Goal: Task Accomplishment & Management: Complete application form

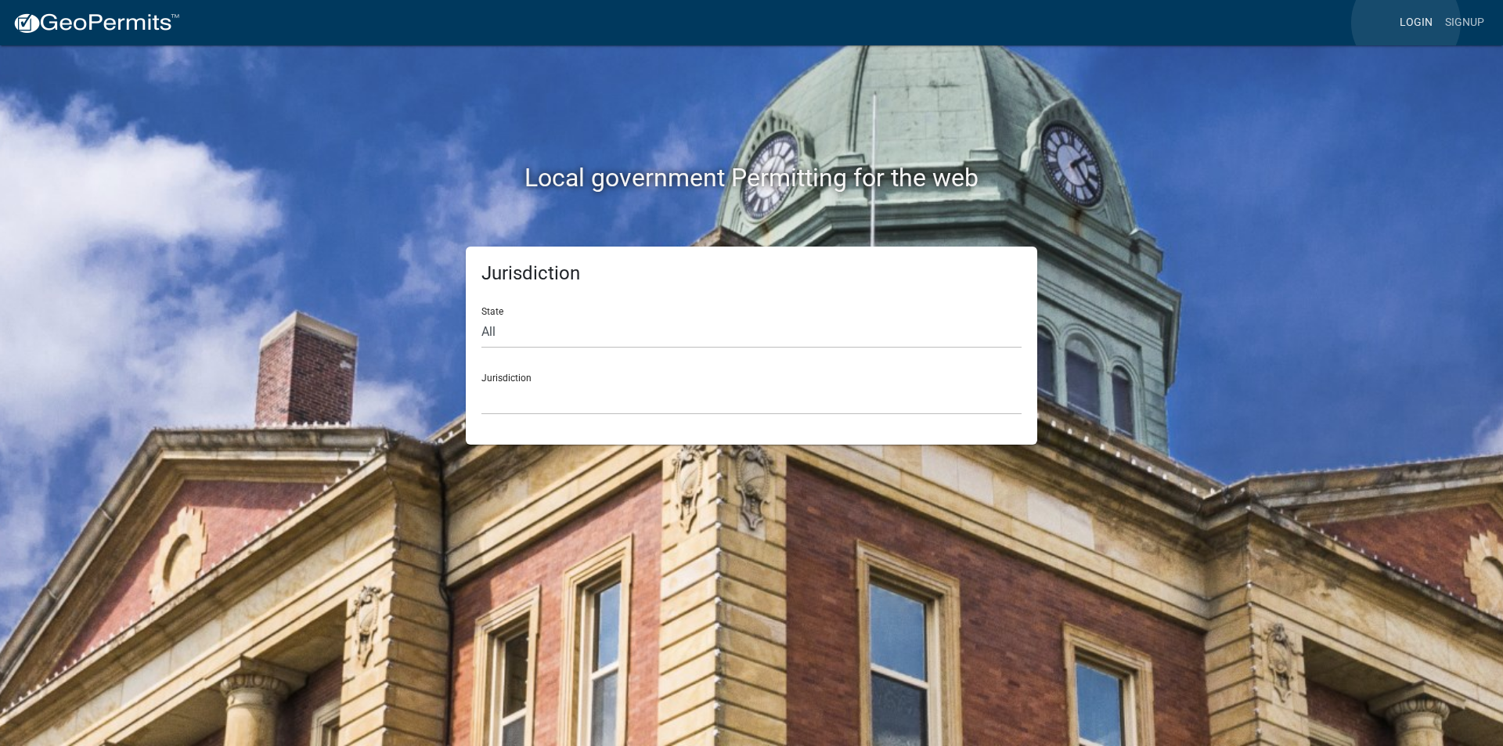
click at [1406, 23] on link "Login" at bounding box center [1415, 23] width 45 height 30
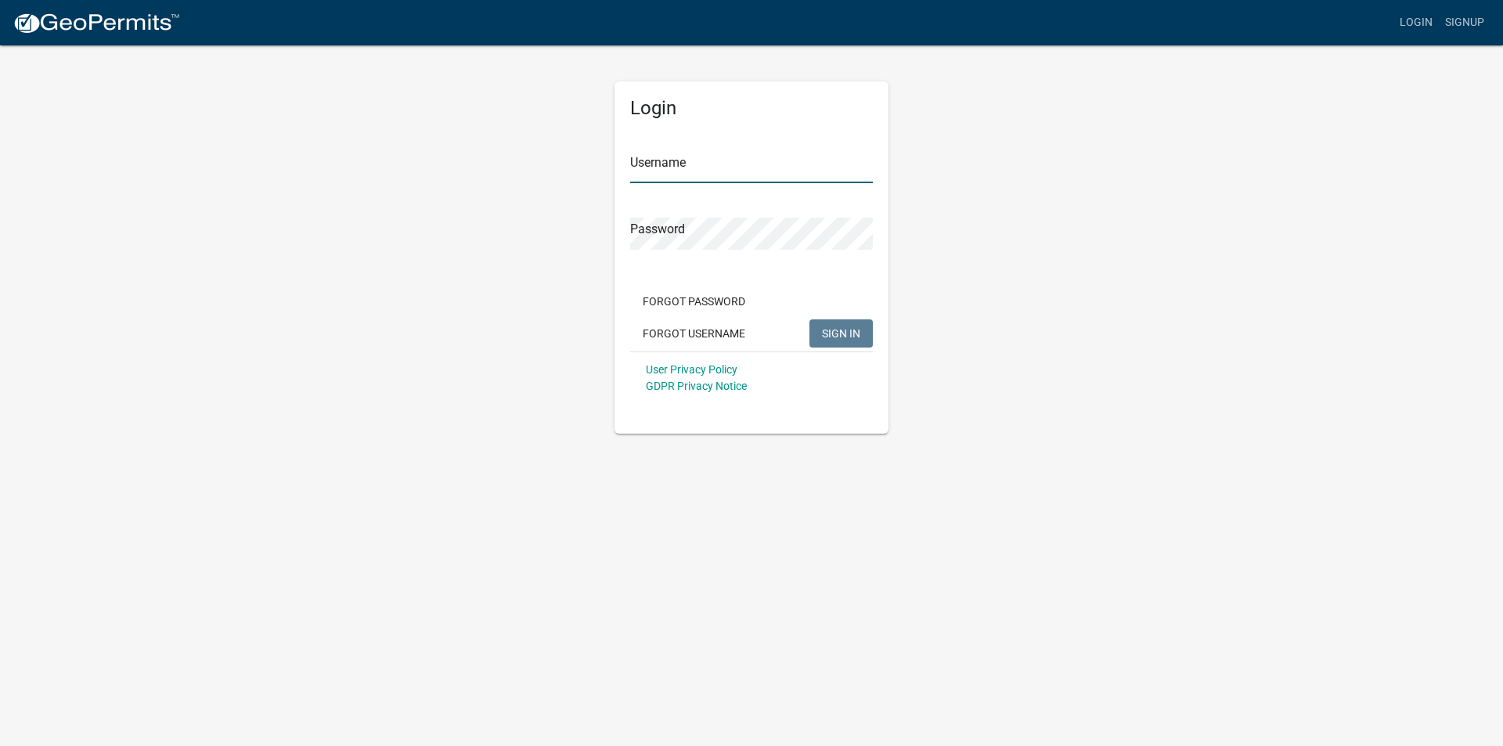
type input "mmcdonnell"
click at [841, 333] on span "SIGN IN" at bounding box center [841, 332] width 38 height 13
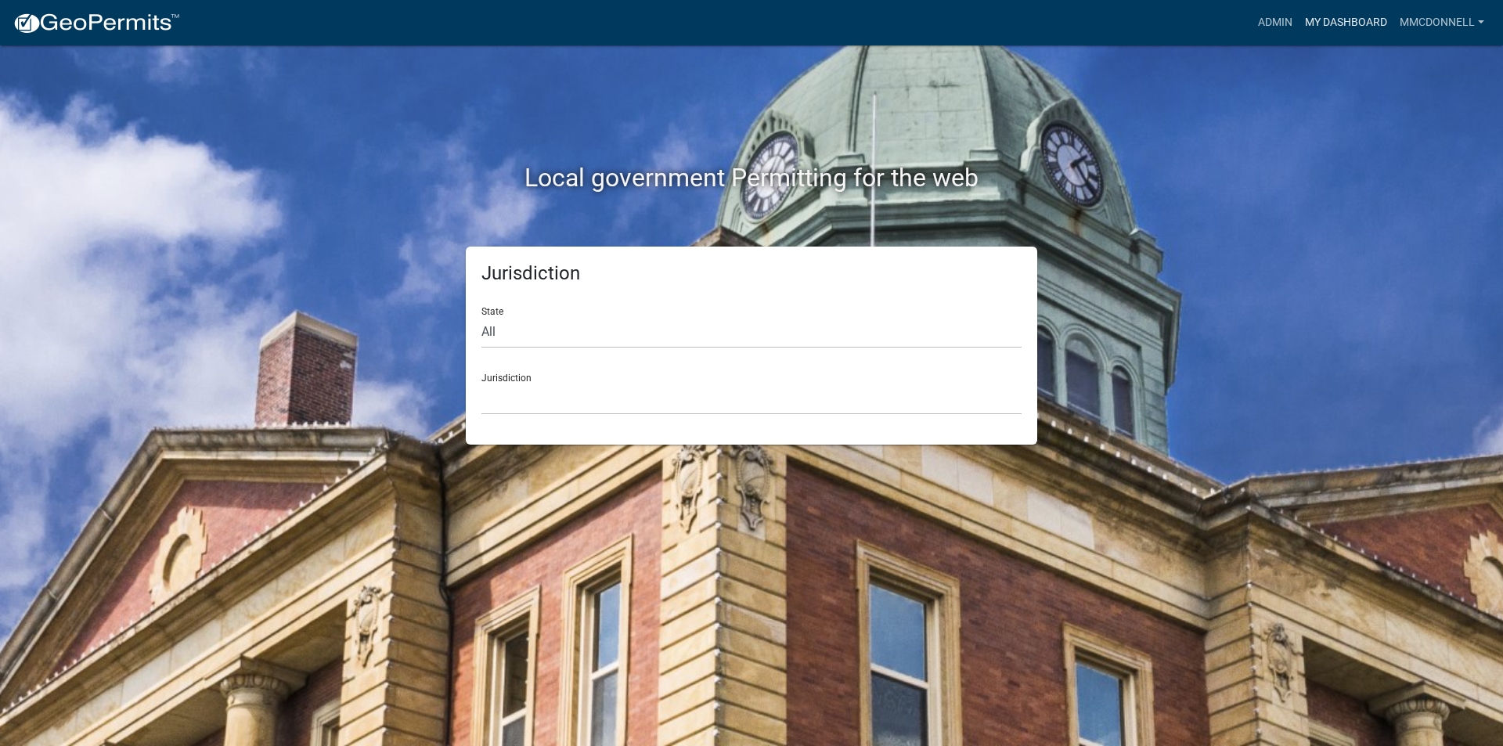
click at [1342, 19] on link "My Dashboard" at bounding box center [1345, 23] width 95 height 30
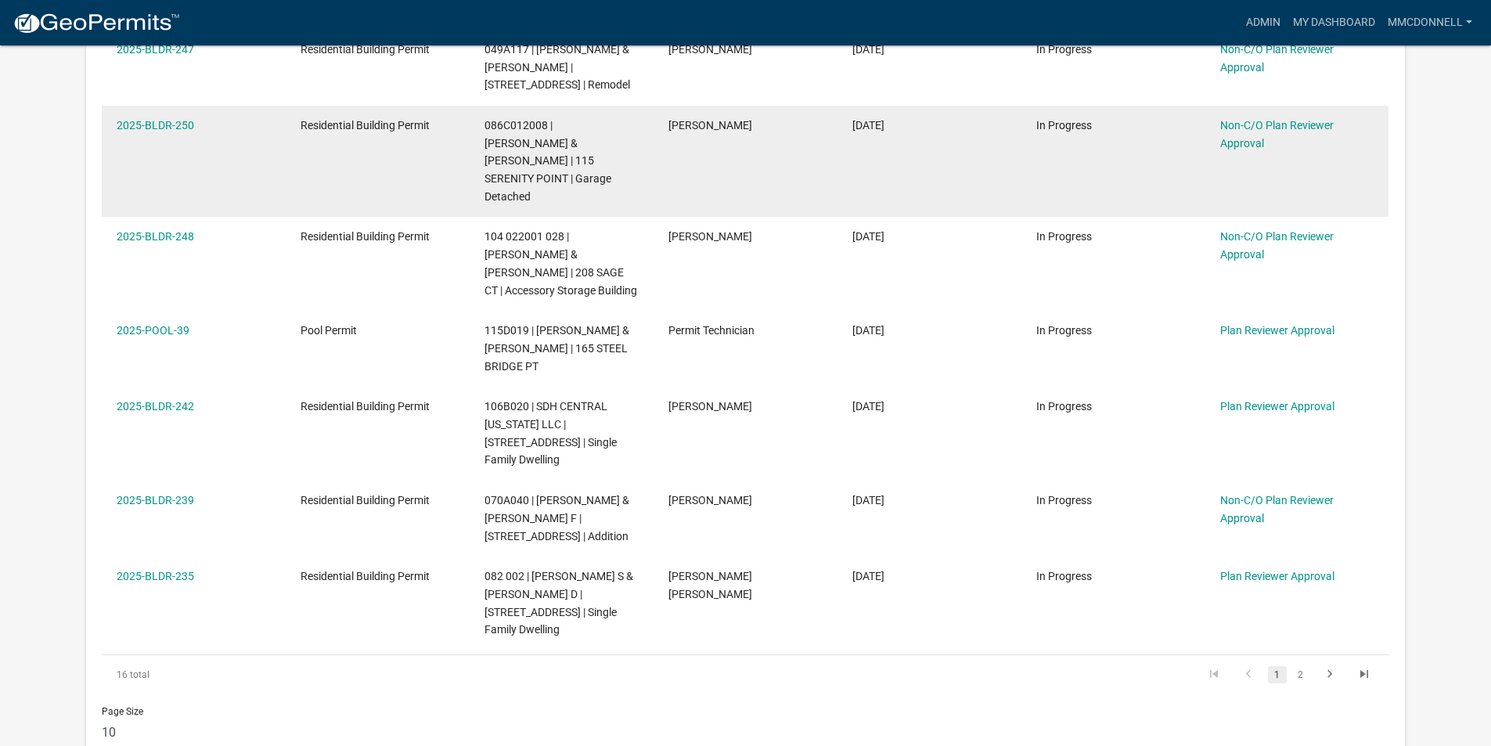
scroll to position [861, 0]
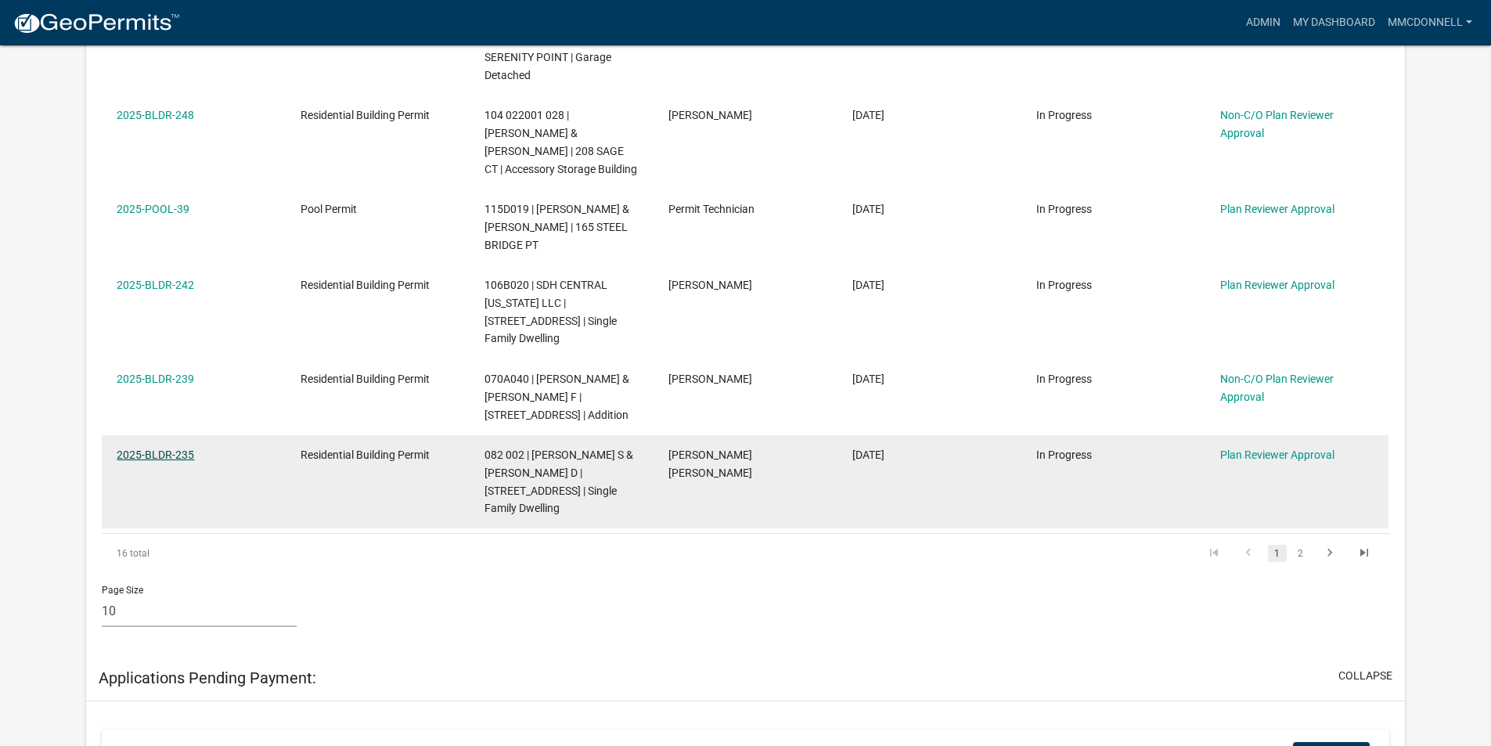
click at [172, 448] on link "2025-BLDR-235" at bounding box center [155, 454] width 77 height 13
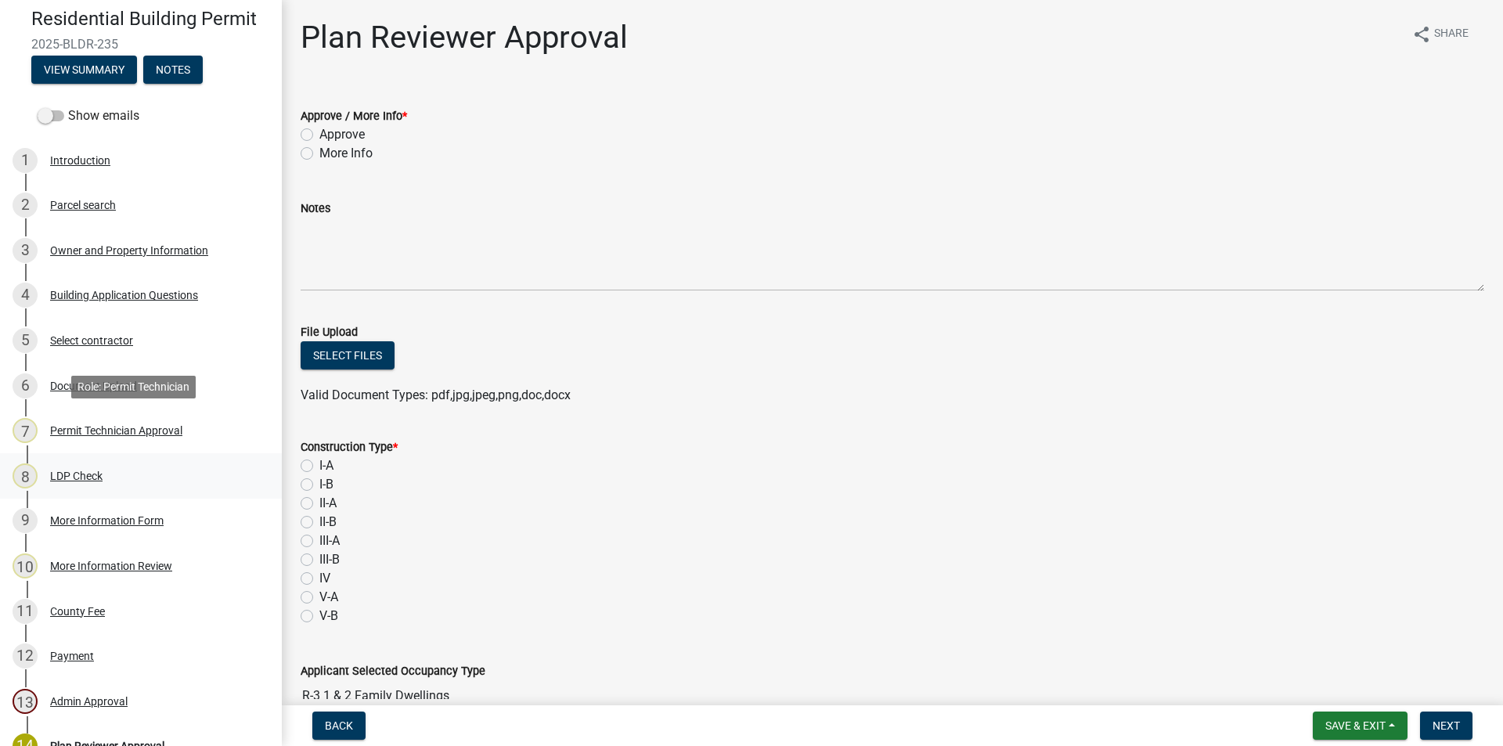
scroll to position [157, 0]
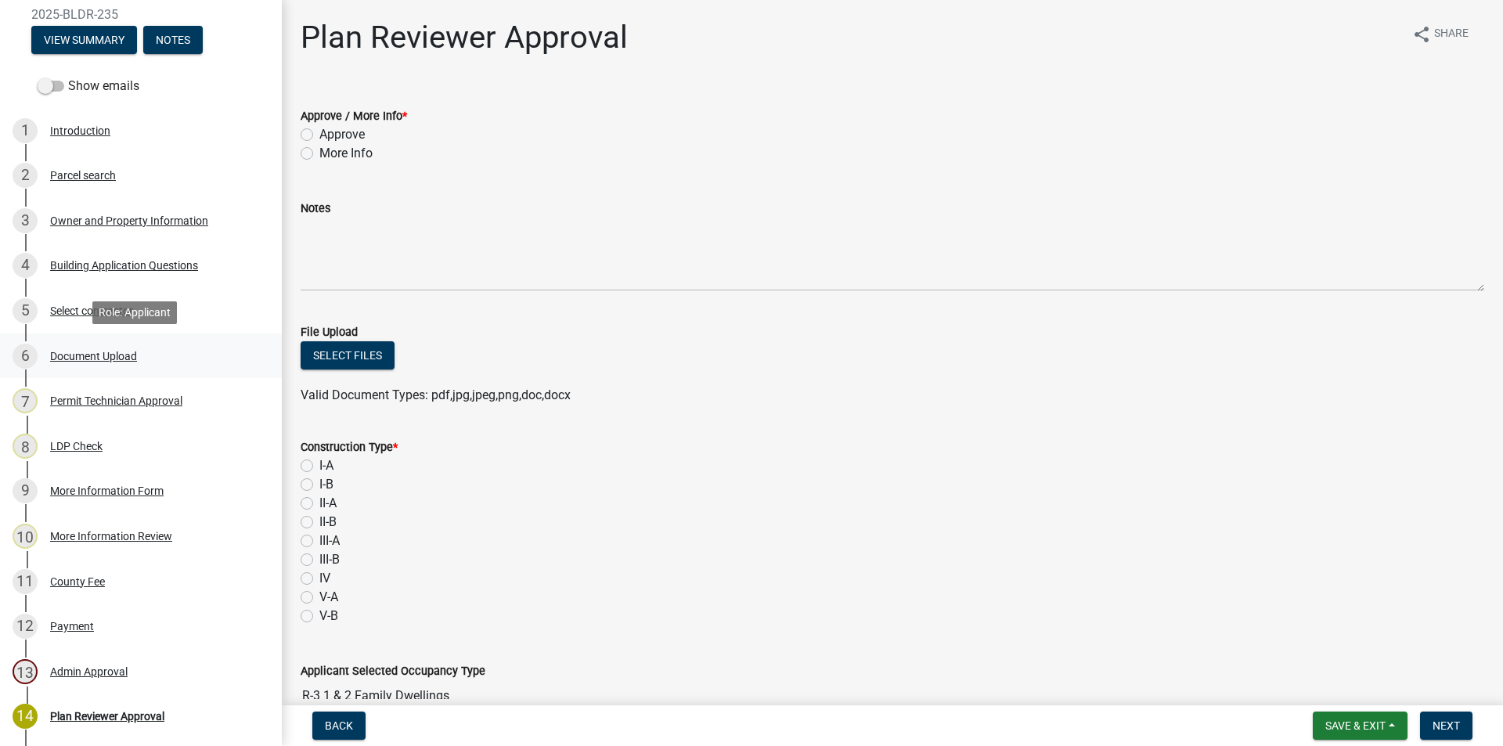
click at [68, 358] on div "Document Upload" at bounding box center [93, 356] width 87 height 11
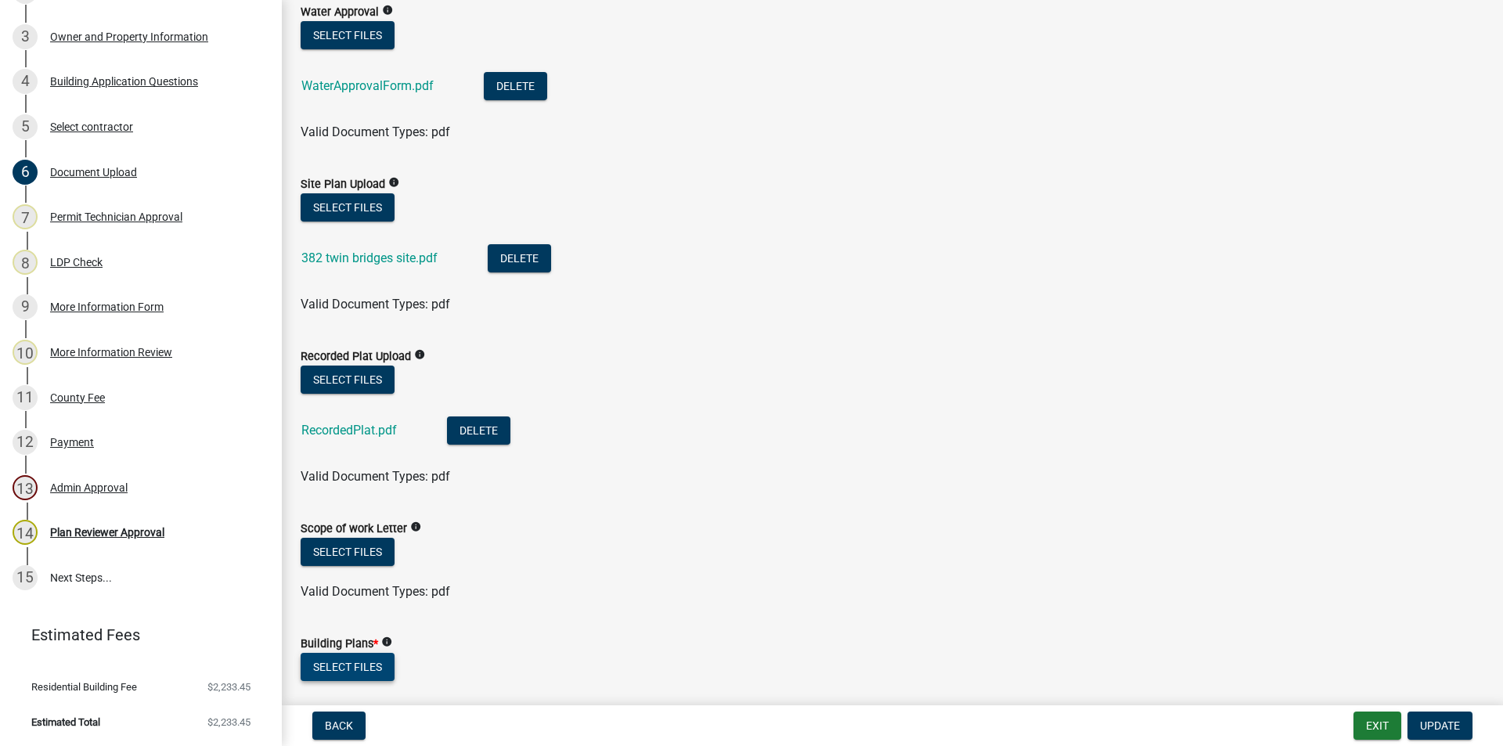
scroll to position [470, 0]
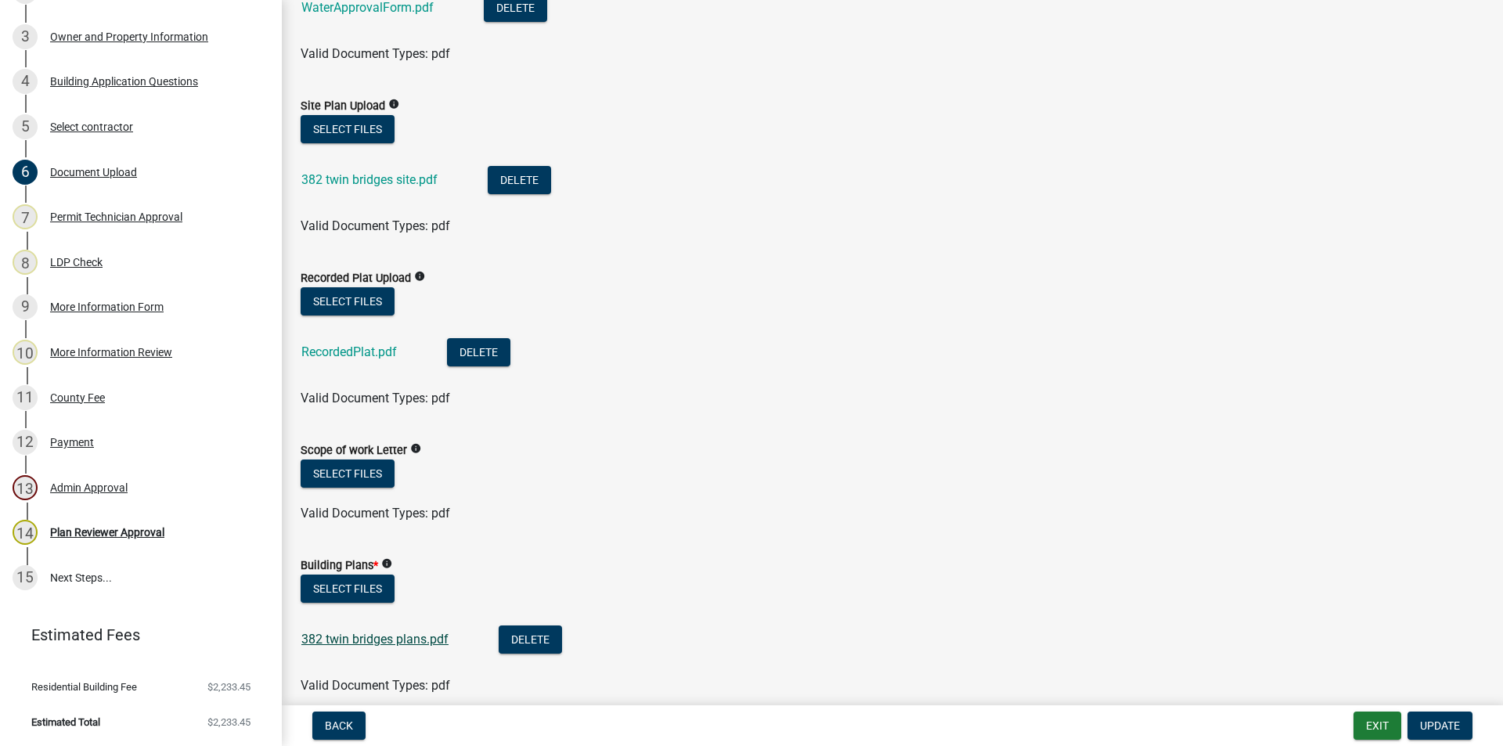
click at [352, 637] on link "382 twin bridges plans.pdf" at bounding box center [374, 639] width 147 height 15
click at [93, 531] on div "Plan Reviewer Approval" at bounding box center [107, 532] width 114 height 11
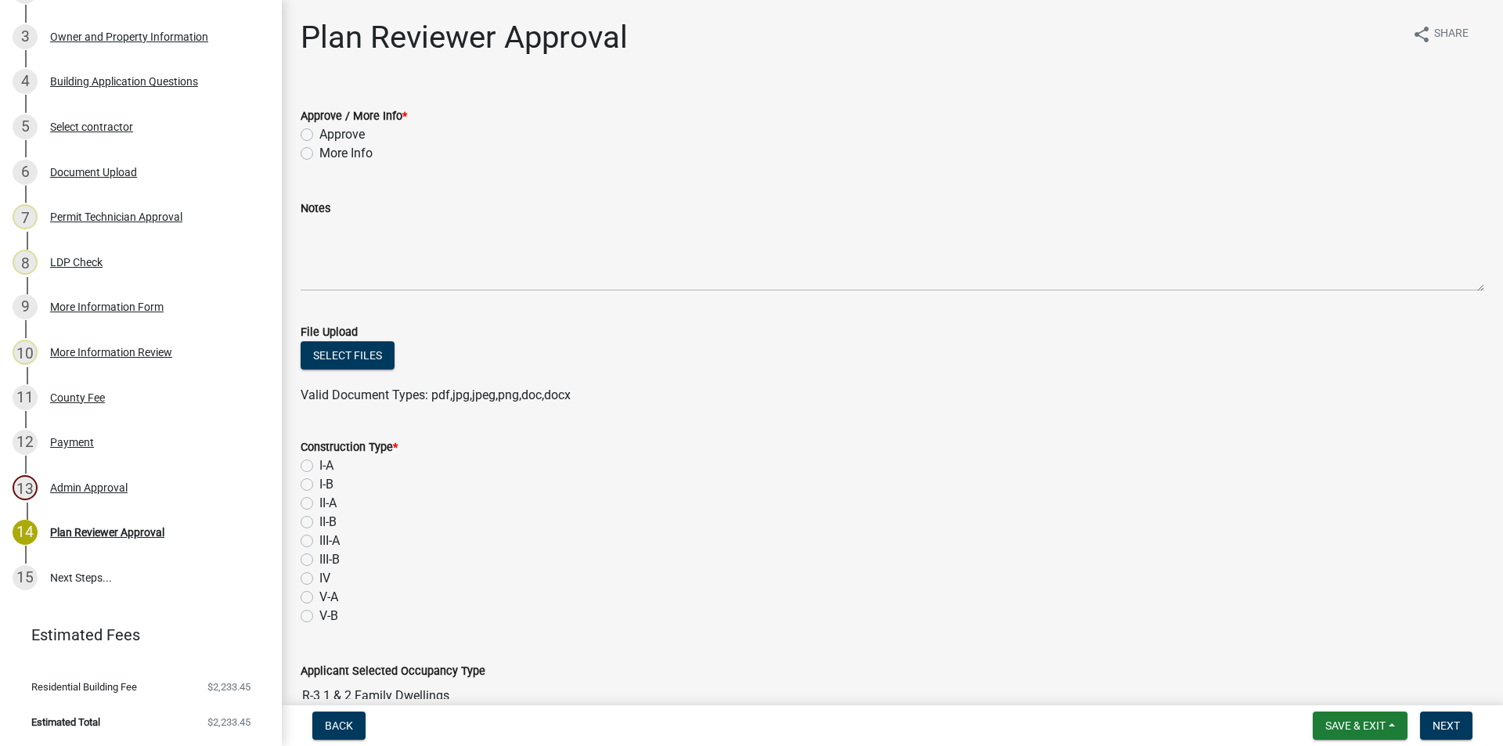
click at [319, 134] on label "Approve" at bounding box center [341, 134] width 45 height 19
click at [319, 134] on input "Approve" at bounding box center [324, 130] width 10 height 10
radio input "true"
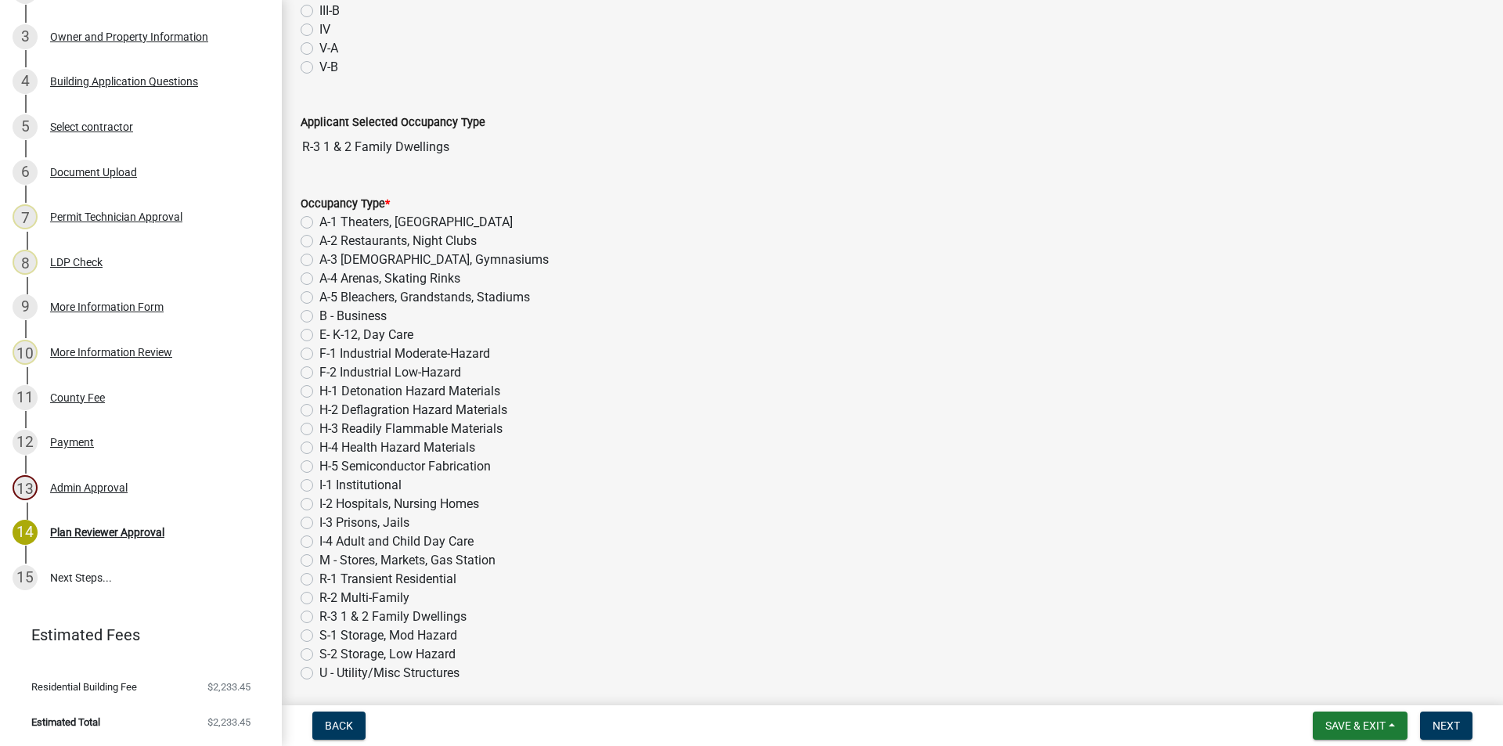
scroll to position [626, 0]
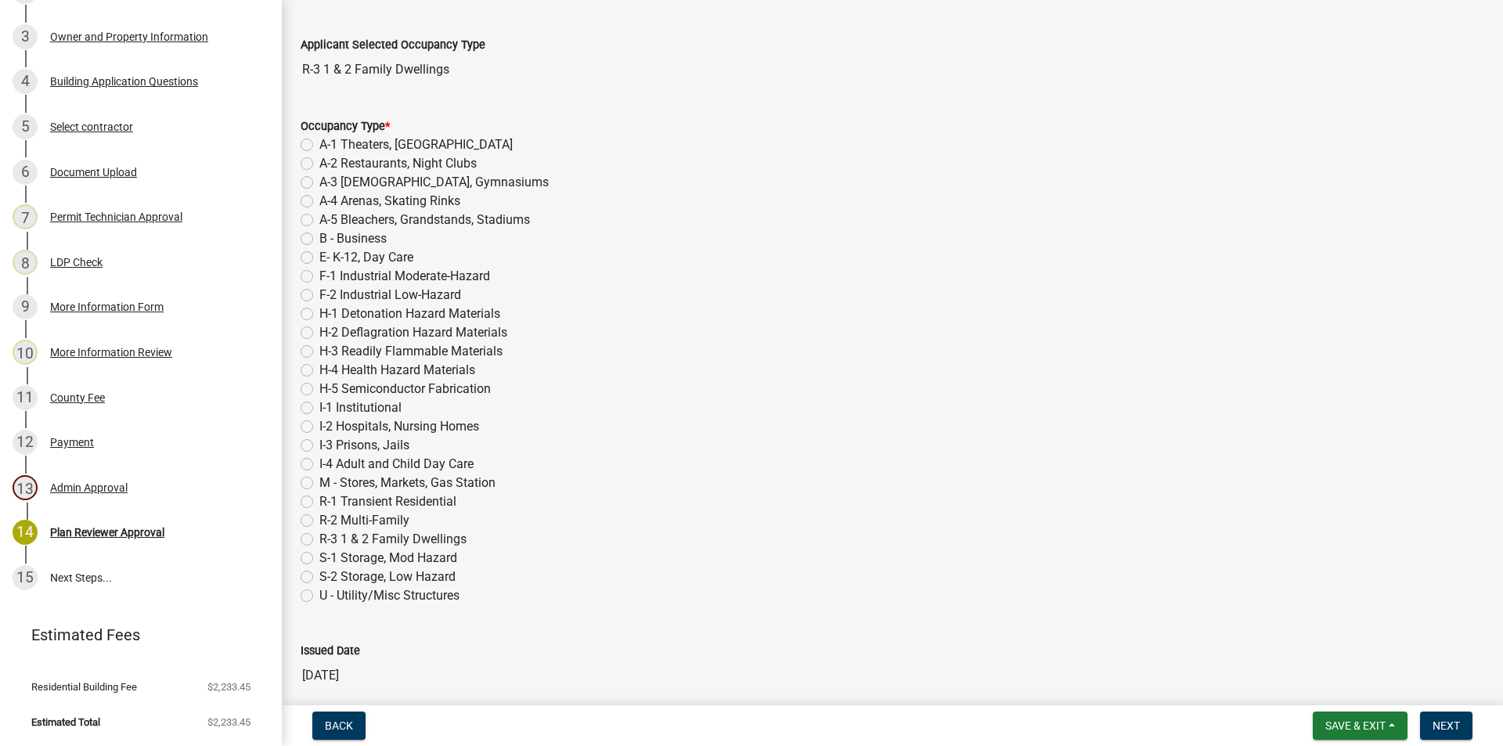
click at [319, 539] on label "R-3 1 & 2 Family Dwellings" at bounding box center [392, 539] width 147 height 19
click at [319, 539] on input "R-3 1 & 2 Family Dwellings" at bounding box center [324, 535] width 10 height 10
radio input "true"
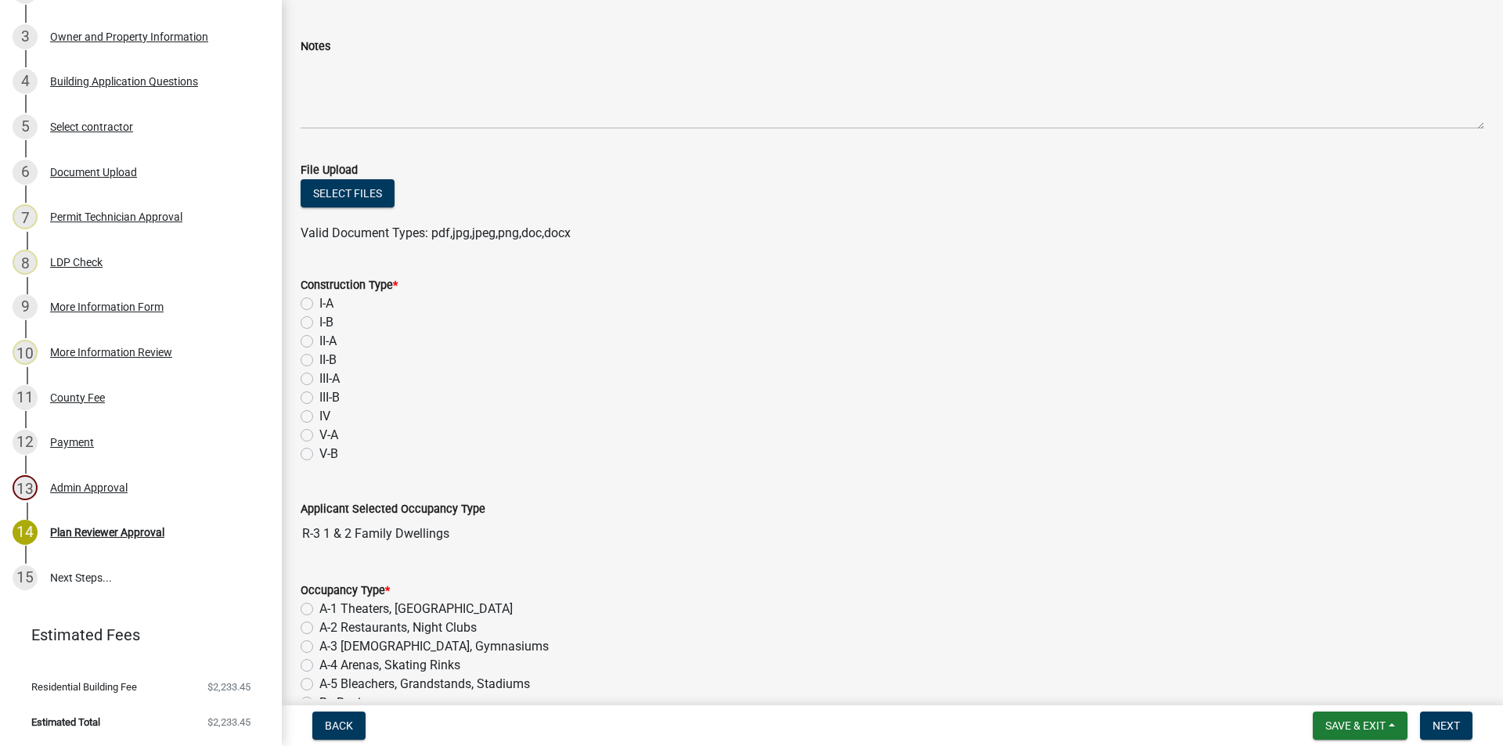
scroll to position [157, 0]
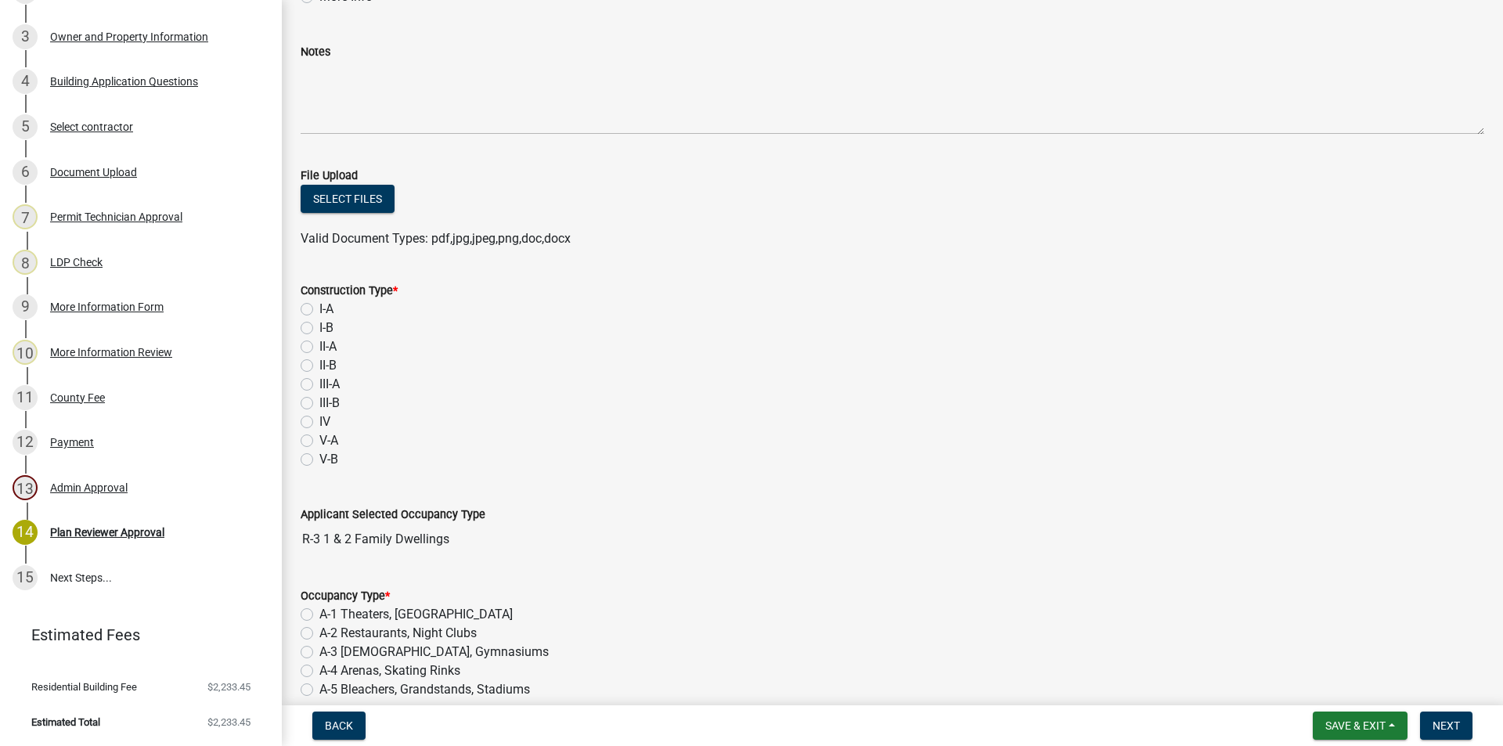
click at [319, 307] on label "I-A" at bounding box center [326, 309] width 14 height 19
click at [319, 307] on input "I-A" at bounding box center [324, 305] width 10 height 10
radio input "true"
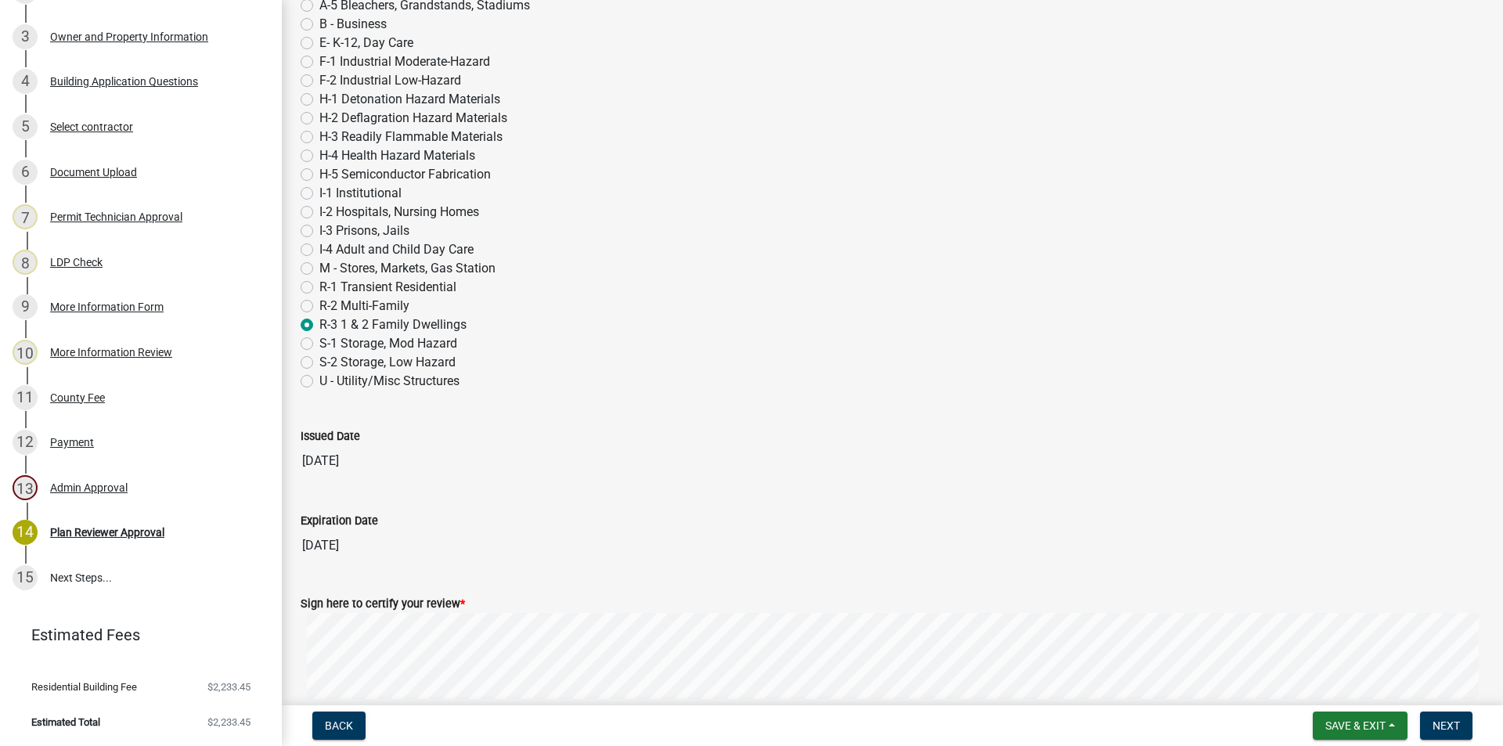
scroll to position [939, 0]
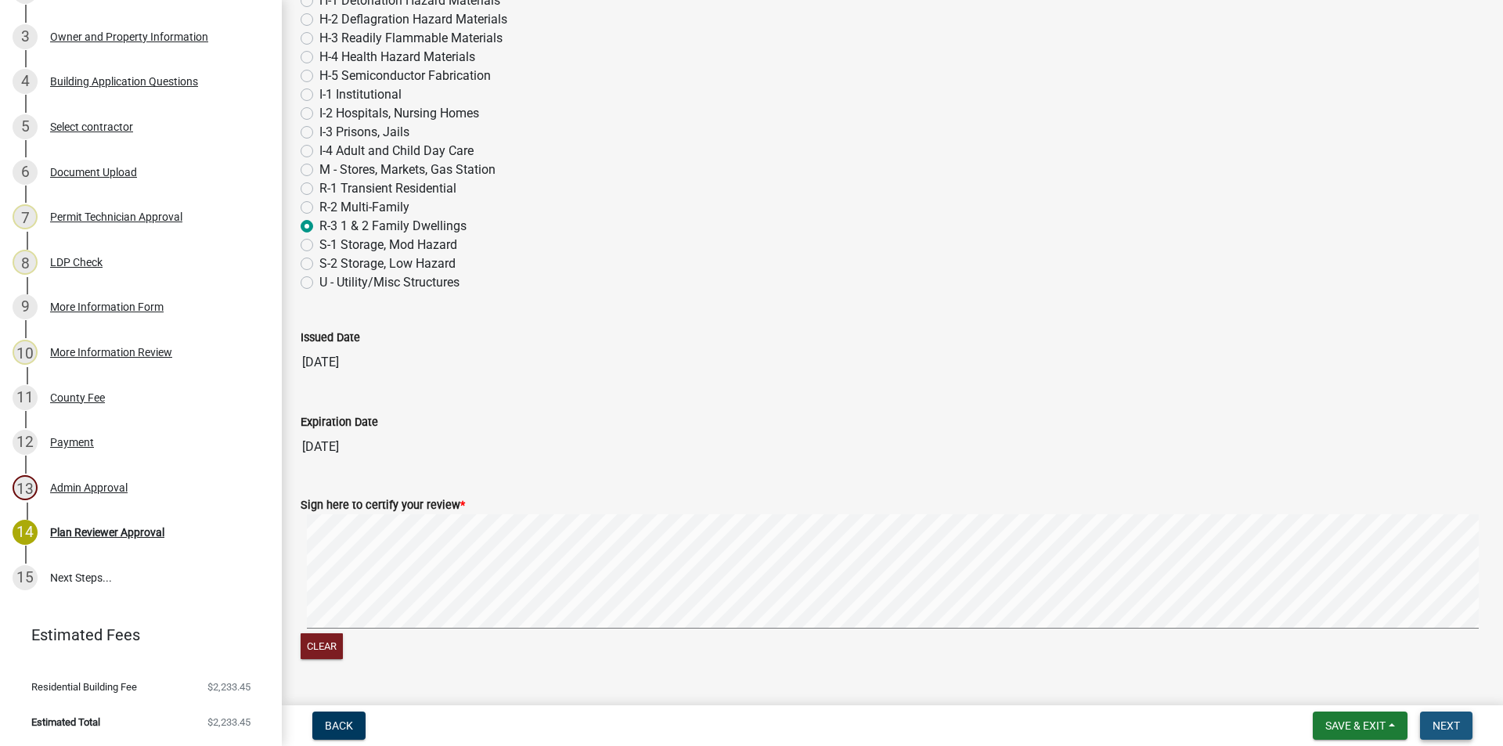
click at [1434, 720] on span "Next" at bounding box center [1445, 725] width 27 height 13
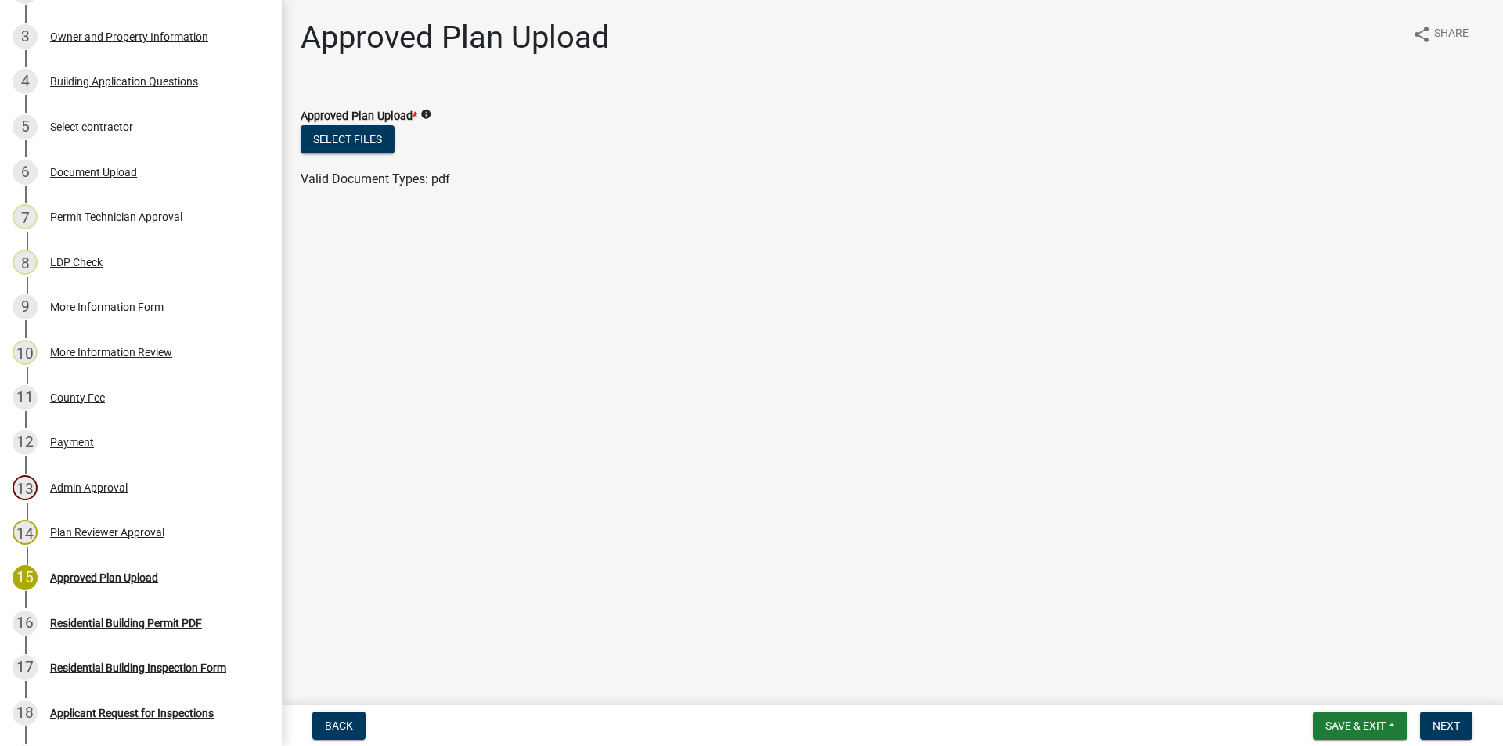
scroll to position [520, 0]
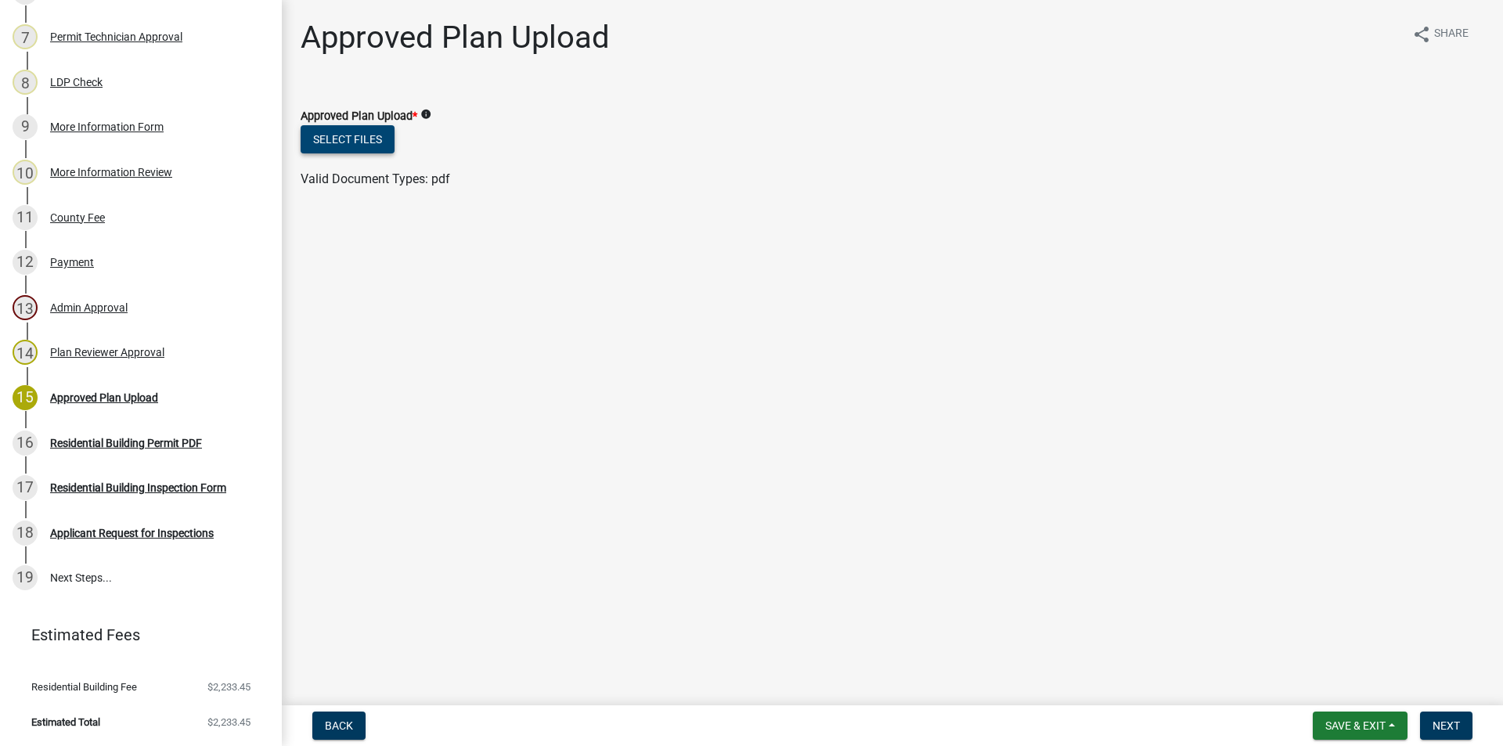
click at [340, 139] on button "Select files" at bounding box center [348, 139] width 94 height 28
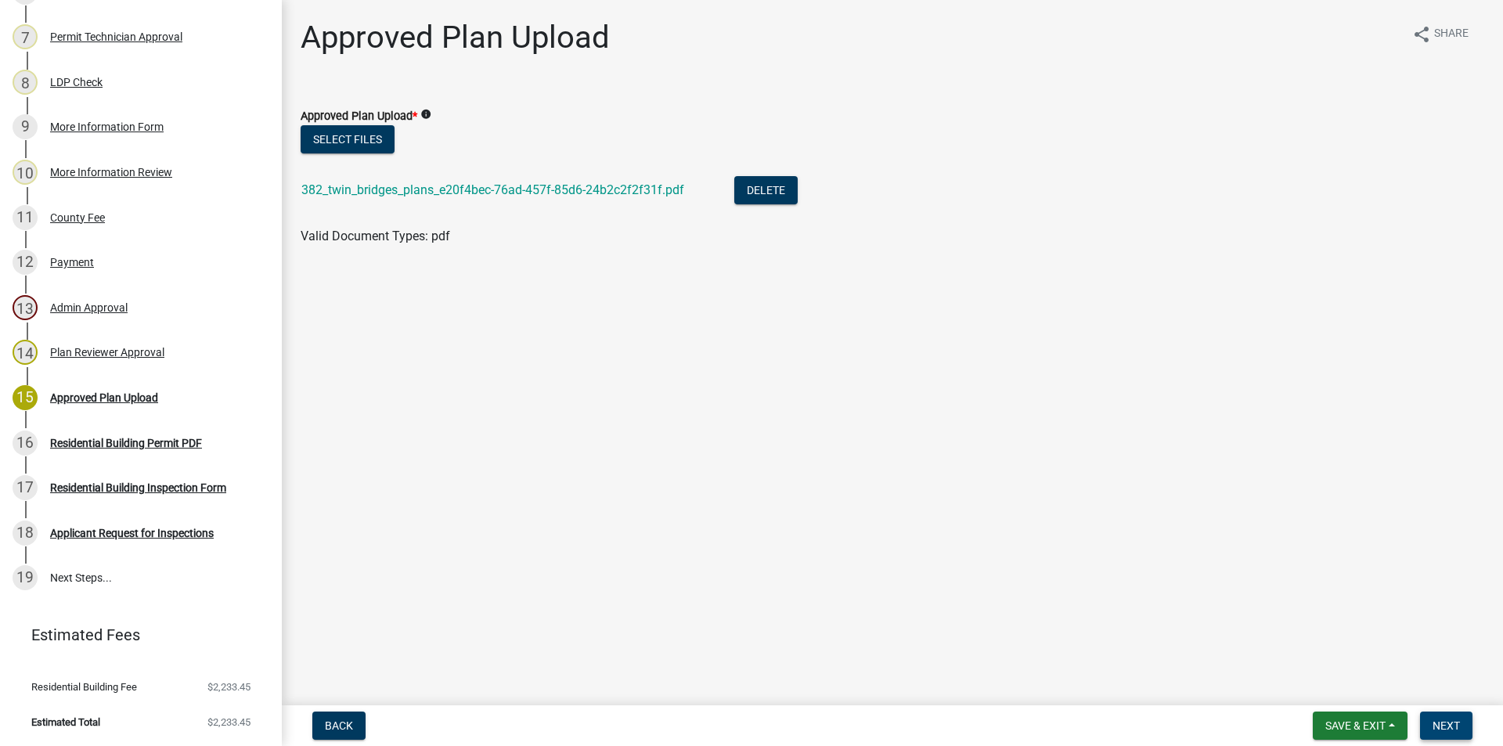
click at [1440, 721] on span "Next" at bounding box center [1445, 725] width 27 height 13
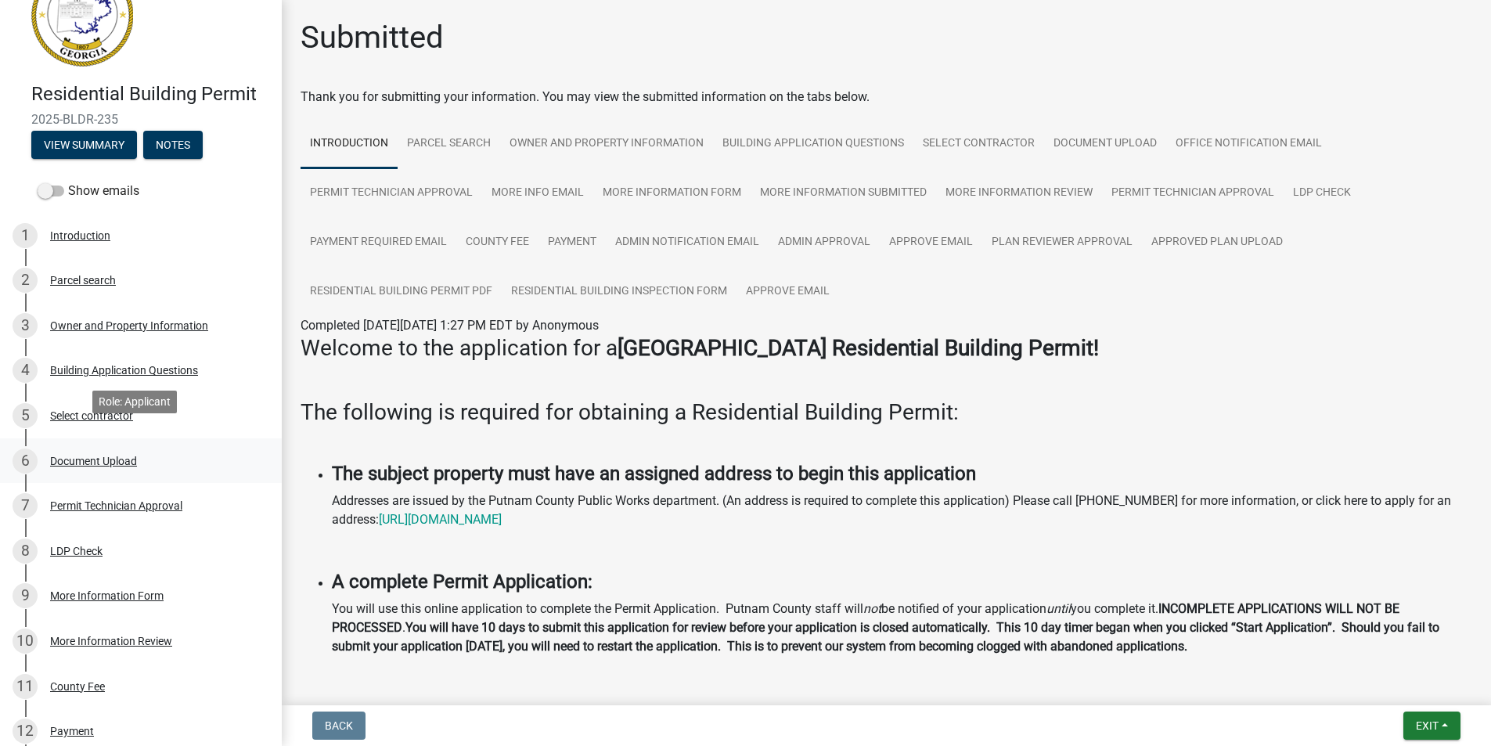
scroll to position [51, 0]
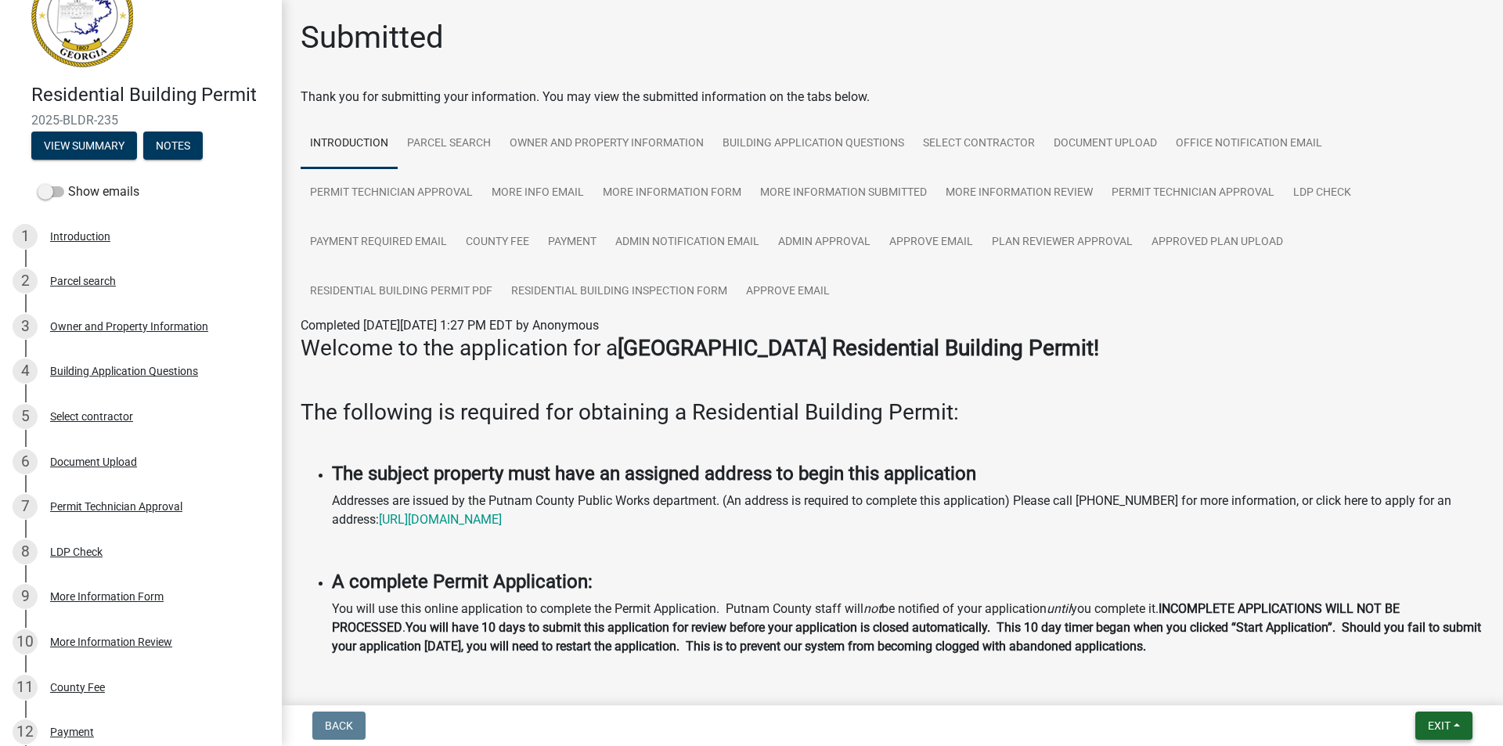
click at [1441, 724] on span "Exit" at bounding box center [1439, 725] width 23 height 13
click at [1392, 686] on button "Save & Exit" at bounding box center [1409, 685] width 125 height 38
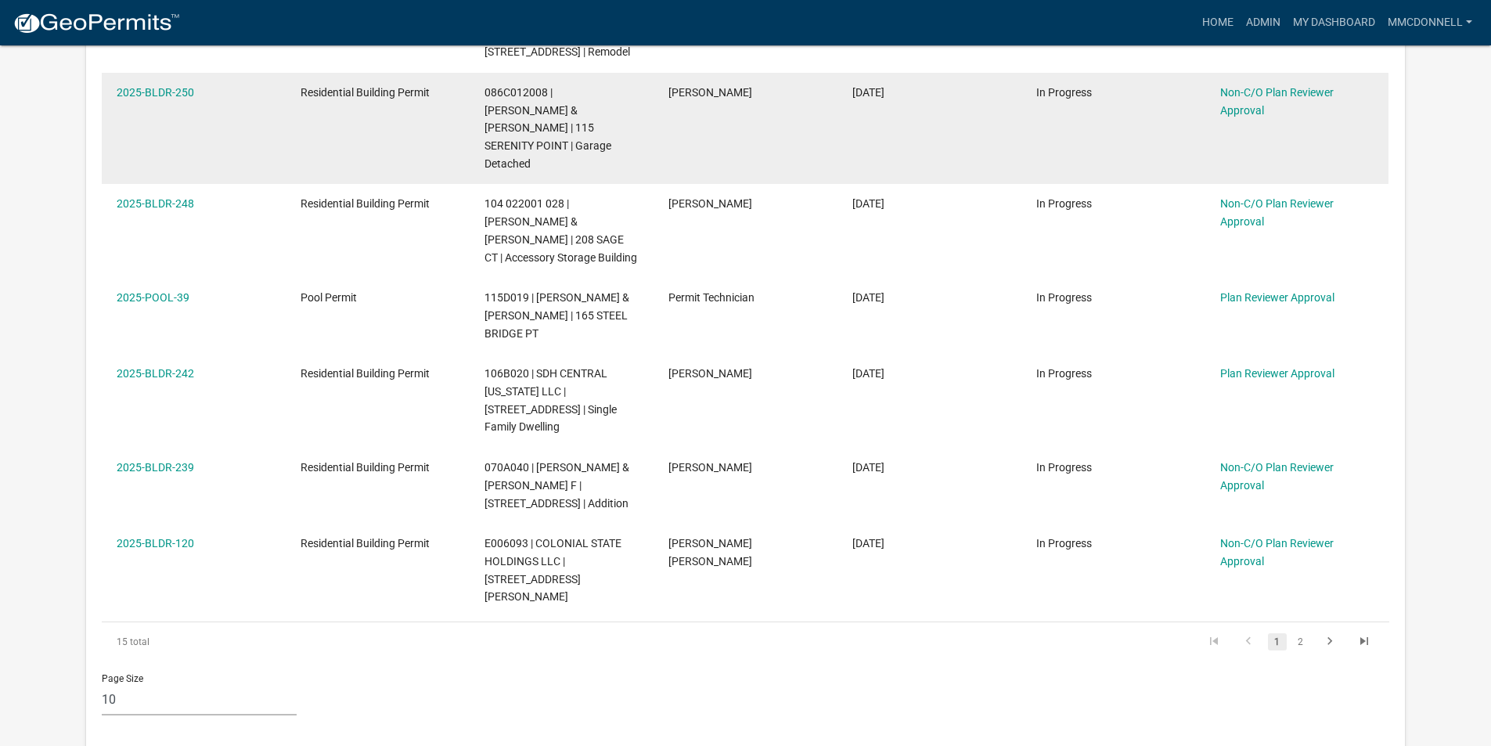
scroll to position [861, 0]
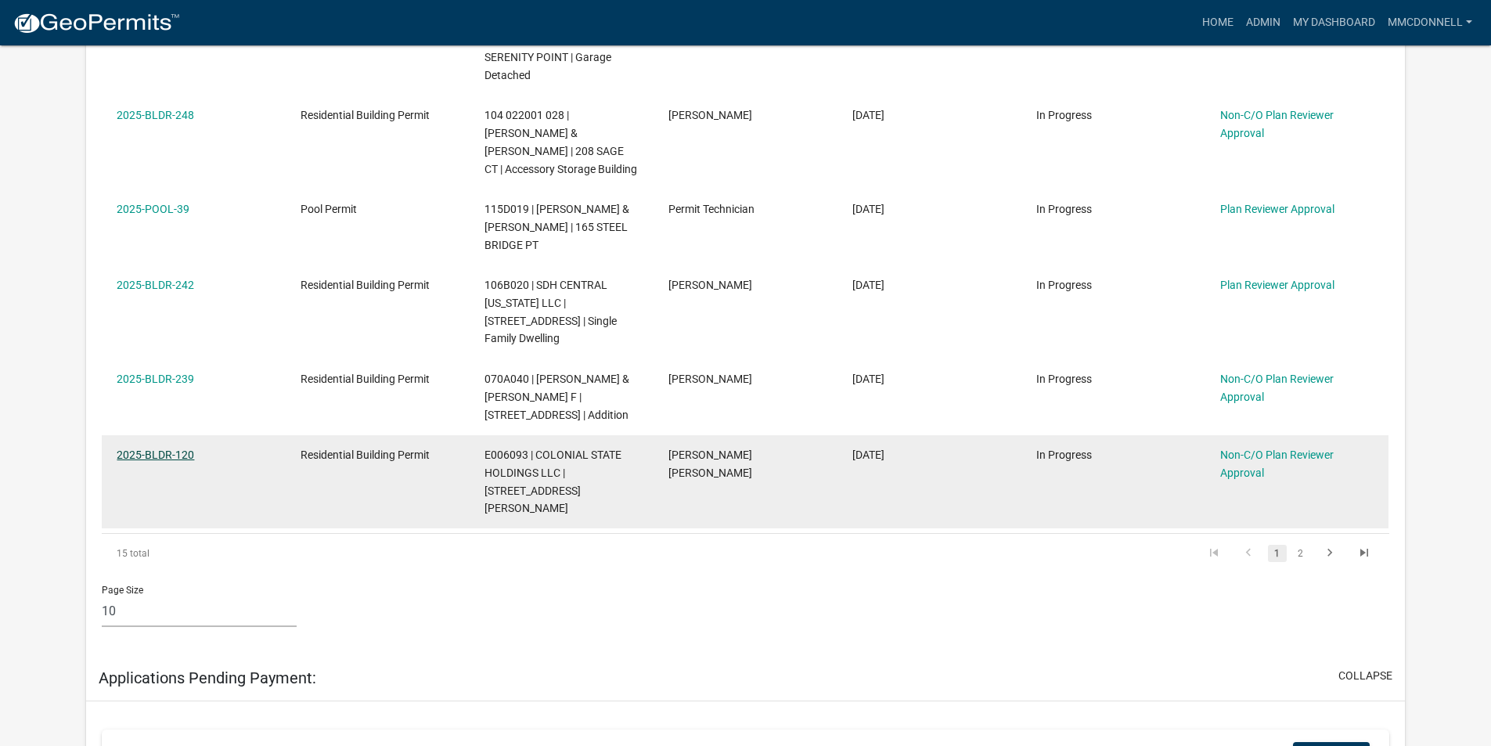
click at [160, 448] on link "2025-BLDR-120" at bounding box center [155, 454] width 77 height 13
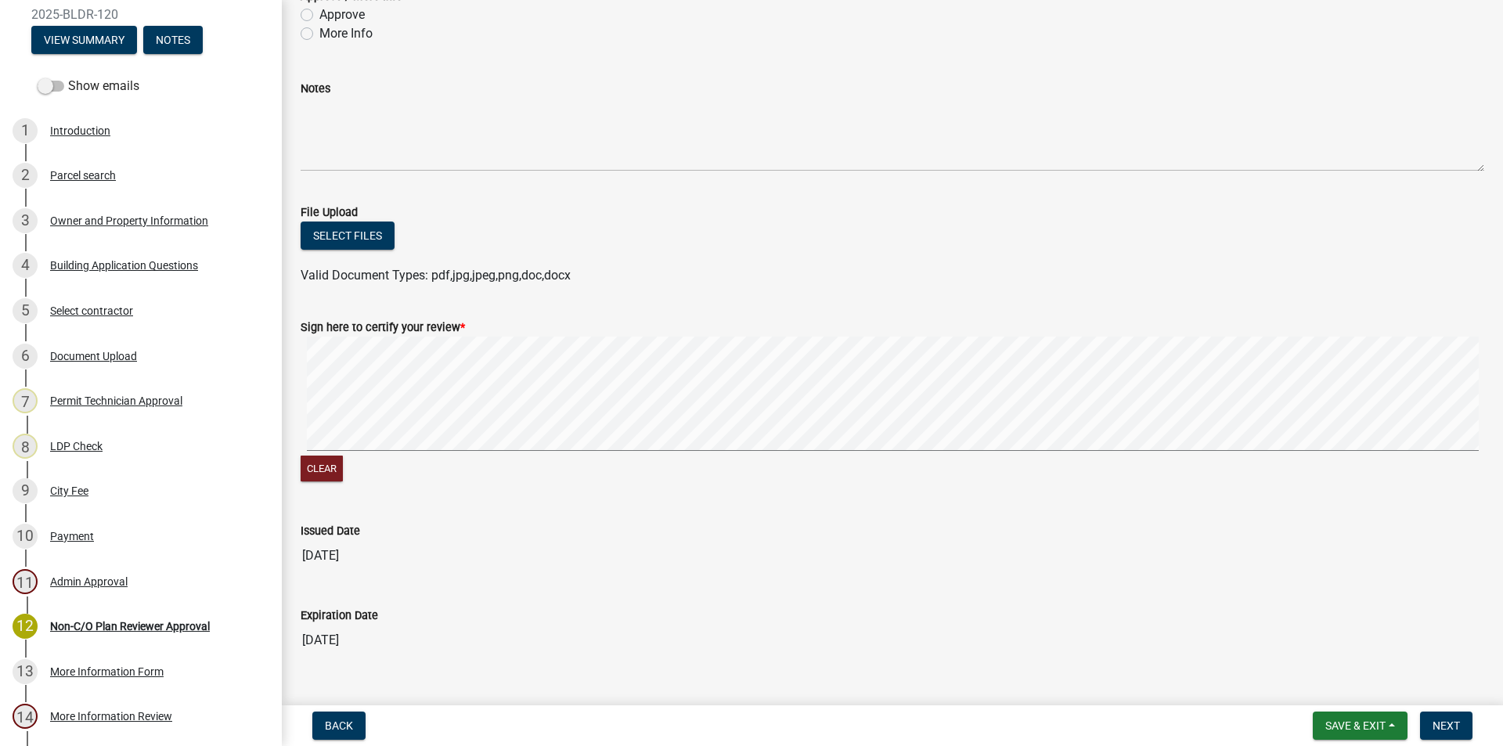
scroll to position [152, 0]
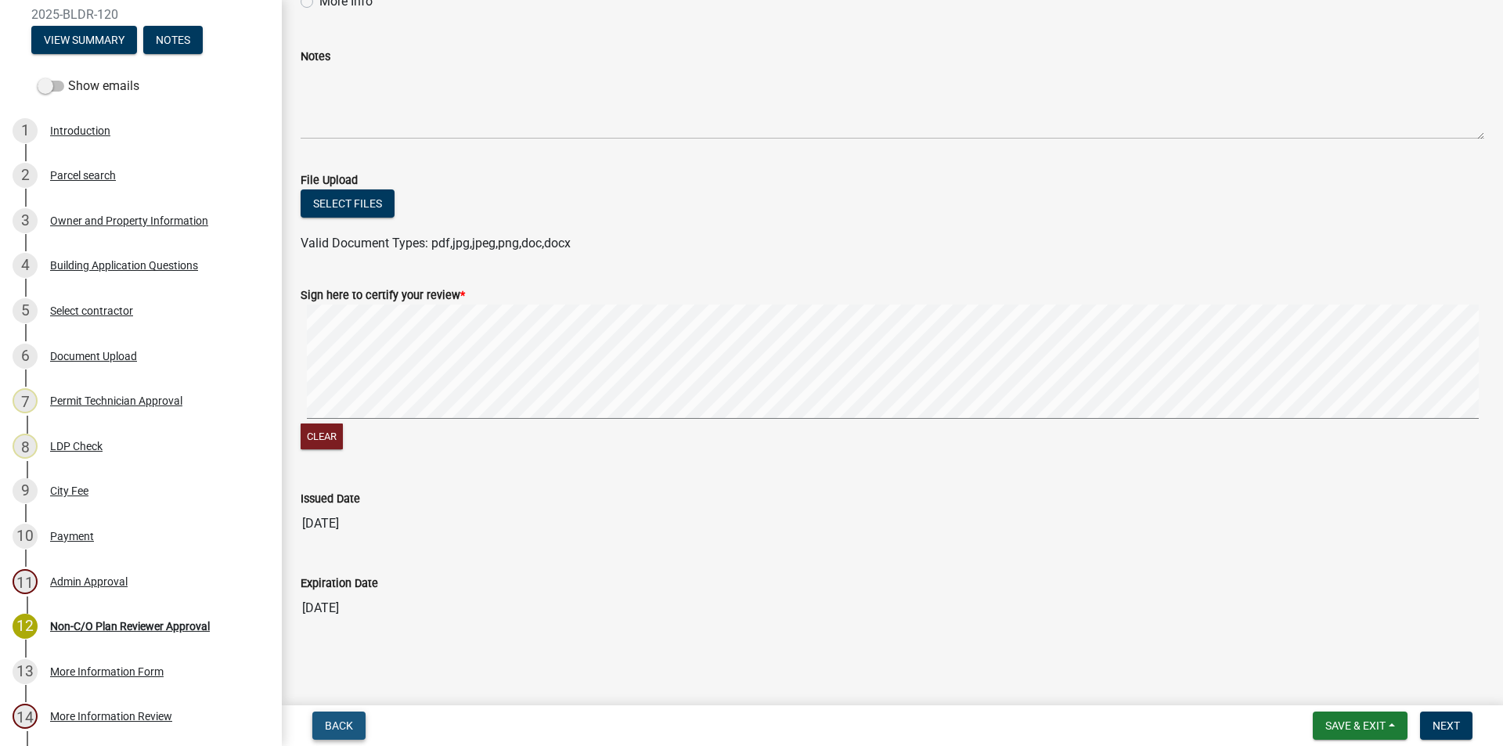
click at [328, 724] on span "Back" at bounding box center [339, 725] width 28 height 13
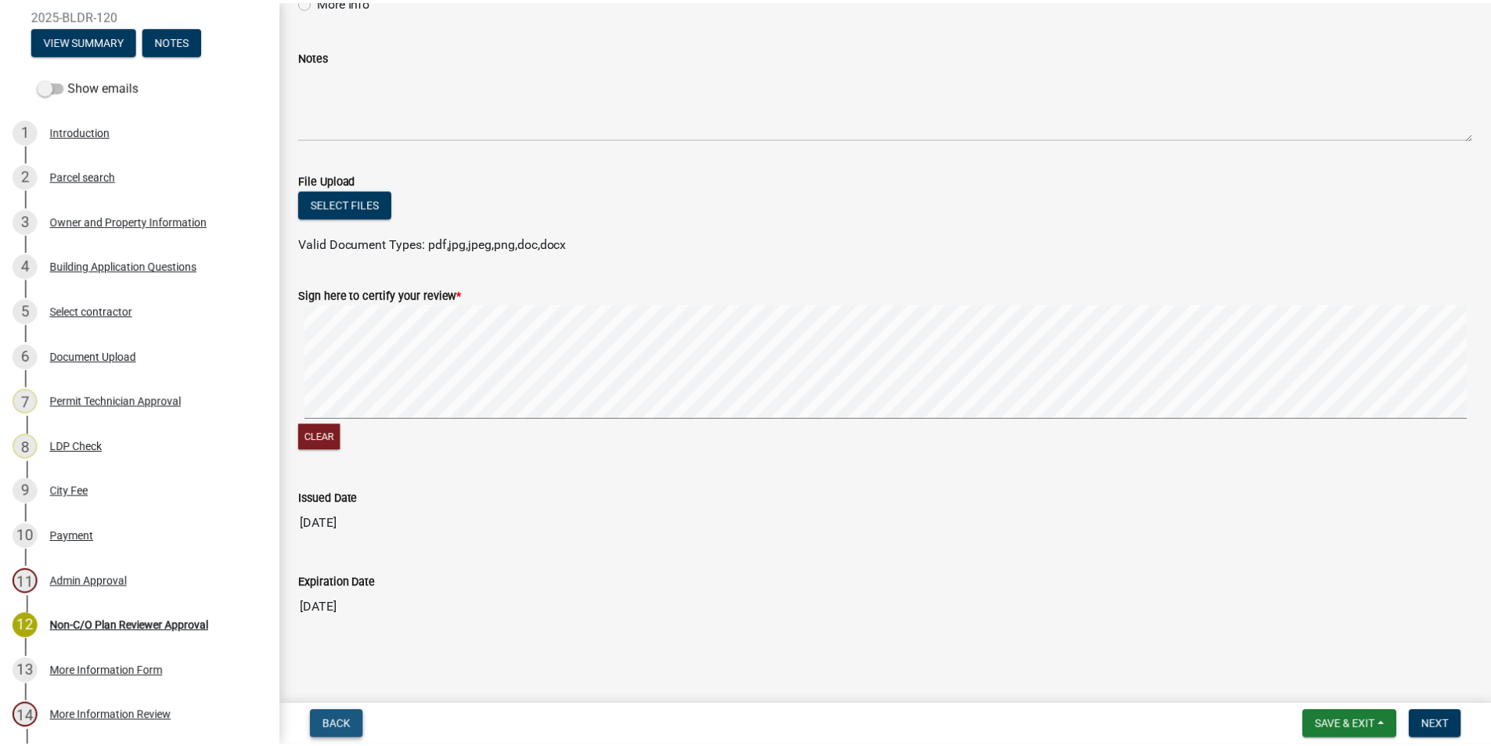
scroll to position [0, 0]
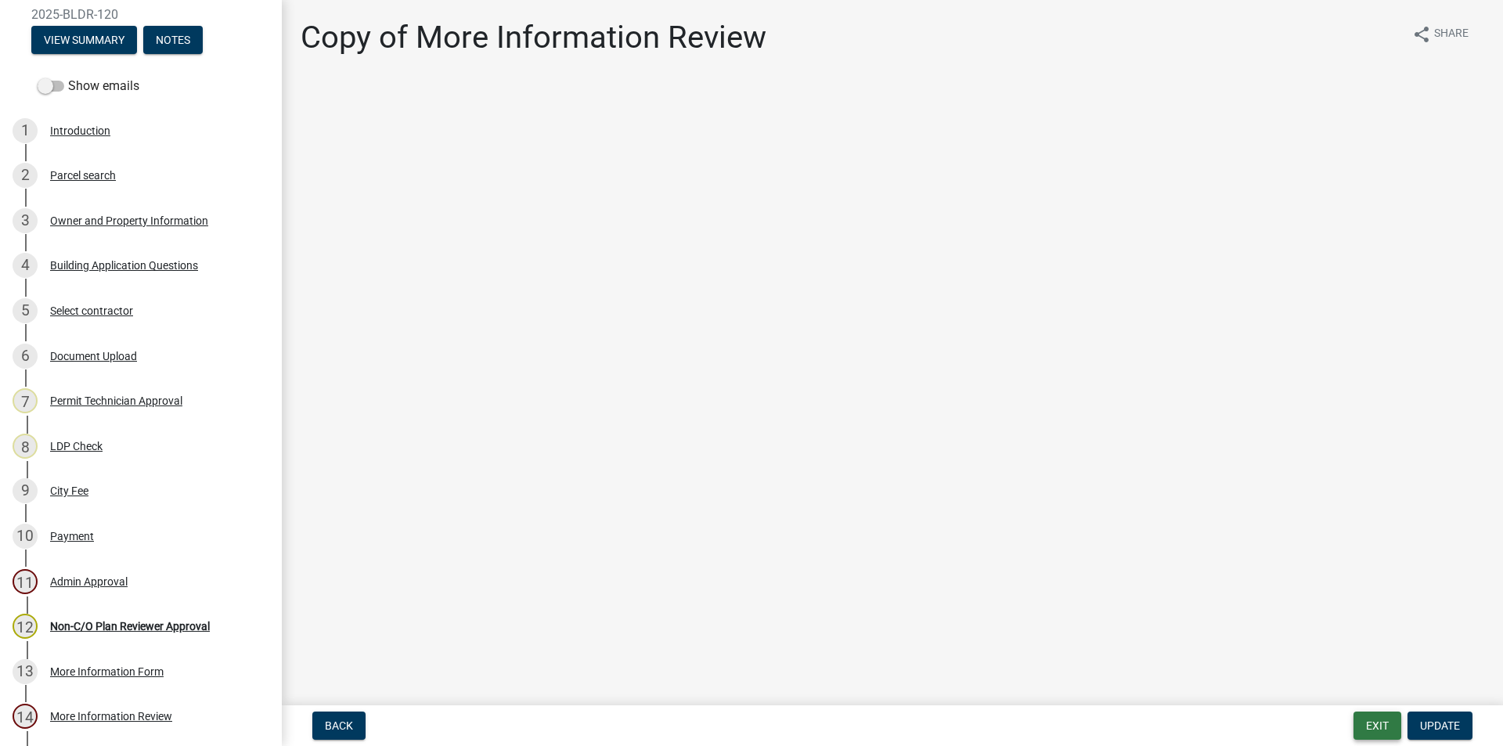
click at [1373, 721] on button "Exit" at bounding box center [1377, 725] width 48 height 28
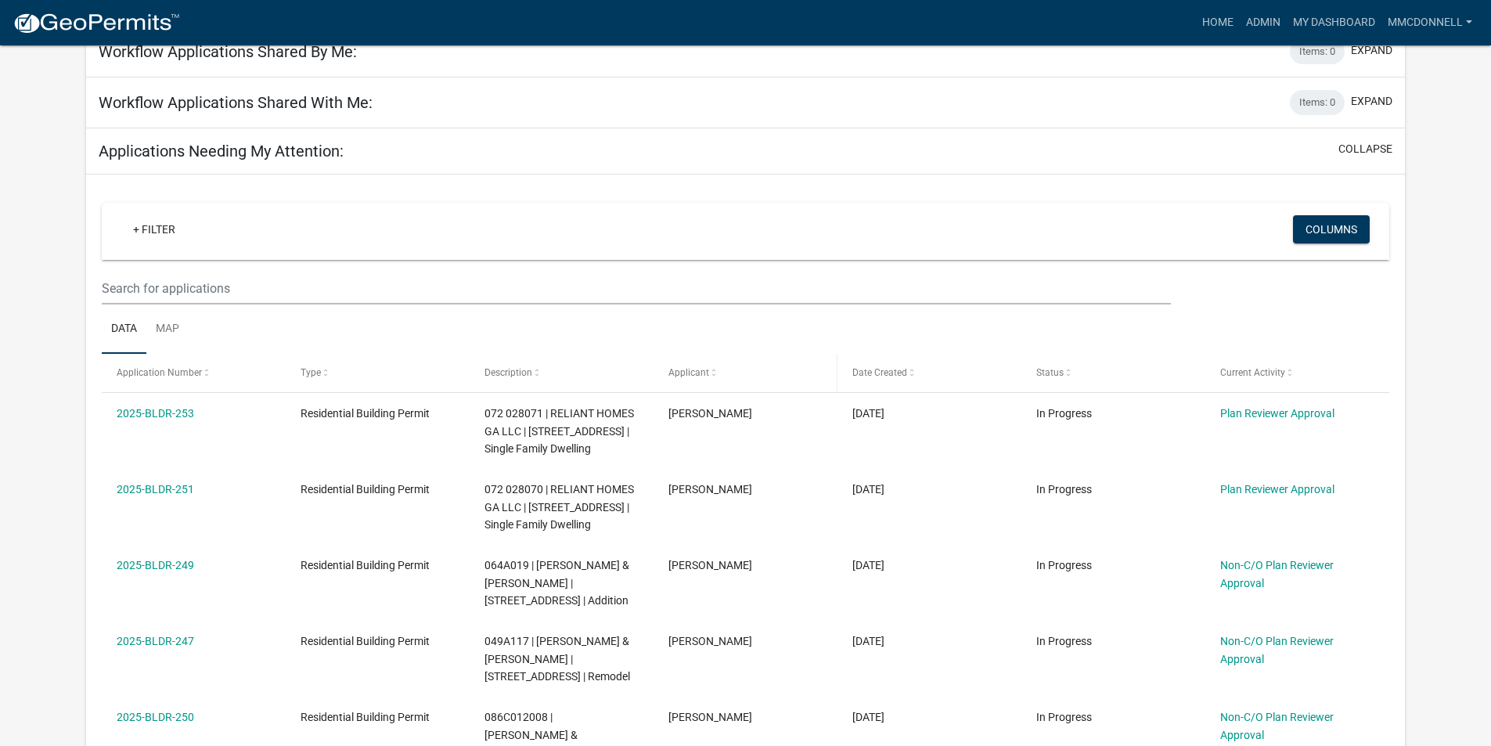
scroll to position [157, 0]
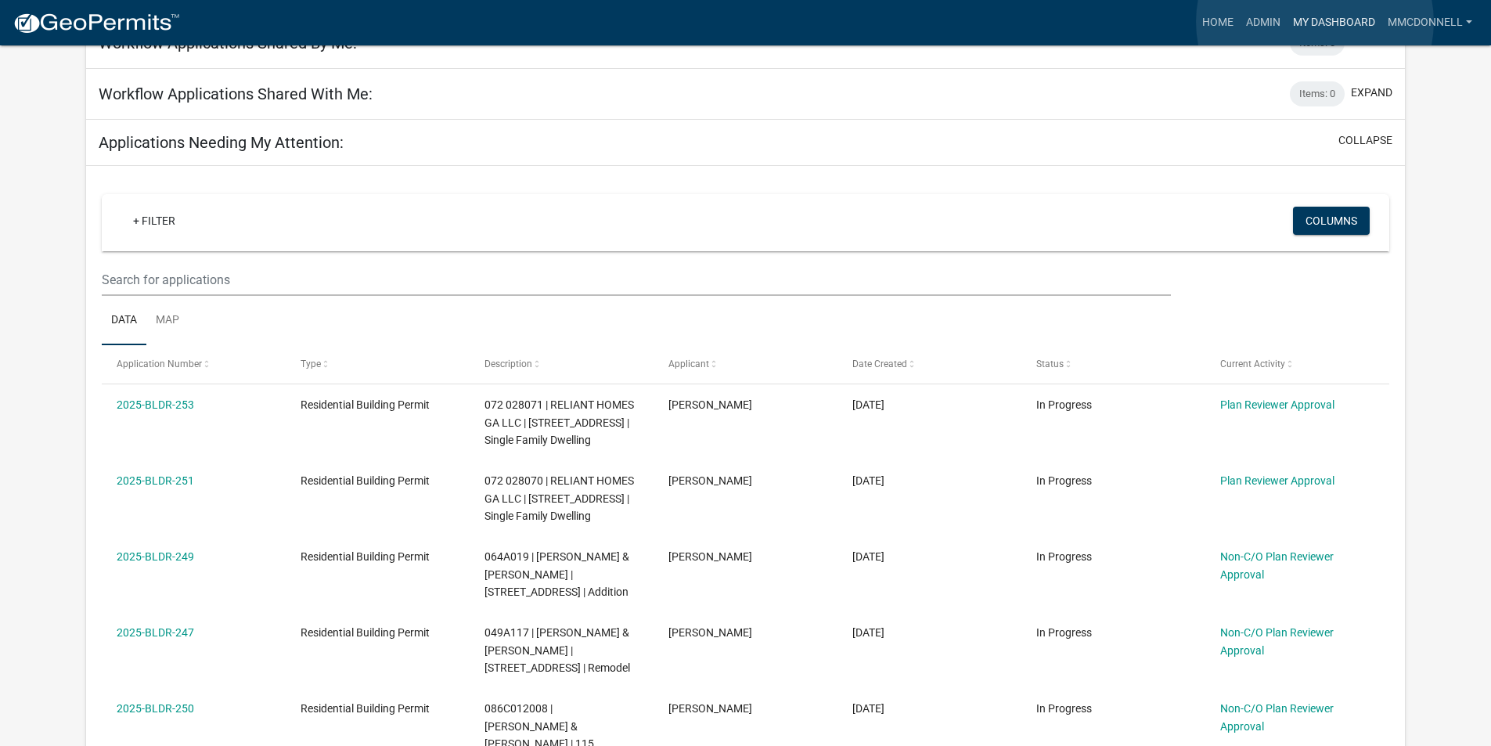
click at [1315, 22] on link "My Dashboard" at bounding box center [1334, 23] width 95 height 30
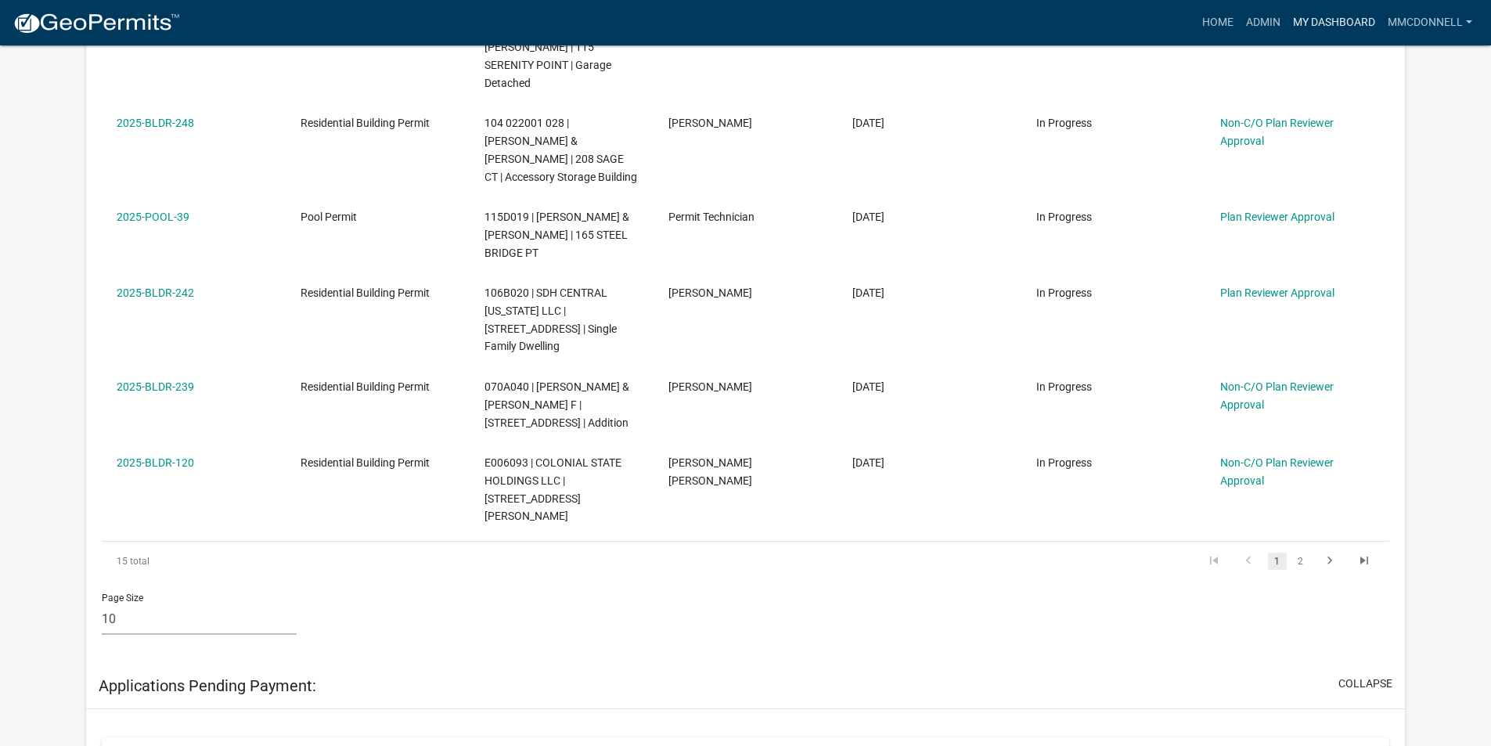
scroll to position [861, 0]
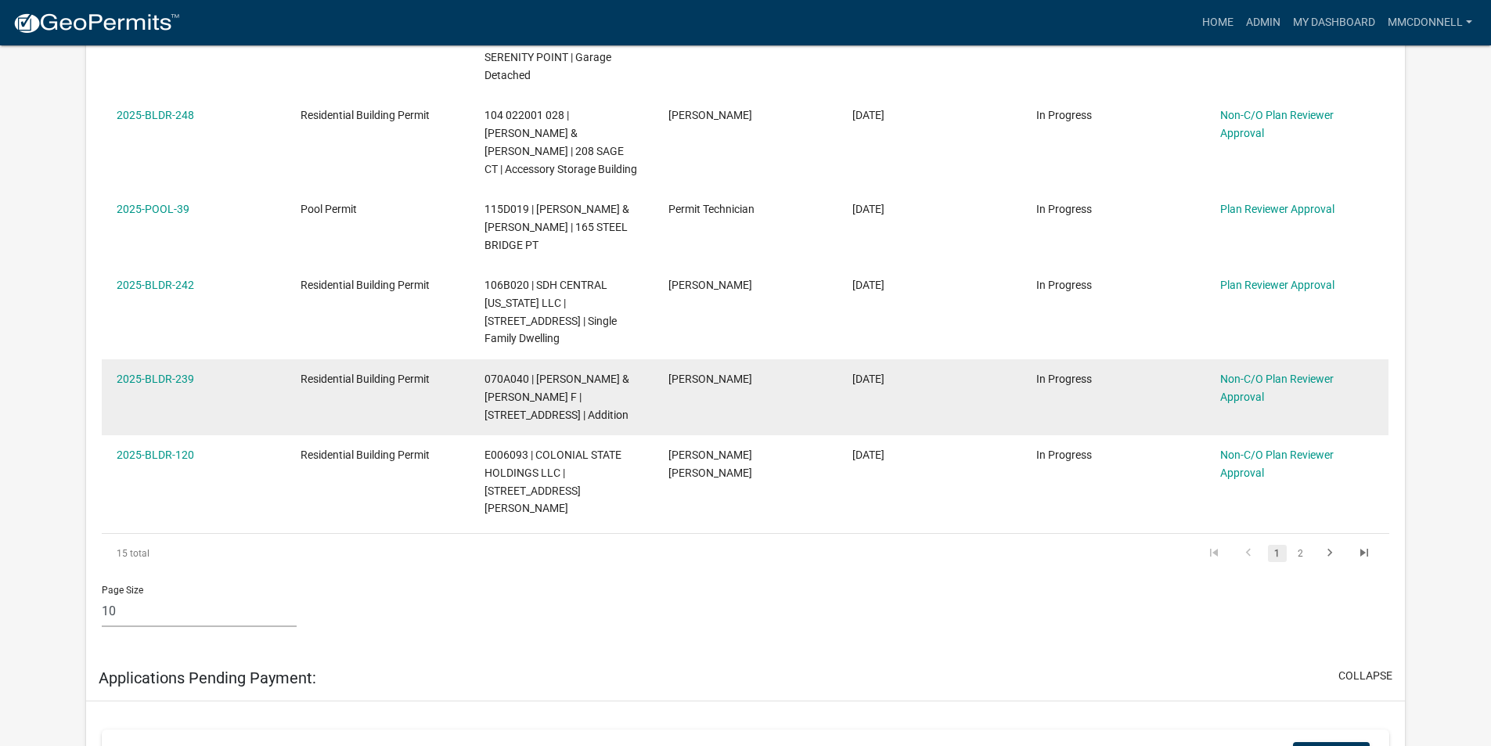
click at [175, 359] on datatable-body-cell "2025-BLDR-239" at bounding box center [194, 397] width 184 height 76
click at [156, 373] on link "2025-BLDR-239" at bounding box center [155, 379] width 77 height 13
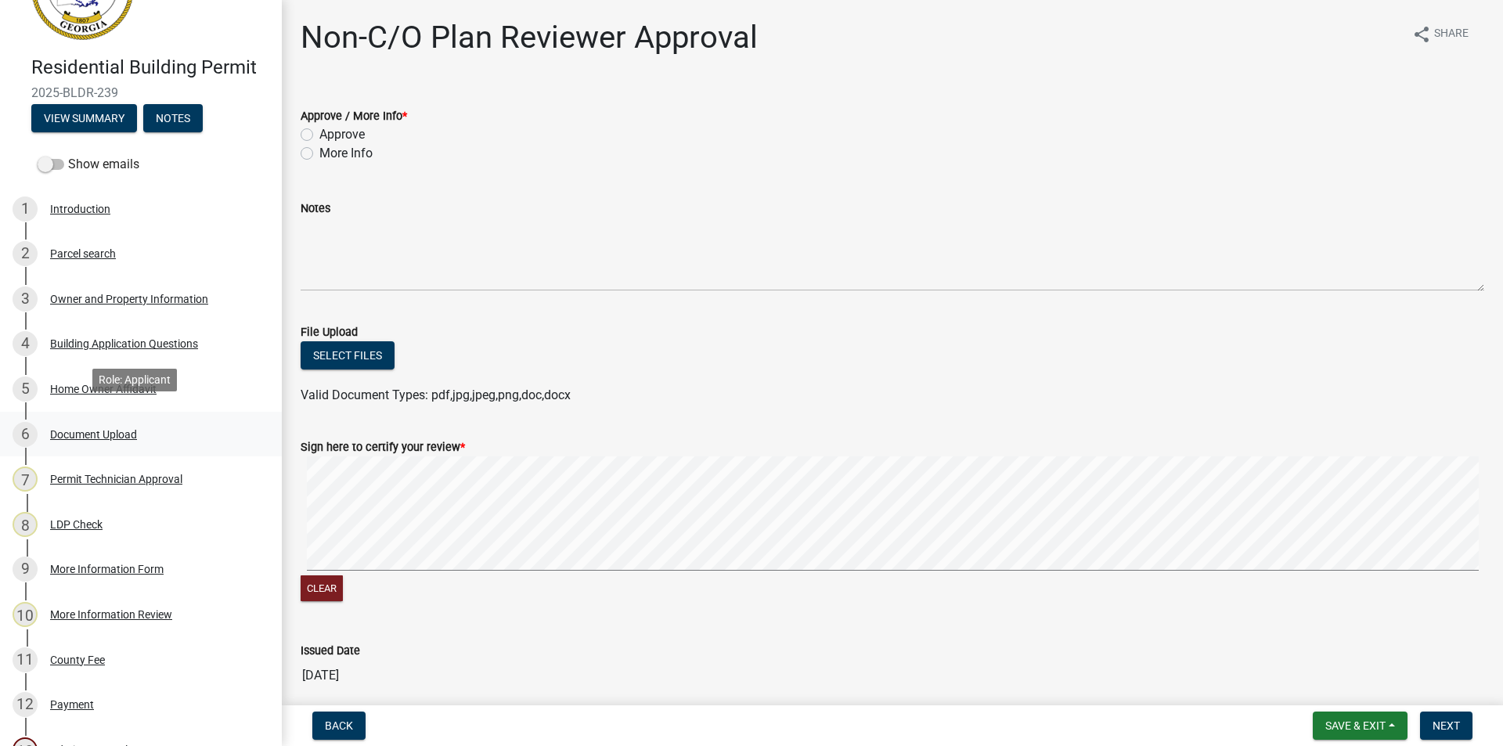
scroll to position [157, 0]
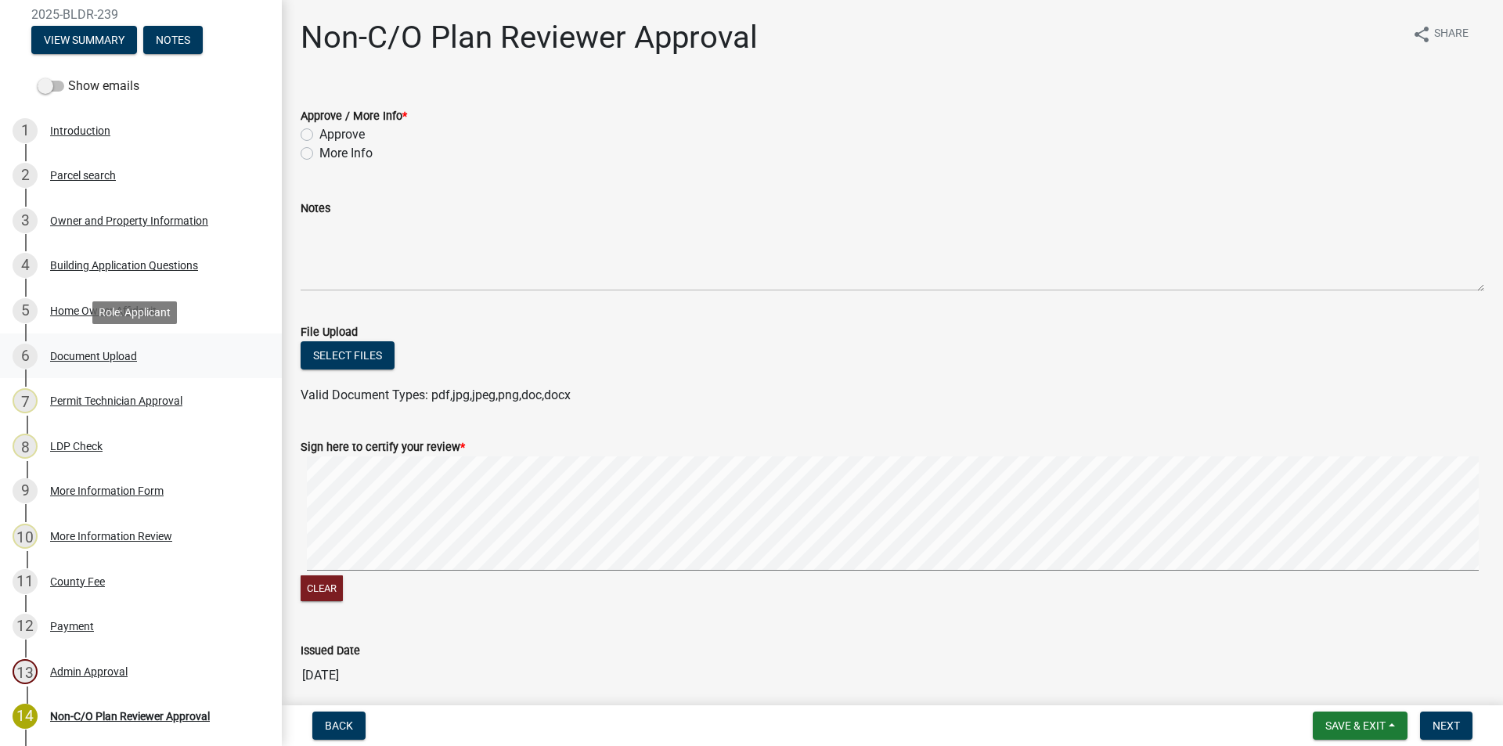
click at [66, 352] on div "Document Upload" at bounding box center [93, 356] width 87 height 11
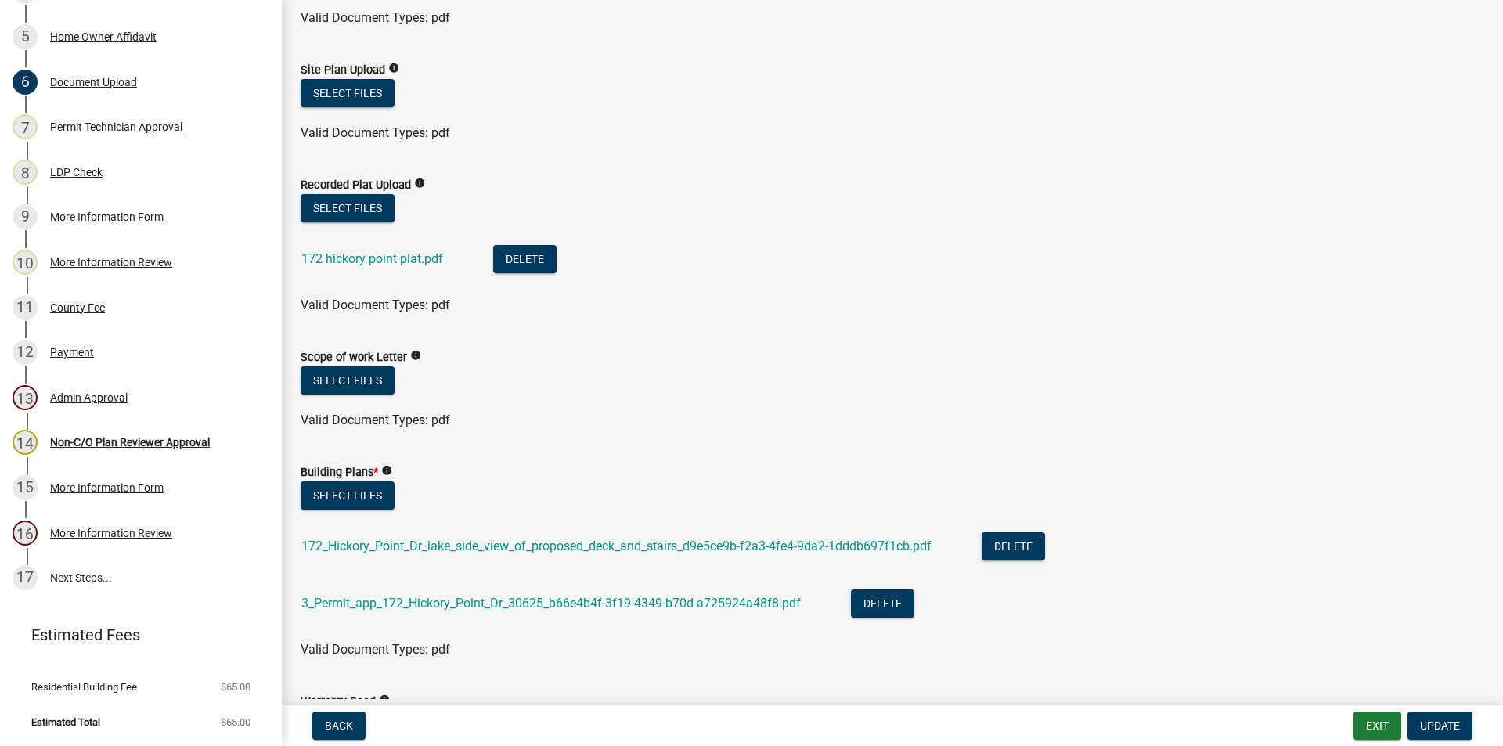
scroll to position [470, 0]
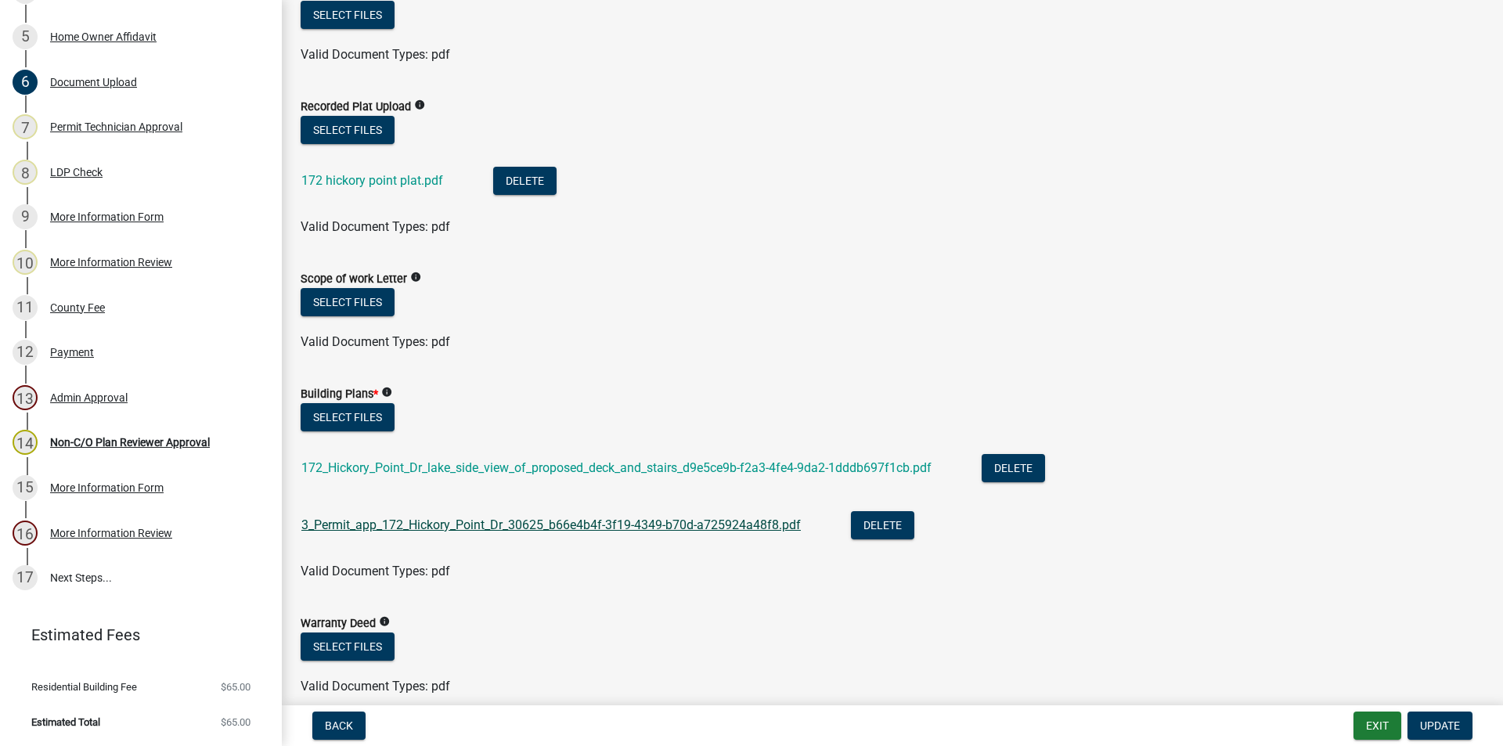
click at [488, 528] on link "3_Permit_app_172_Hickory_Point_Dr_30625_b66e4b4f-3f19-4349-b70d-a725924a48f8.pdf" at bounding box center [550, 524] width 499 height 15
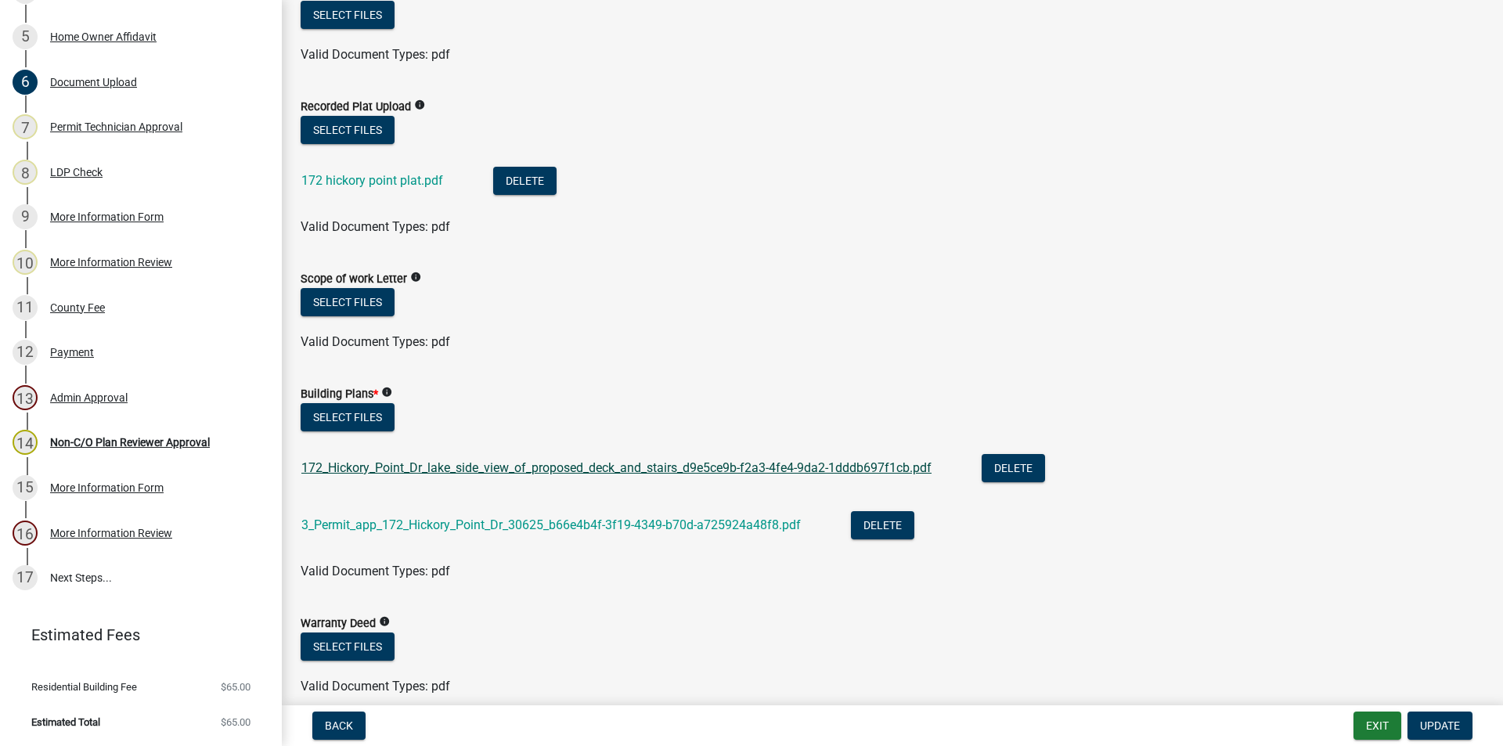
click at [423, 466] on link "172_Hickory_Point_Dr_lake_side_view_of_proposed_deck_and_stairs_d9e5ce9b-f2a3-4…" at bounding box center [616, 467] width 630 height 15
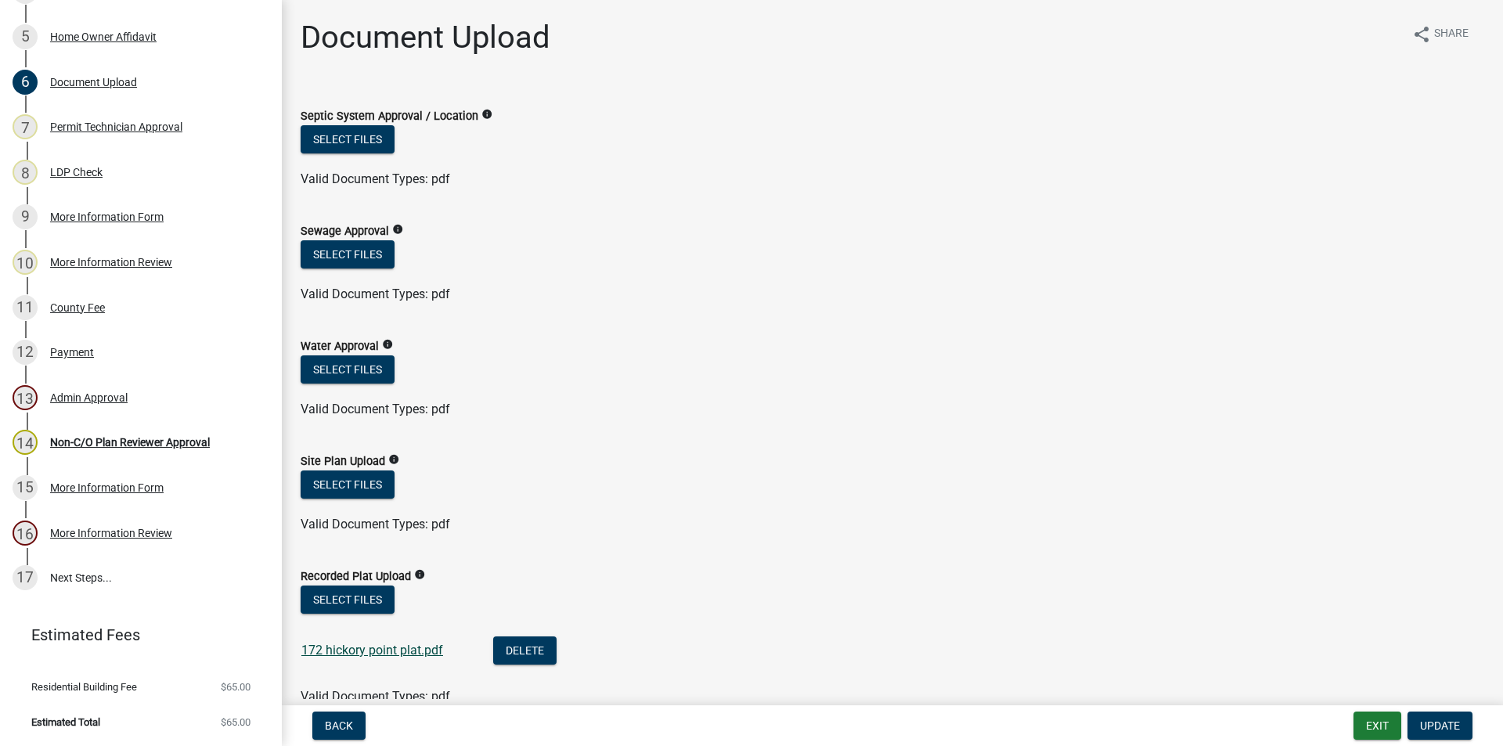
scroll to position [78, 0]
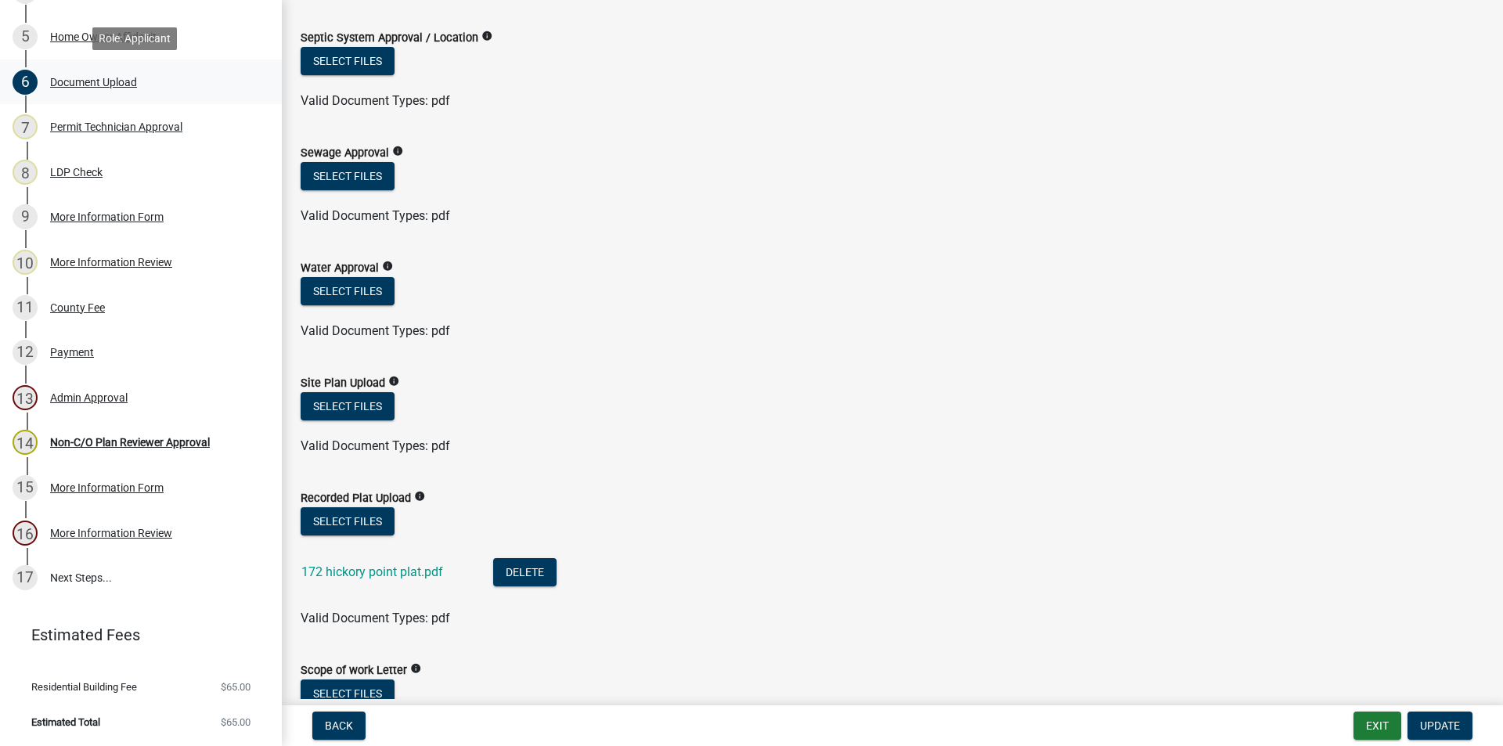
click at [63, 78] on div "Document Upload" at bounding box center [93, 82] width 87 height 11
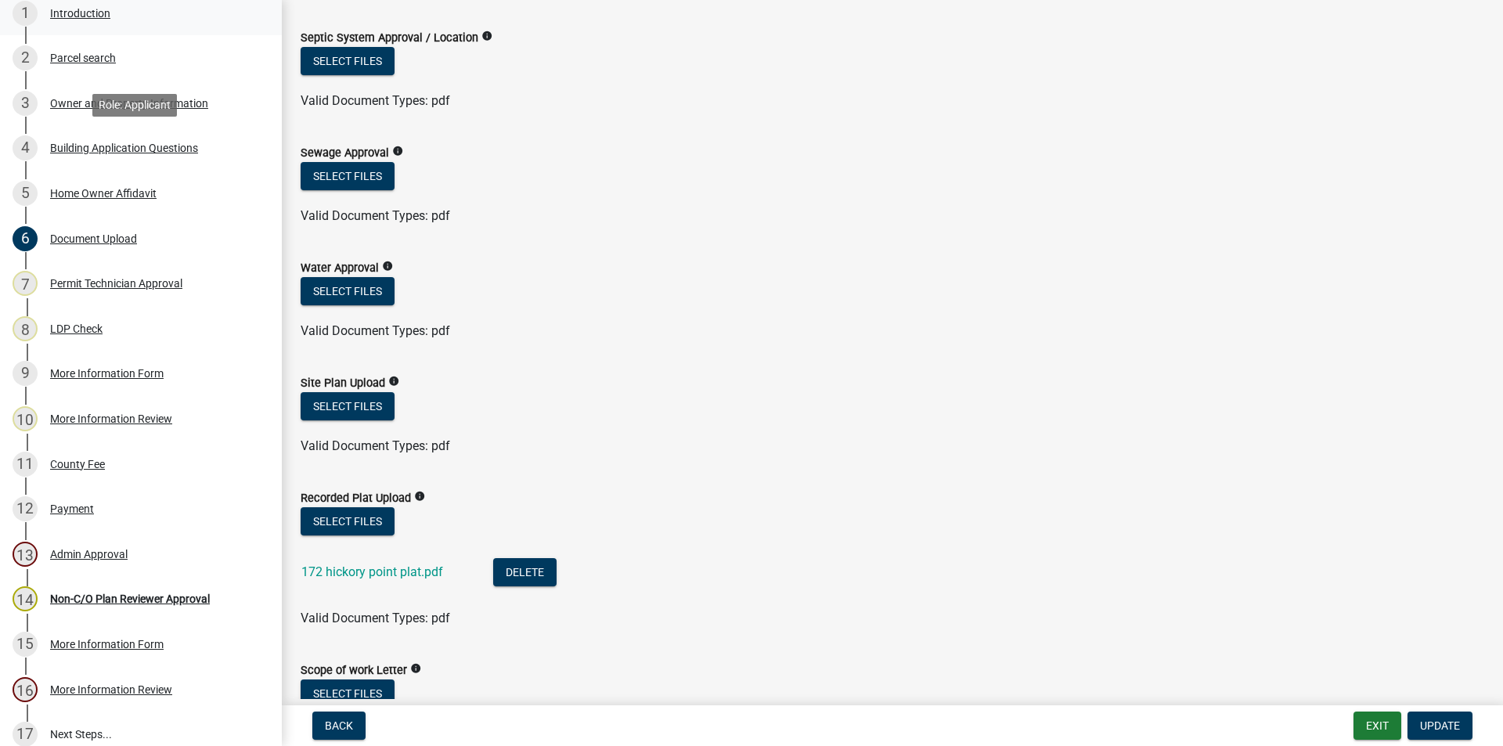
scroll to position [352, 0]
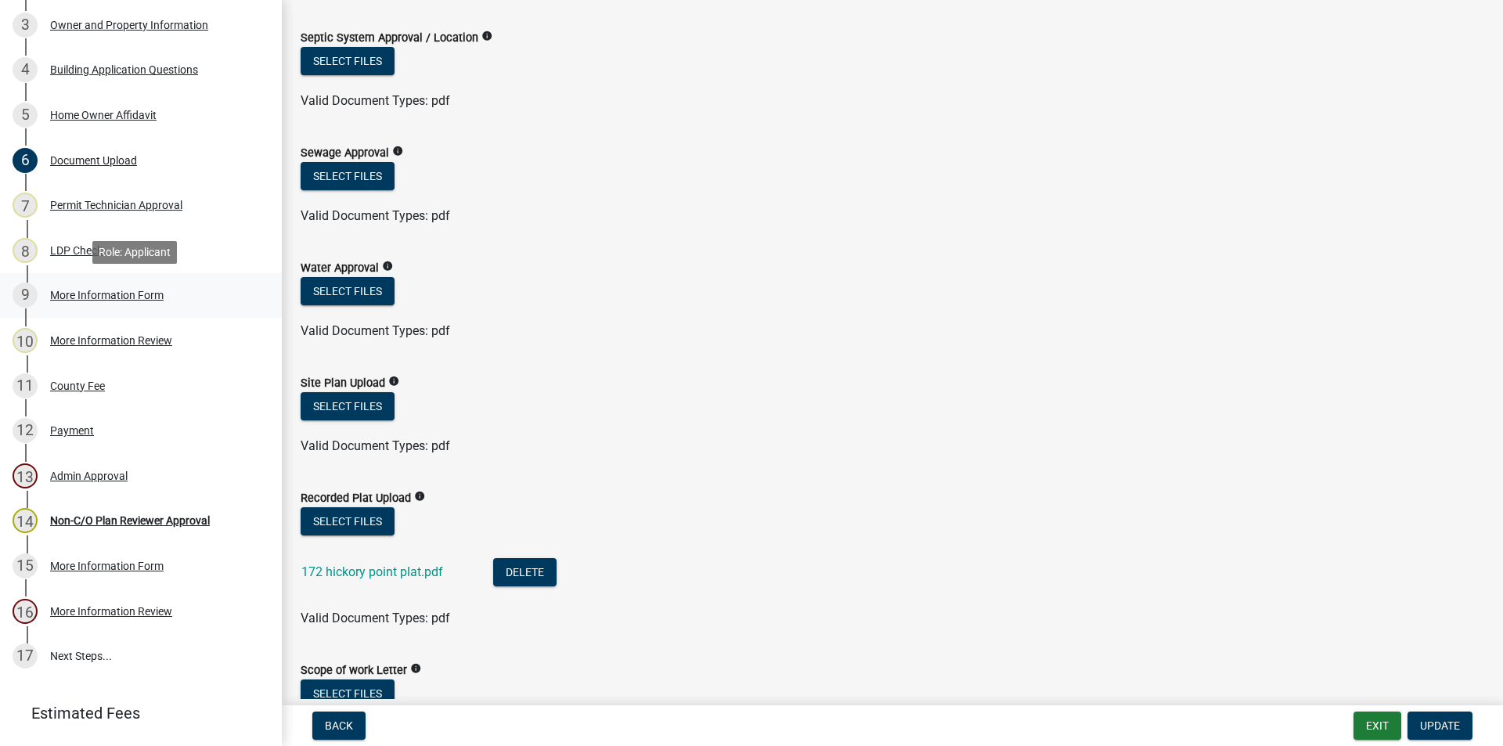
click at [95, 290] on div "More Information Form" at bounding box center [106, 295] width 113 height 11
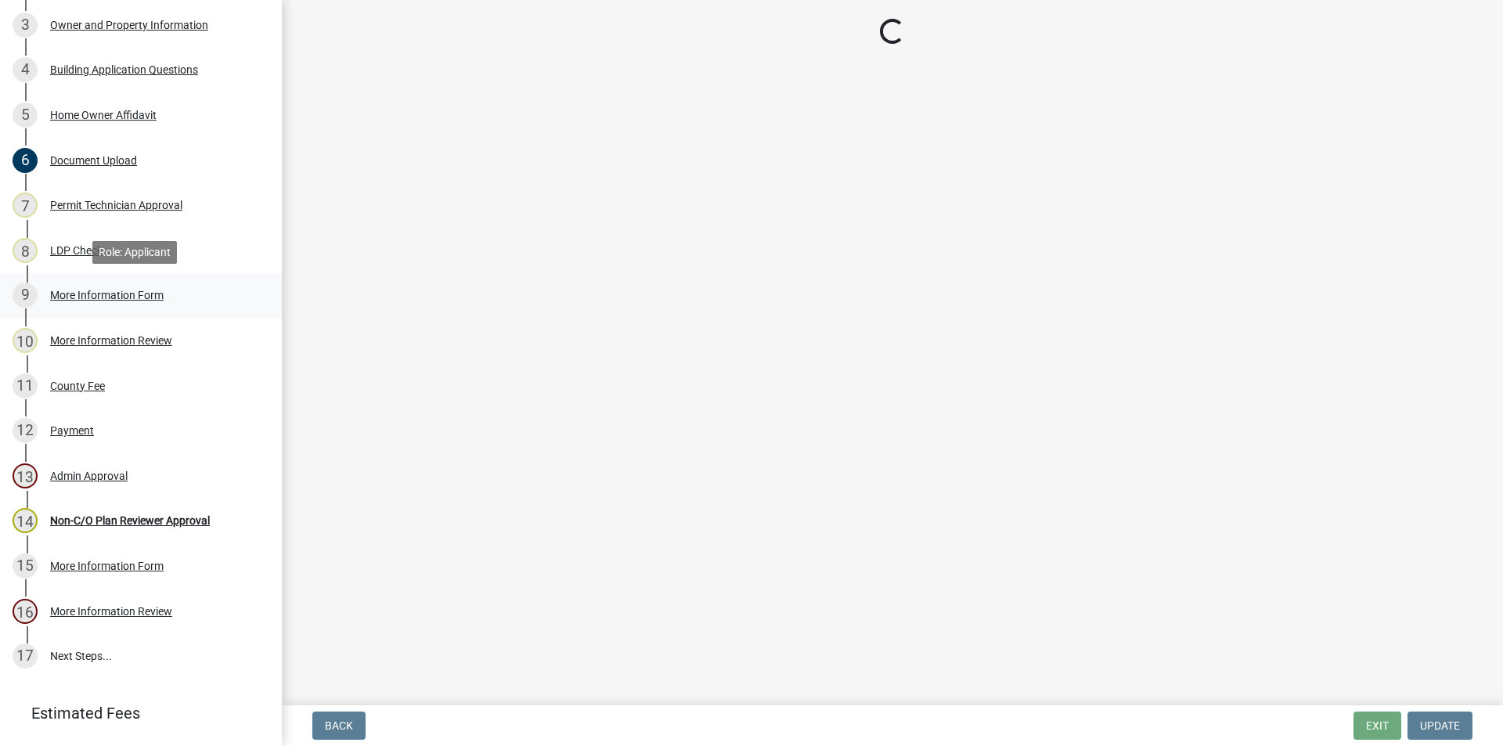
scroll to position [0, 0]
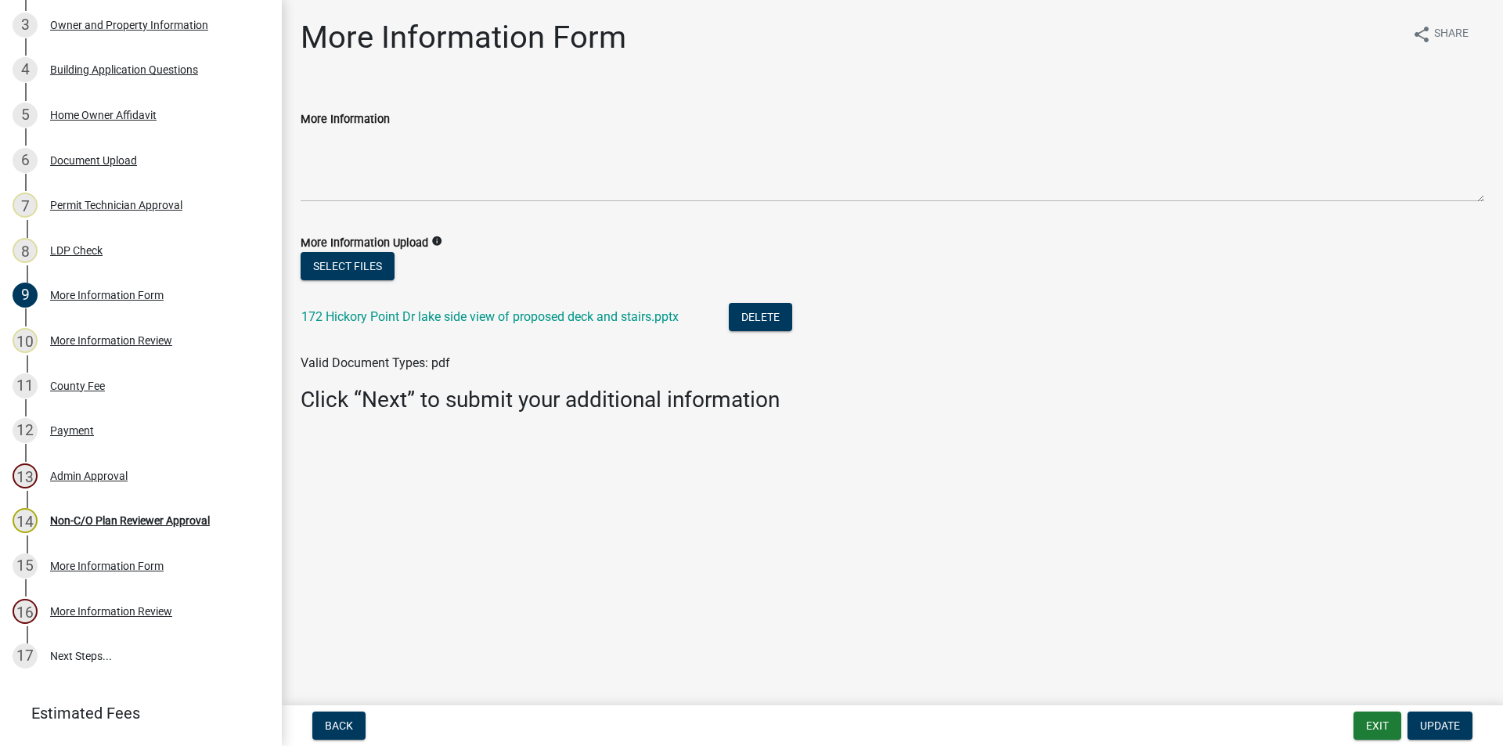
click at [427, 96] on div "More Information" at bounding box center [892, 145] width 1183 height 114
drag, startPoint x: 401, startPoint y: 102, endPoint x: 394, endPoint y: 98, distance: 8.1
click at [400, 100] on div "More Information" at bounding box center [892, 145] width 1183 height 114
click at [339, 87] on div "More Information Form share Share More Information More Information Upload info…" at bounding box center [892, 229] width 1207 height 421
click at [380, 452] on main "More Information Form share Share More Information More Information Upload info…" at bounding box center [892, 349] width 1221 height 699
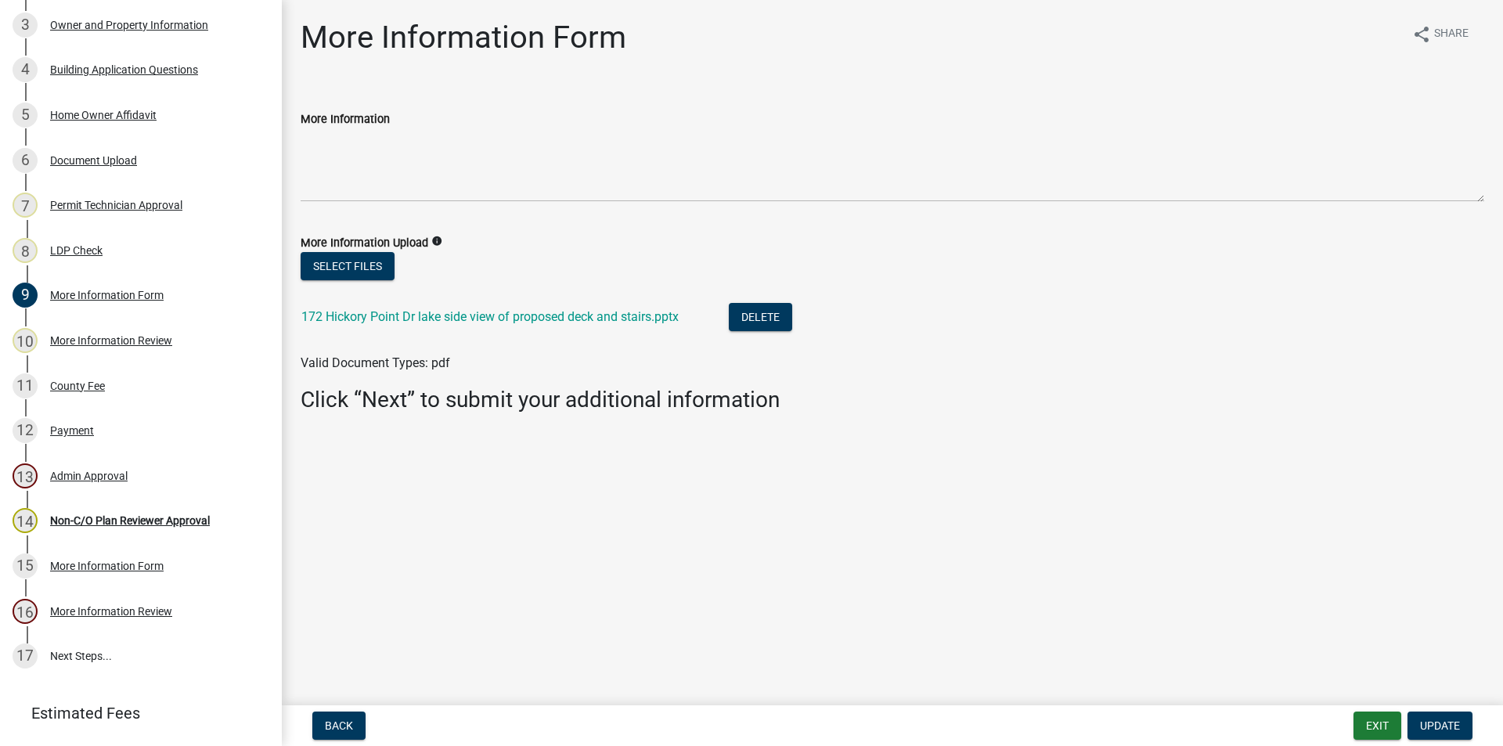
click at [370, 463] on main "More Information Form share Share More Information More Information Upload info…" at bounding box center [892, 349] width 1221 height 699
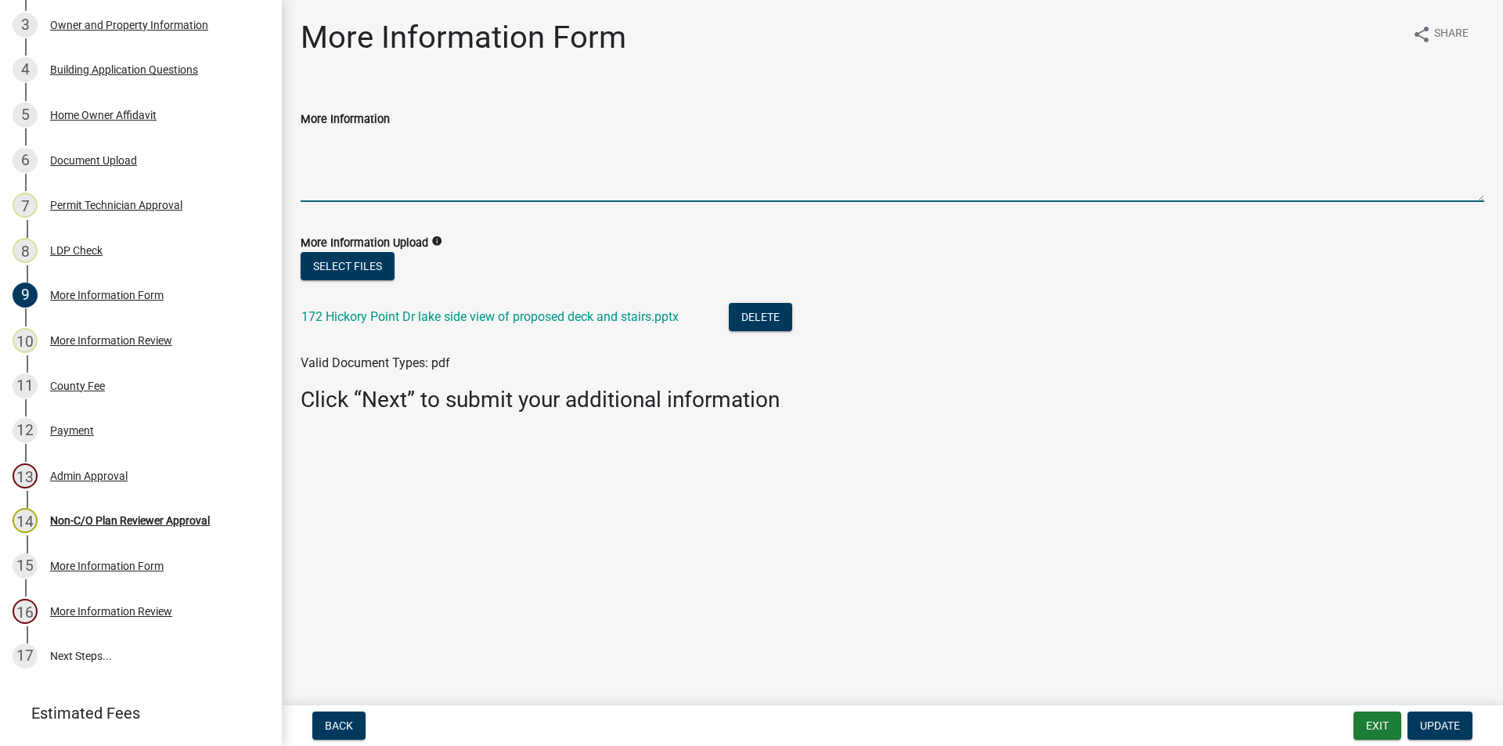
click at [366, 160] on textarea "More Information" at bounding box center [892, 165] width 1183 height 74
type textarea "Need foundation and framing plans."
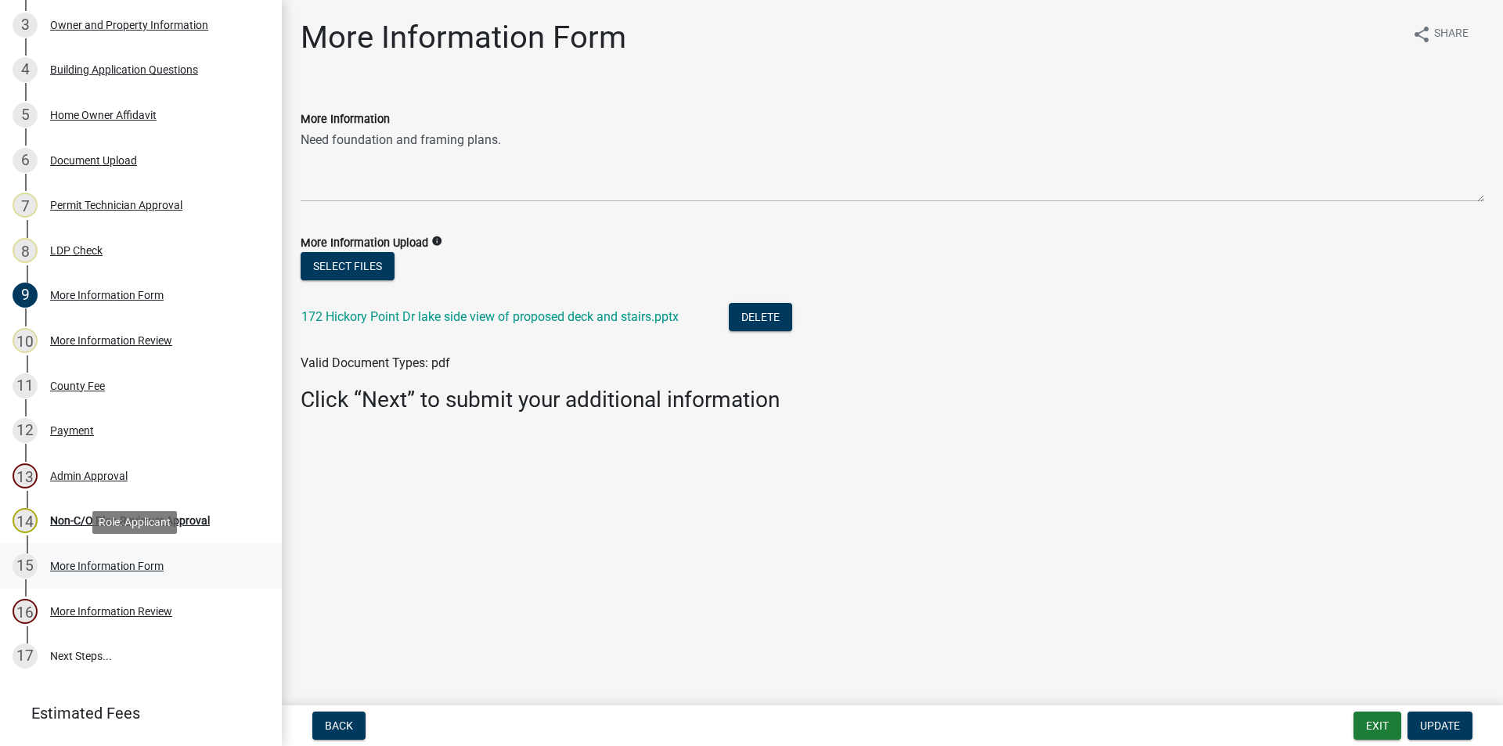
click at [94, 561] on div "More Information Form" at bounding box center [106, 565] width 113 height 11
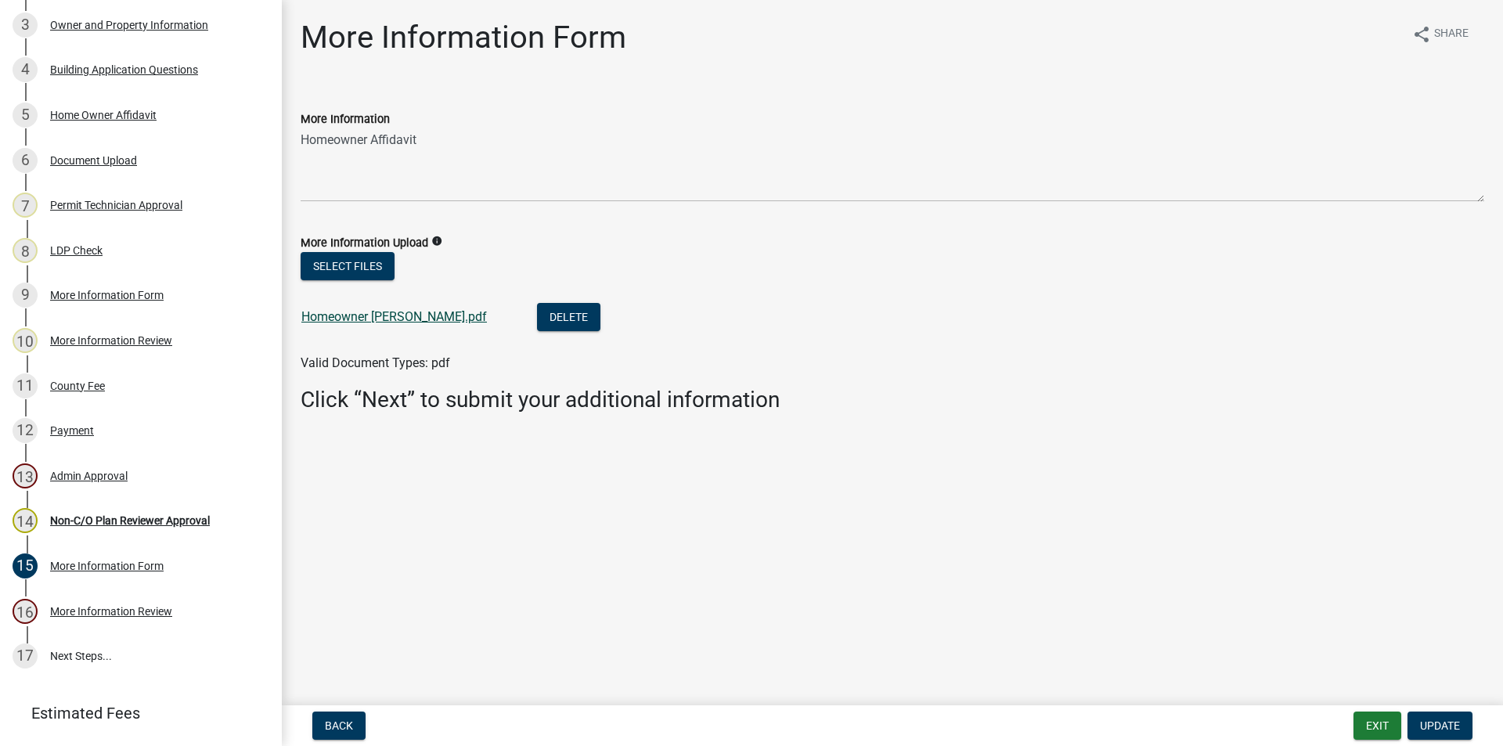
click at [360, 311] on link "Homeowner [PERSON_NAME].pdf" at bounding box center [393, 316] width 185 height 15
click at [88, 290] on div "More Information Form" at bounding box center [106, 295] width 113 height 11
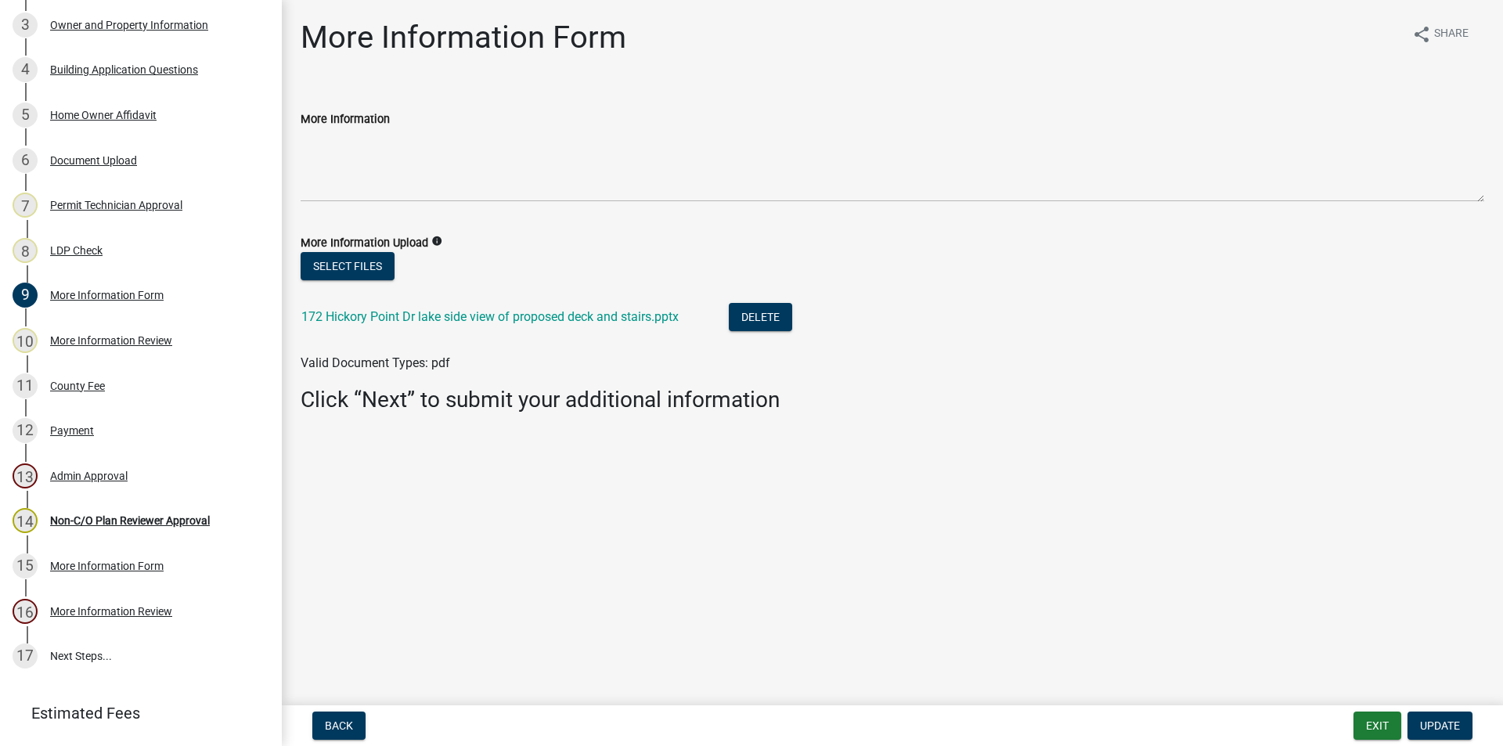
click at [298, 133] on div "More Information" at bounding box center [892, 145] width 1207 height 114
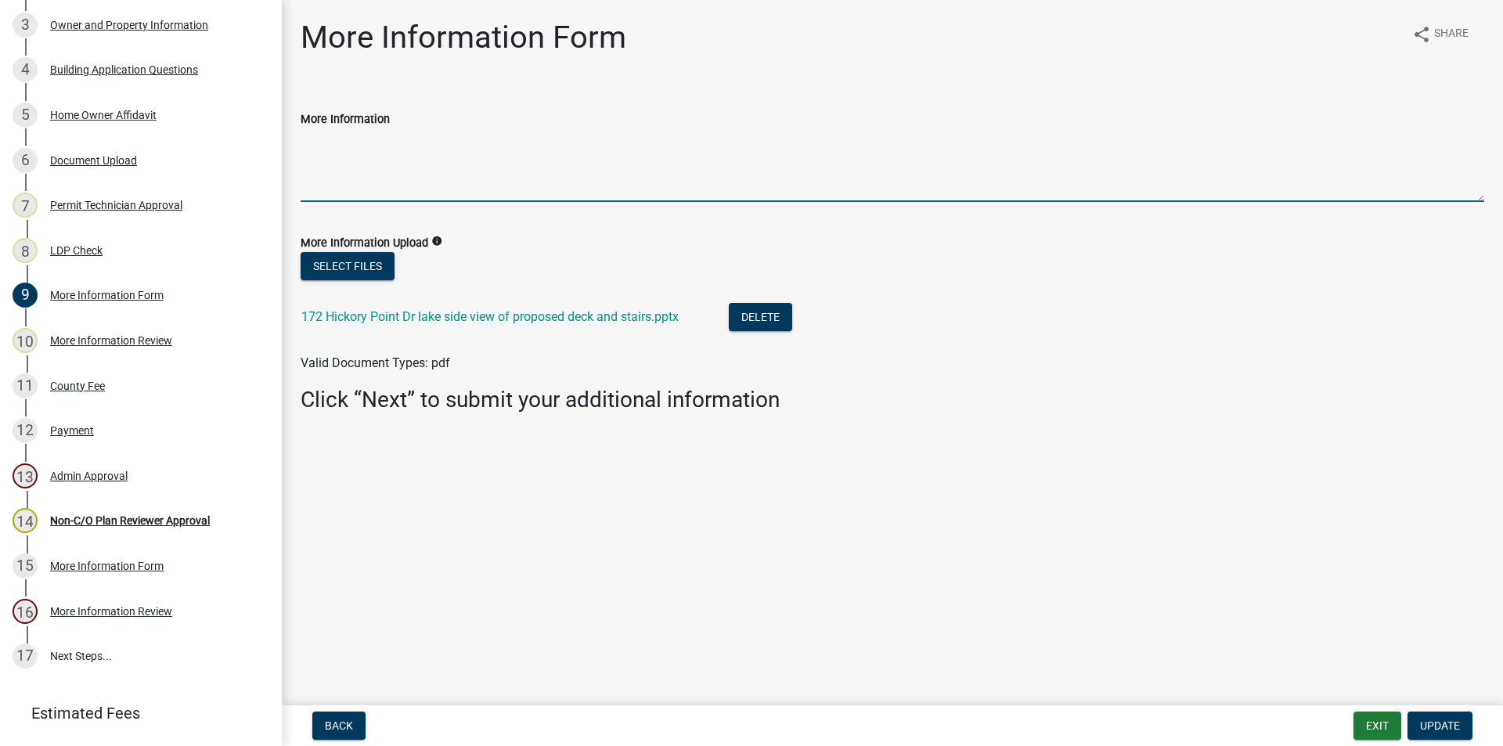
click at [308, 137] on textarea "More Information" at bounding box center [892, 165] width 1183 height 74
type textarea "Need framing and foundation plans."
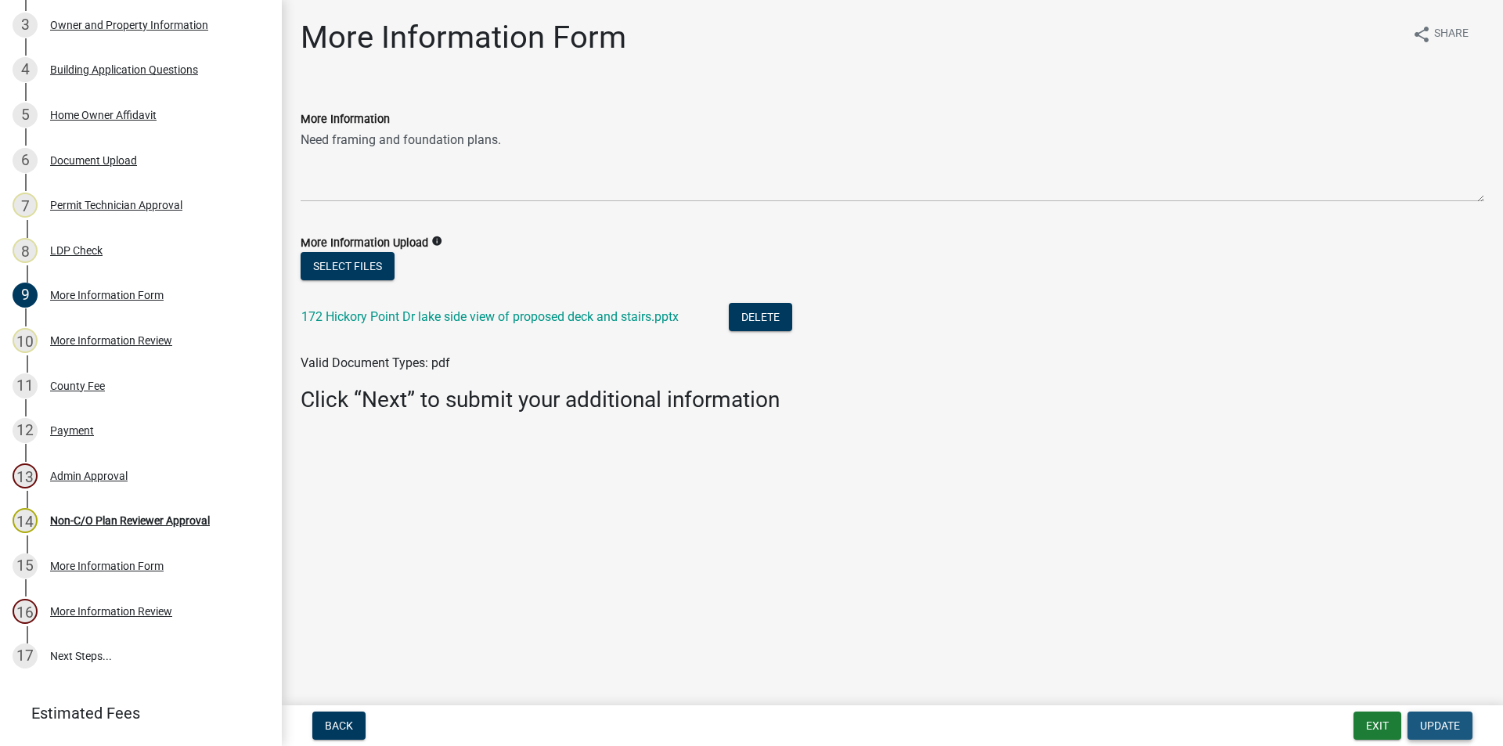
click at [1427, 719] on span "Update" at bounding box center [1440, 725] width 40 height 13
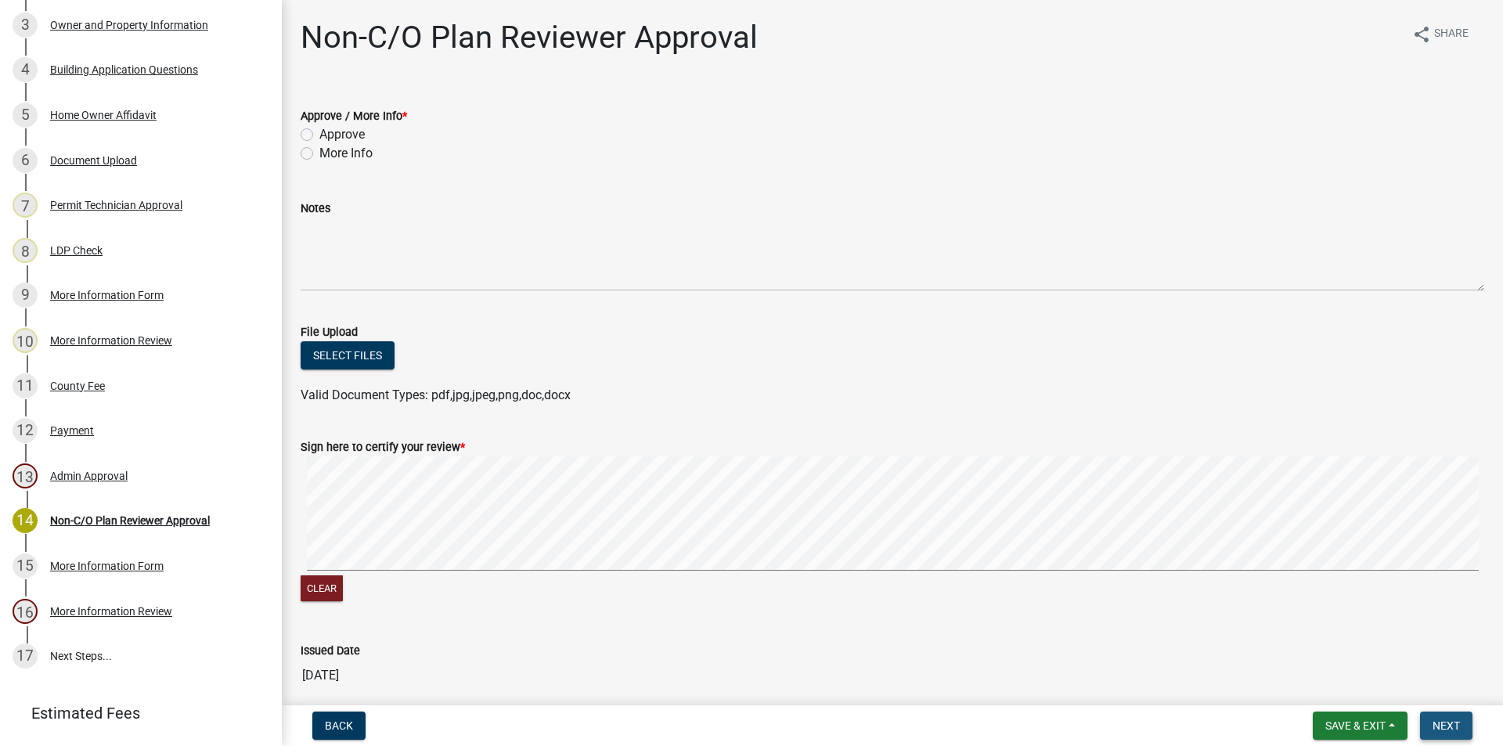
click at [1441, 719] on span "Next" at bounding box center [1445, 725] width 27 height 13
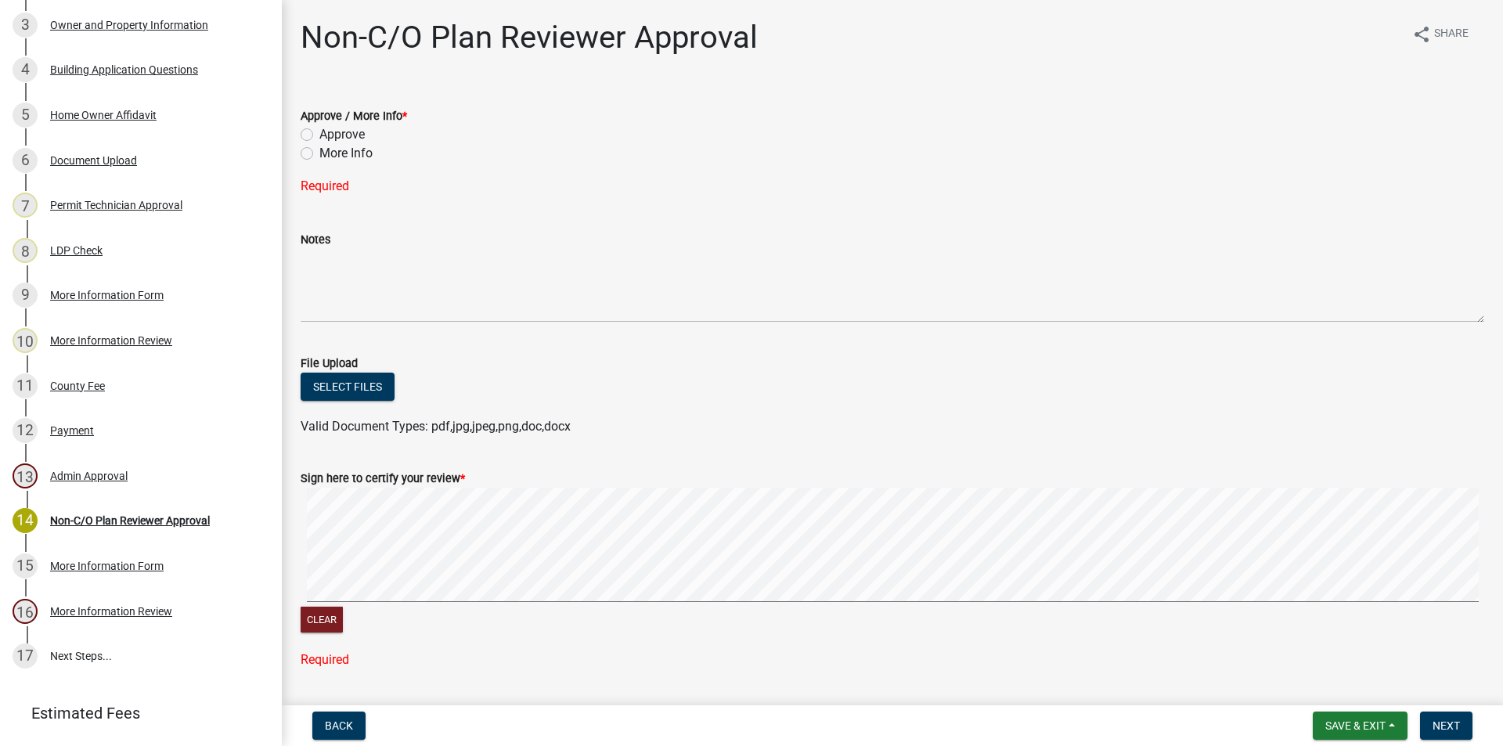
click at [319, 152] on label "More Info" at bounding box center [345, 153] width 53 height 19
click at [319, 152] on input "More Info" at bounding box center [324, 149] width 10 height 10
radio input "true"
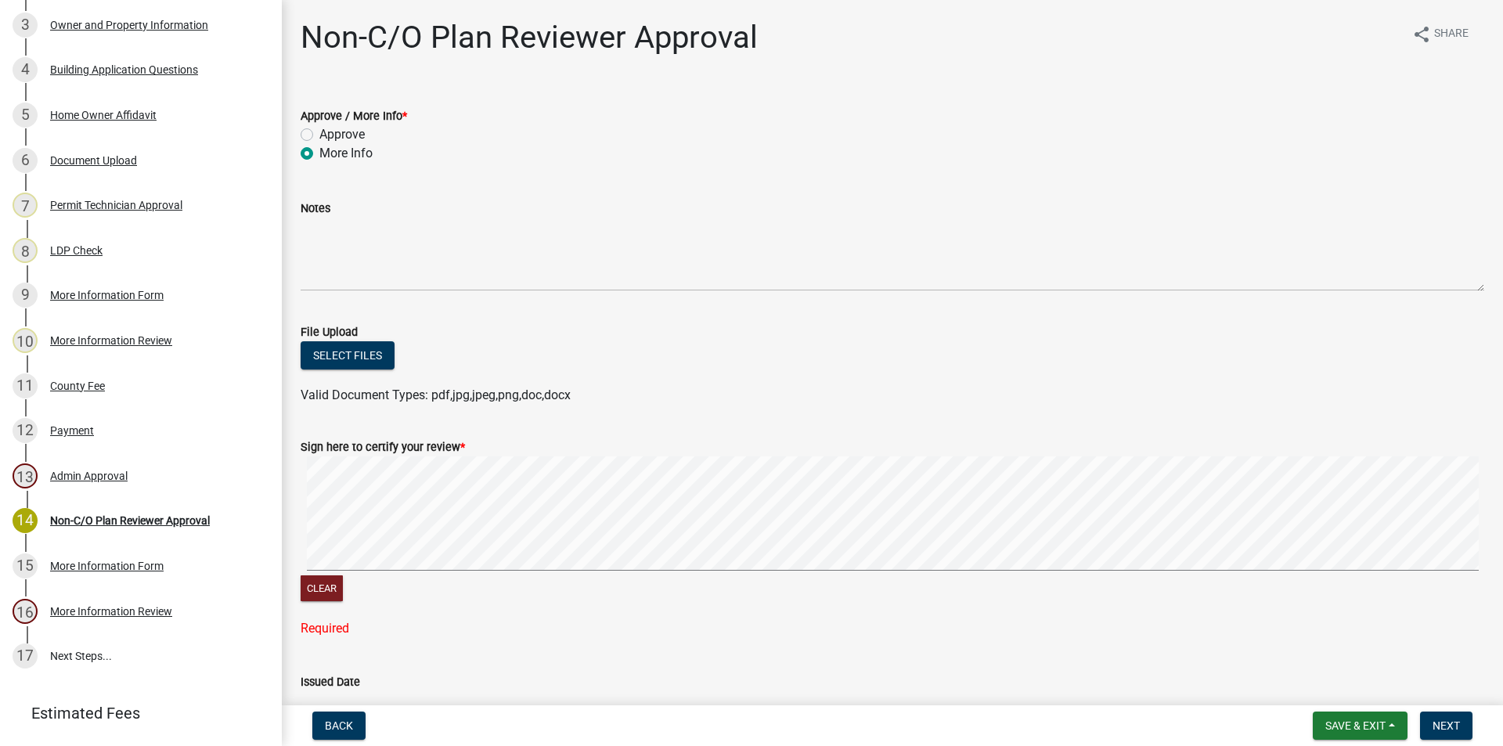
click at [337, 207] on div "Notes" at bounding box center [892, 208] width 1183 height 19
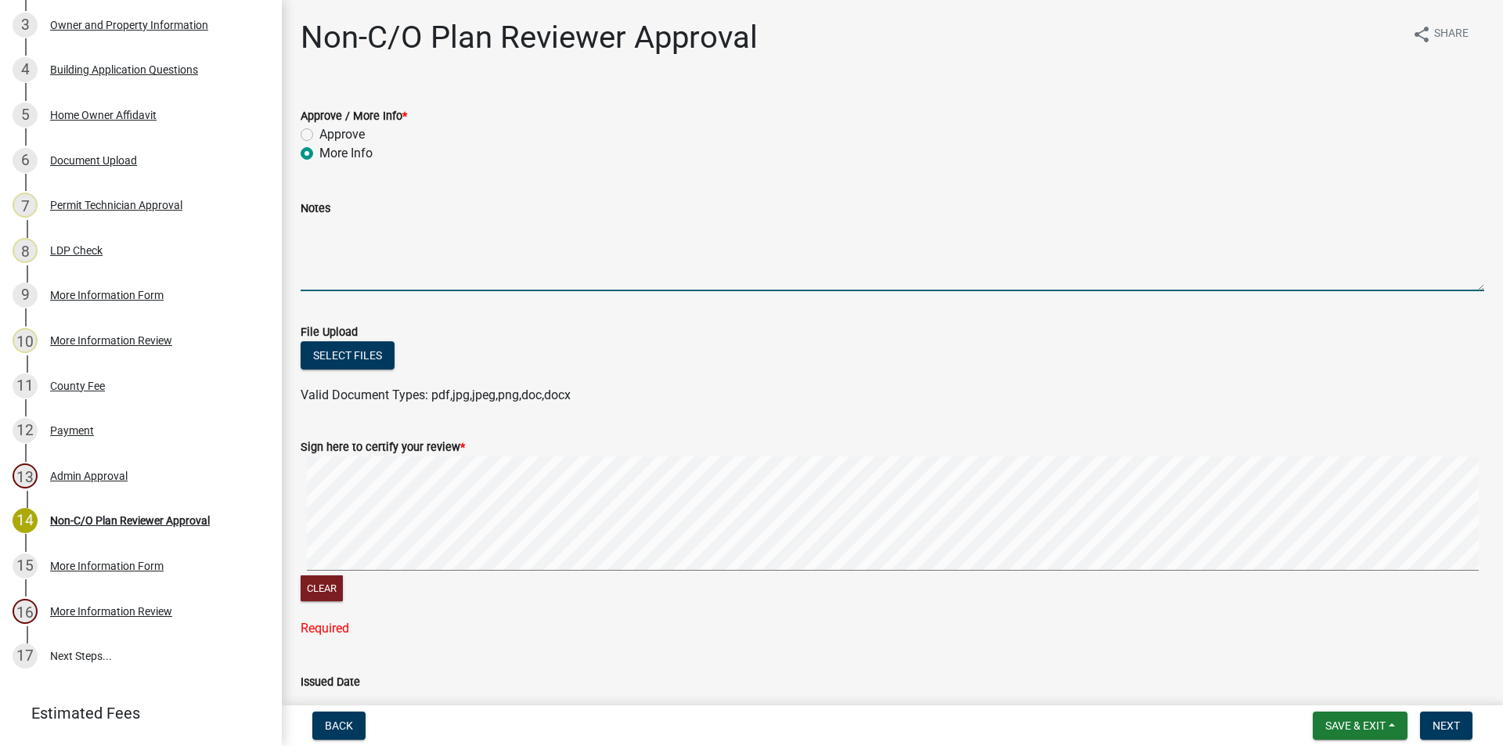
click at [321, 228] on textarea "Notes" at bounding box center [892, 255] width 1183 height 74
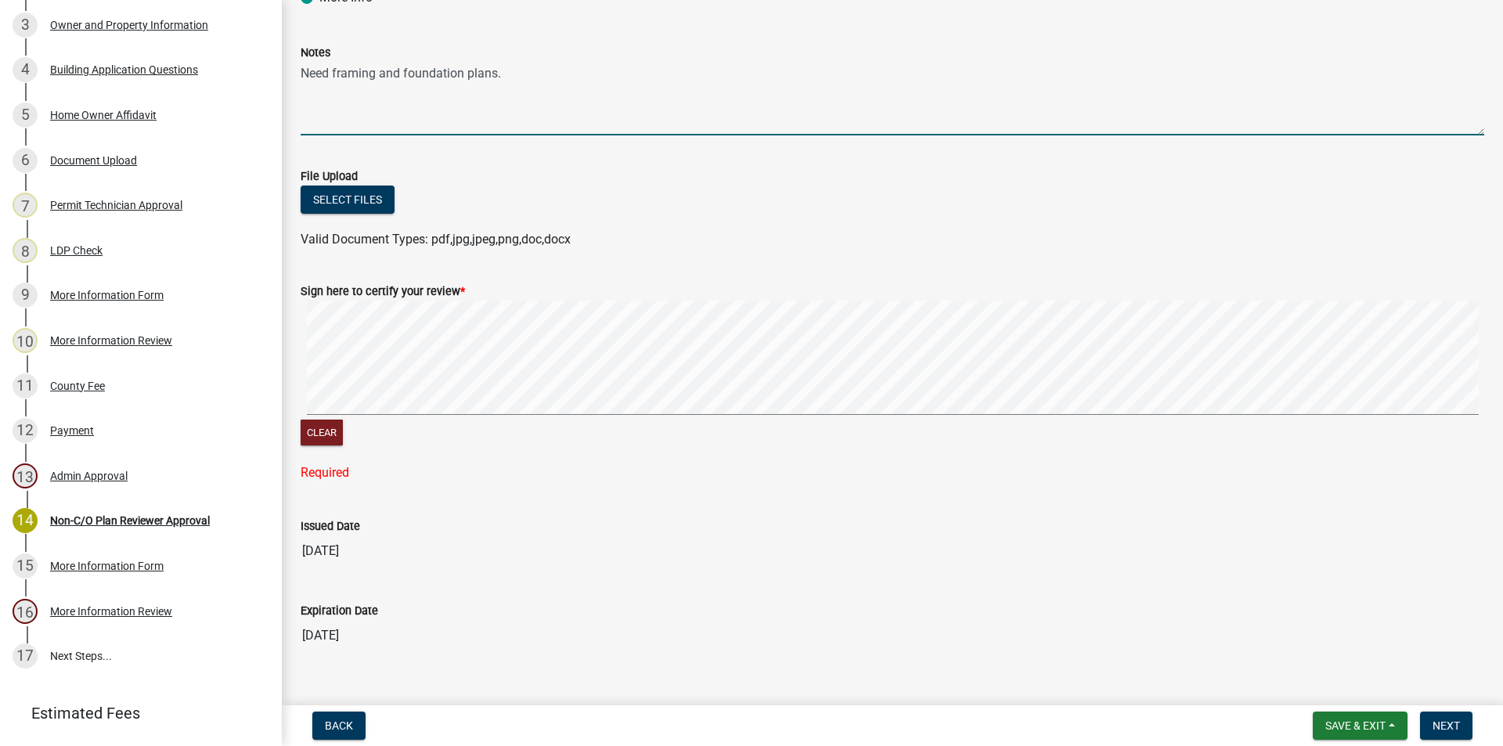
scroll to position [157, 0]
type textarea "Need framing and foundation plans."
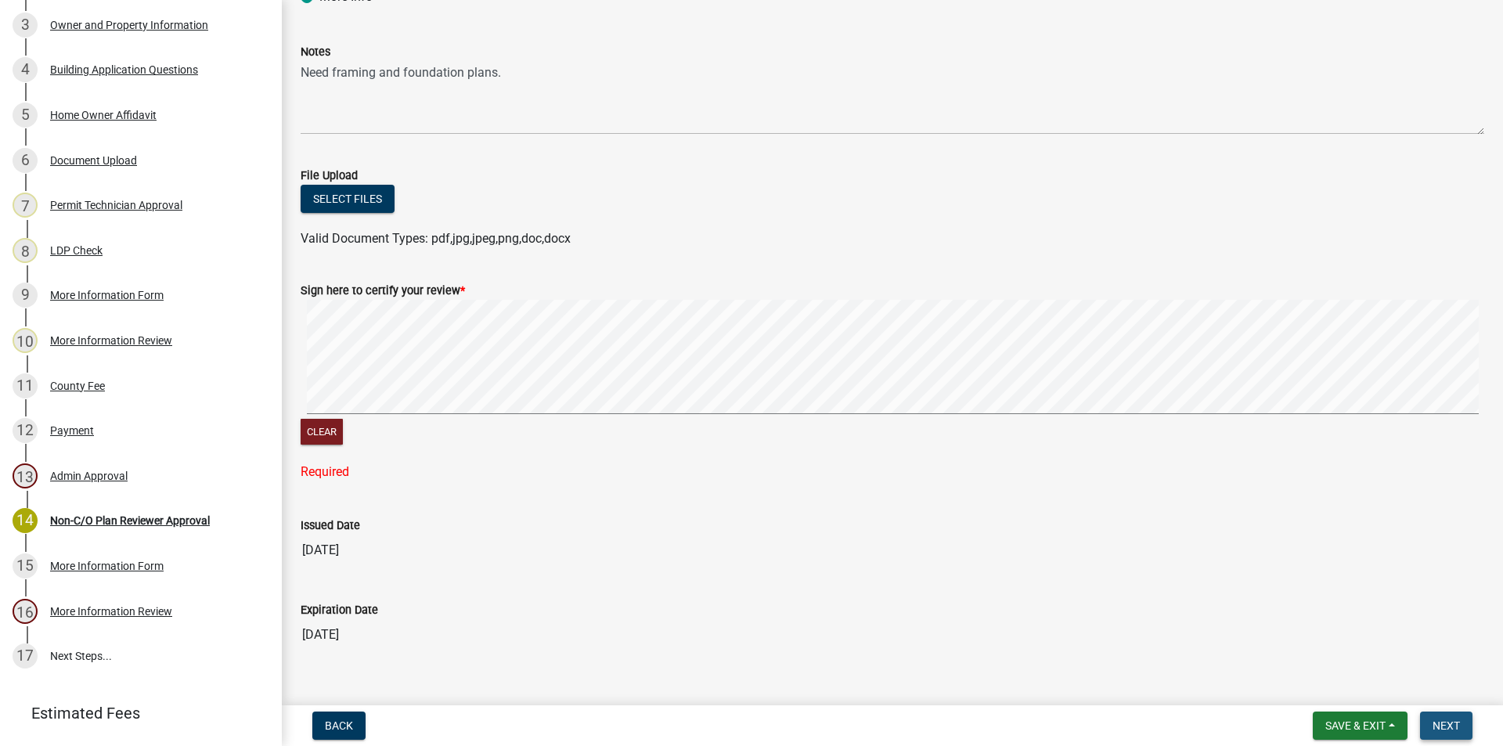
click at [1447, 717] on button "Next" at bounding box center [1446, 725] width 52 height 28
click at [325, 431] on button "Clear" at bounding box center [322, 432] width 42 height 26
click at [1443, 726] on span "Next" at bounding box center [1445, 725] width 27 height 13
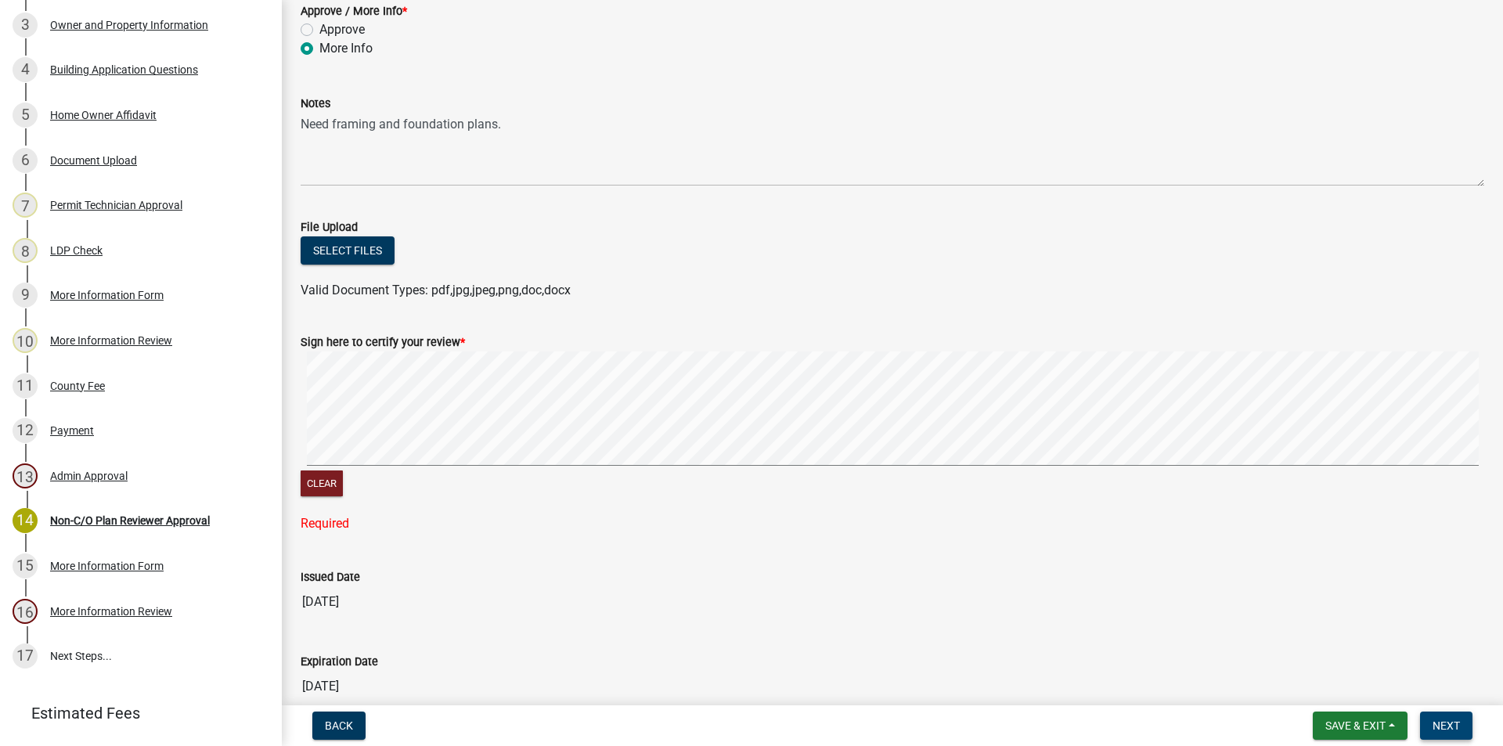
scroll to position [78, 0]
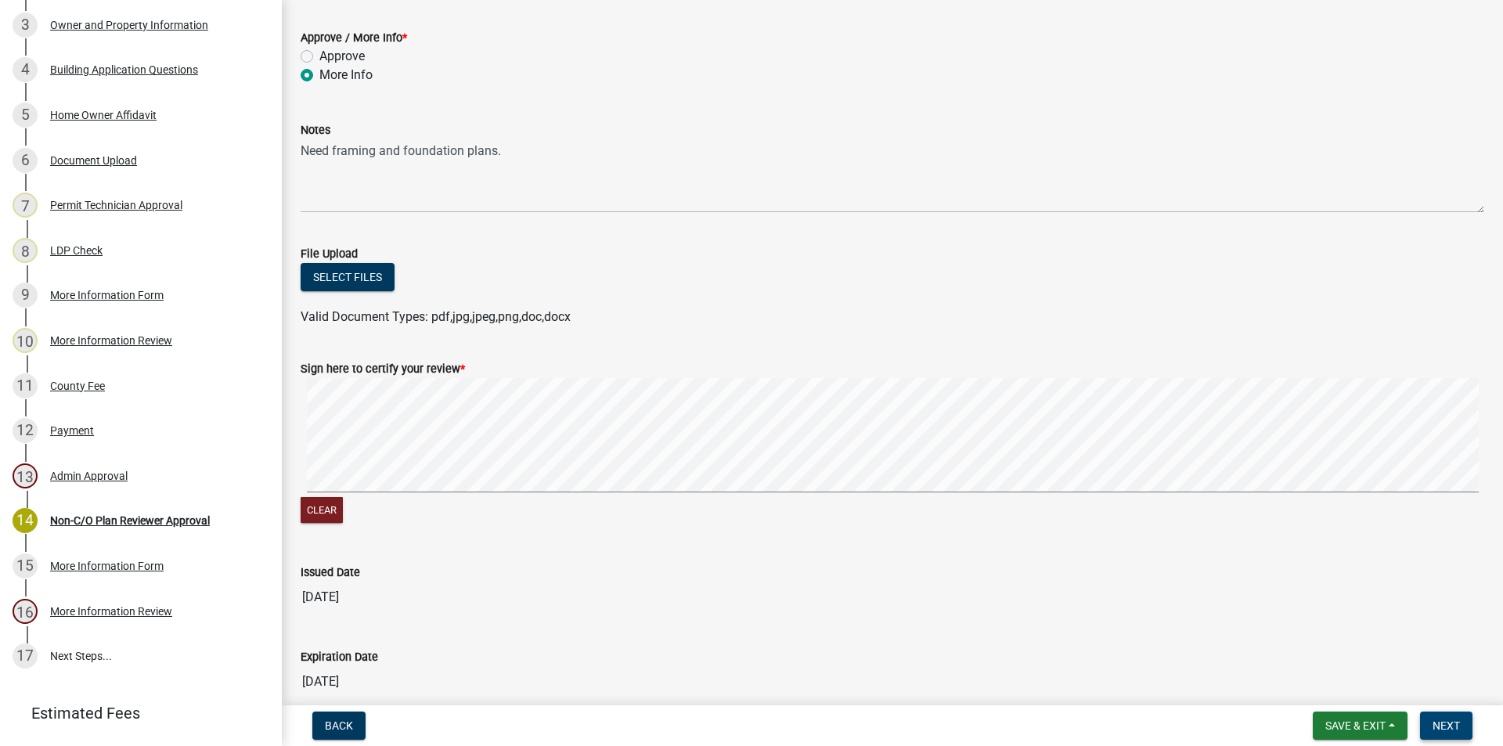
click at [1449, 721] on span "Next" at bounding box center [1445, 725] width 27 height 13
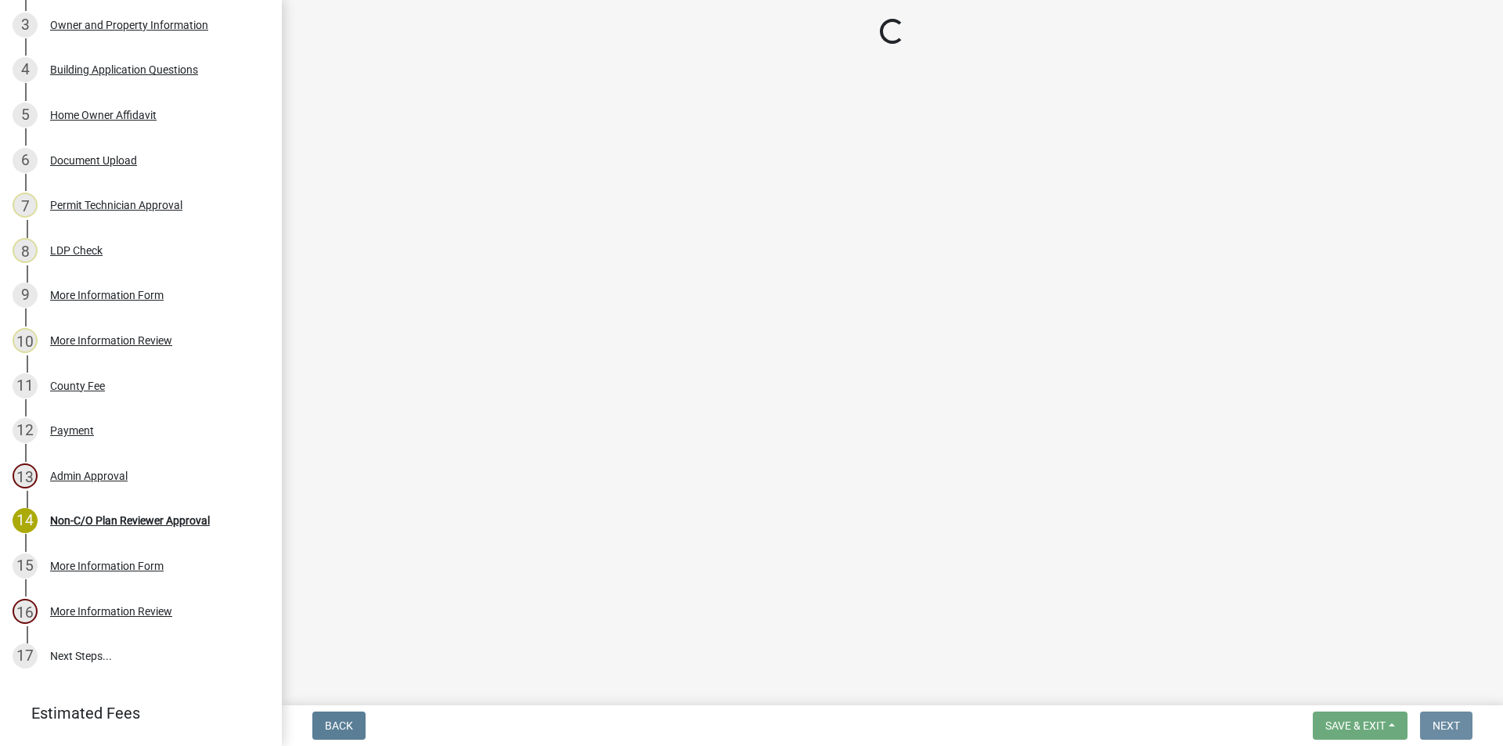
scroll to position [0, 0]
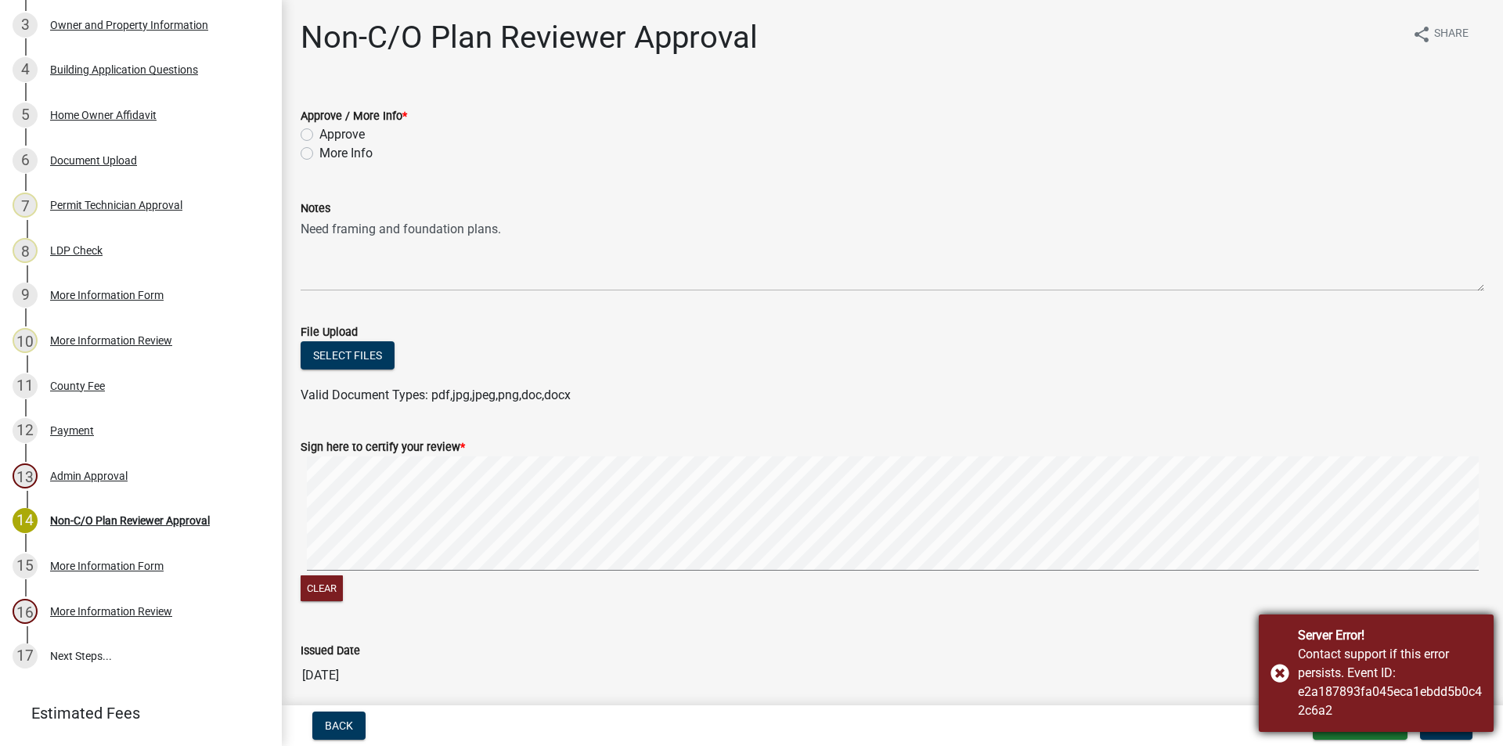
click at [1280, 665] on div "Server Error! Contact support if this error persists. Event ID: e2a187893fa045e…" at bounding box center [1376, 672] width 235 height 117
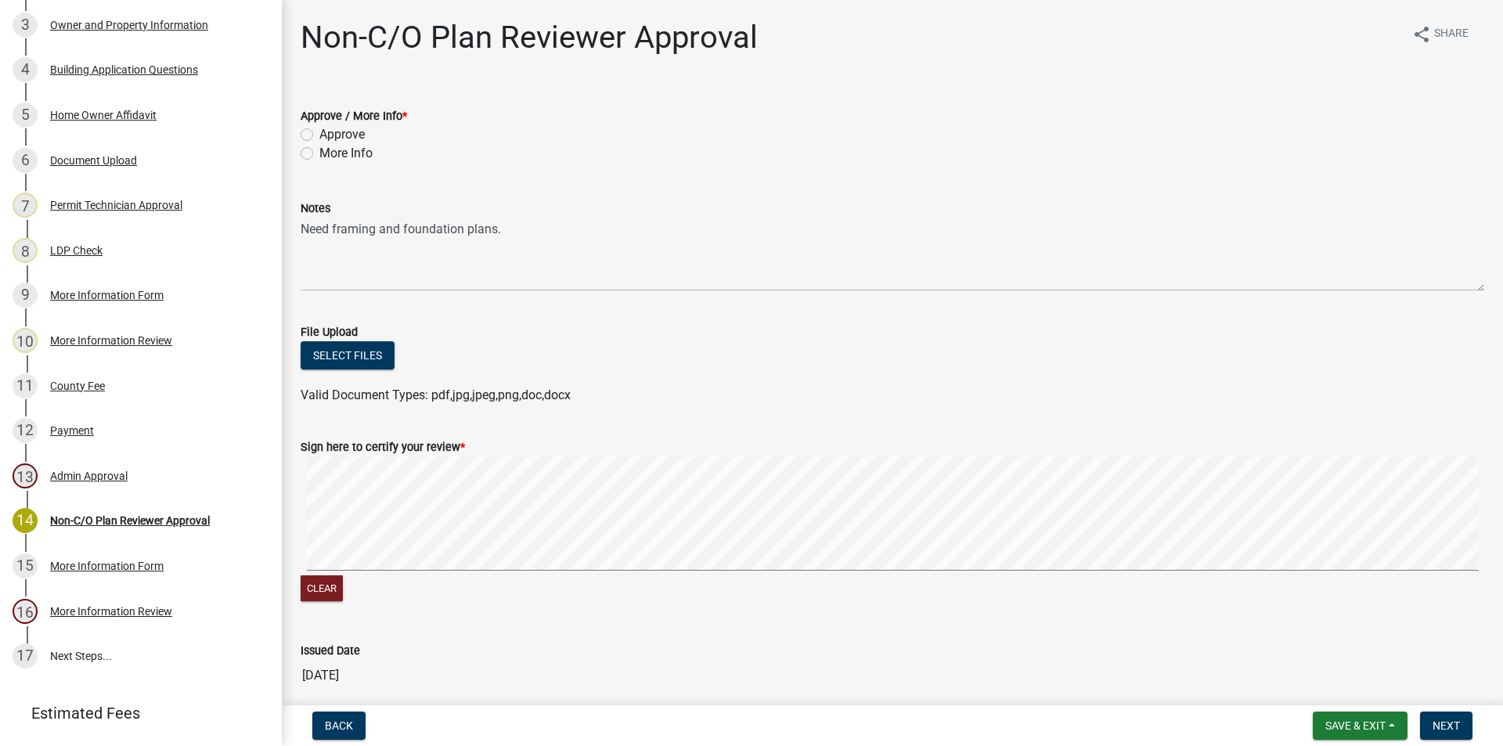
click at [319, 156] on label "More Info" at bounding box center [345, 153] width 53 height 19
click at [319, 154] on input "More Info" at bounding box center [324, 149] width 10 height 10
radio input "true"
click at [1437, 718] on button "Next" at bounding box center [1446, 725] width 52 height 28
click at [1445, 721] on span "Next" at bounding box center [1445, 725] width 27 height 13
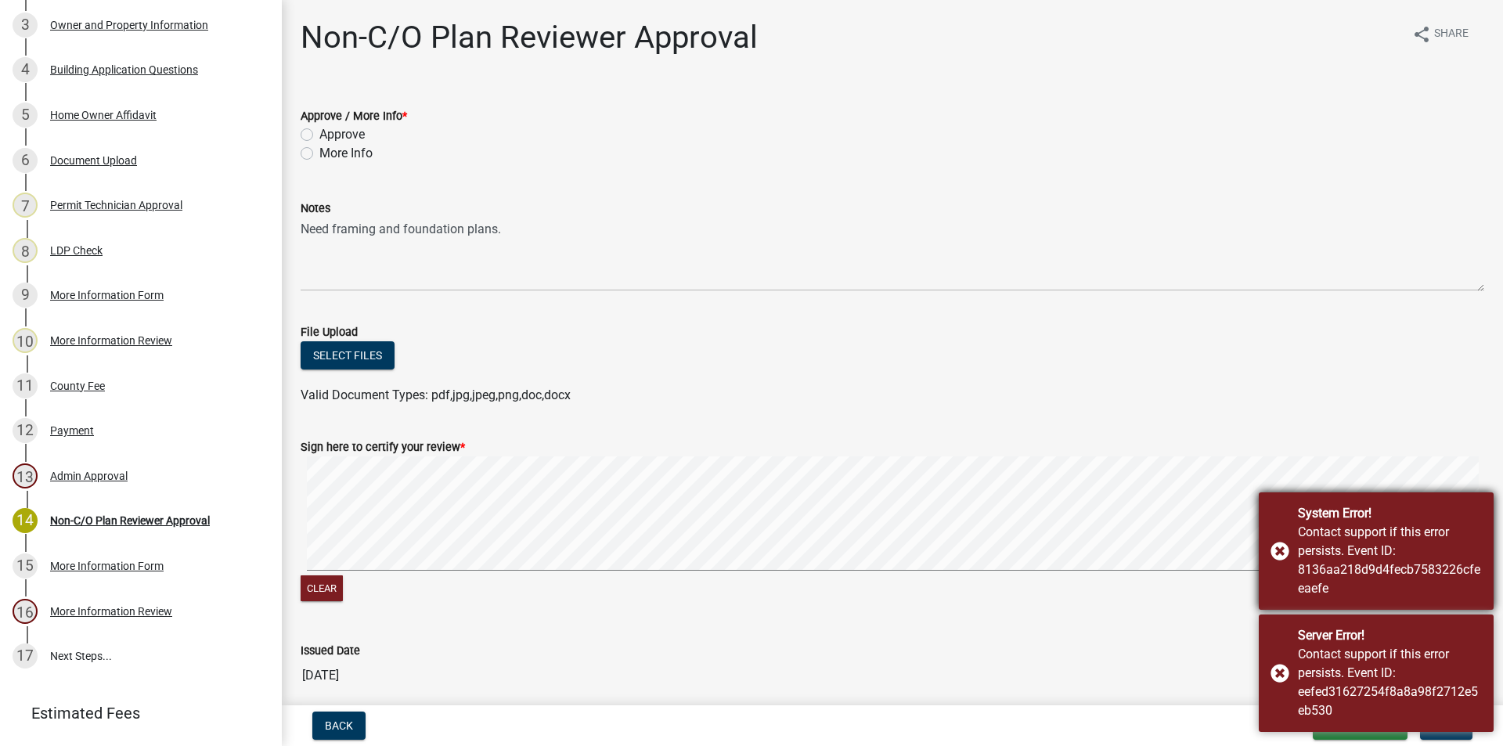
click at [1280, 546] on div "System Error! Contact support if this error persists. Event ID: 8136aa218d9d4fe…" at bounding box center [1376, 550] width 235 height 117
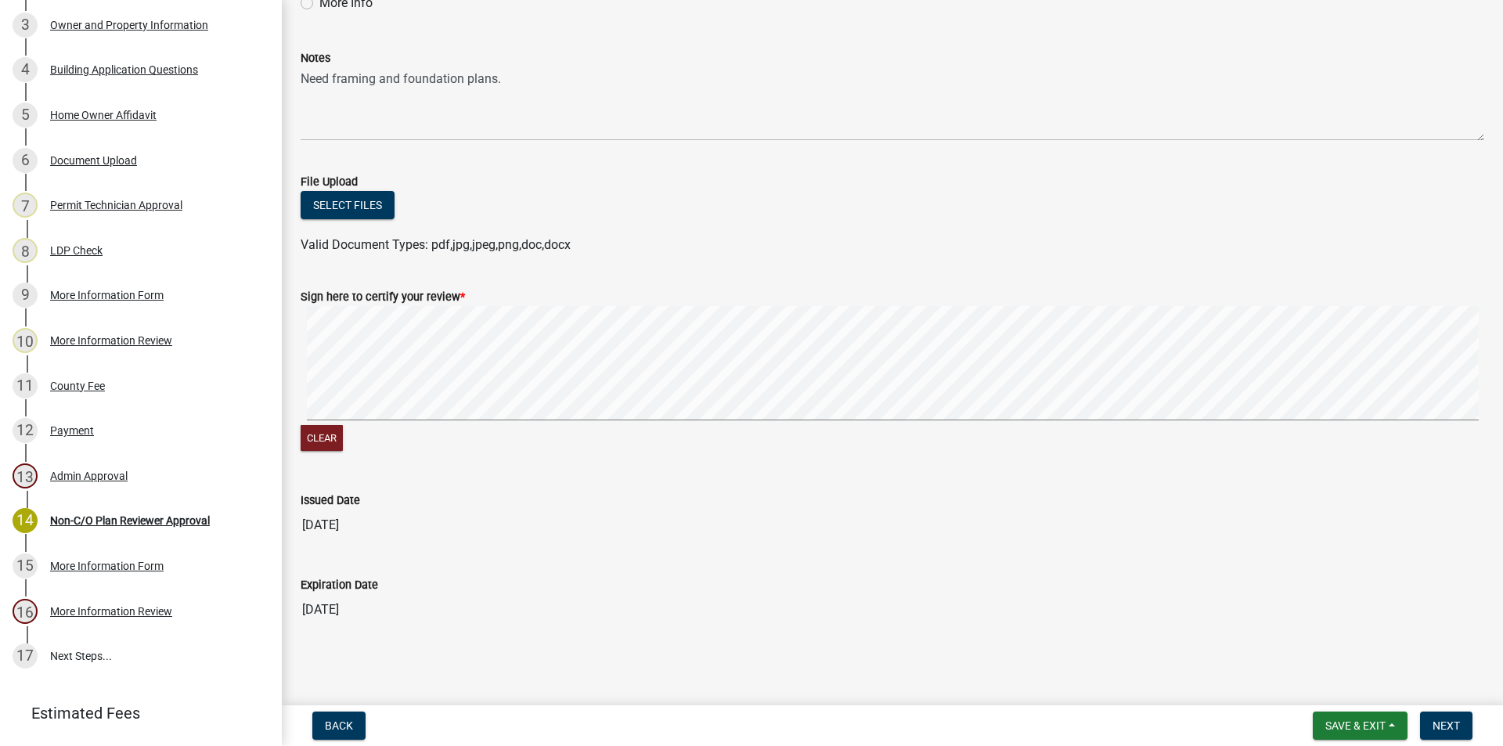
scroll to position [152, 0]
click at [339, 722] on span "Back" at bounding box center [339, 725] width 28 height 13
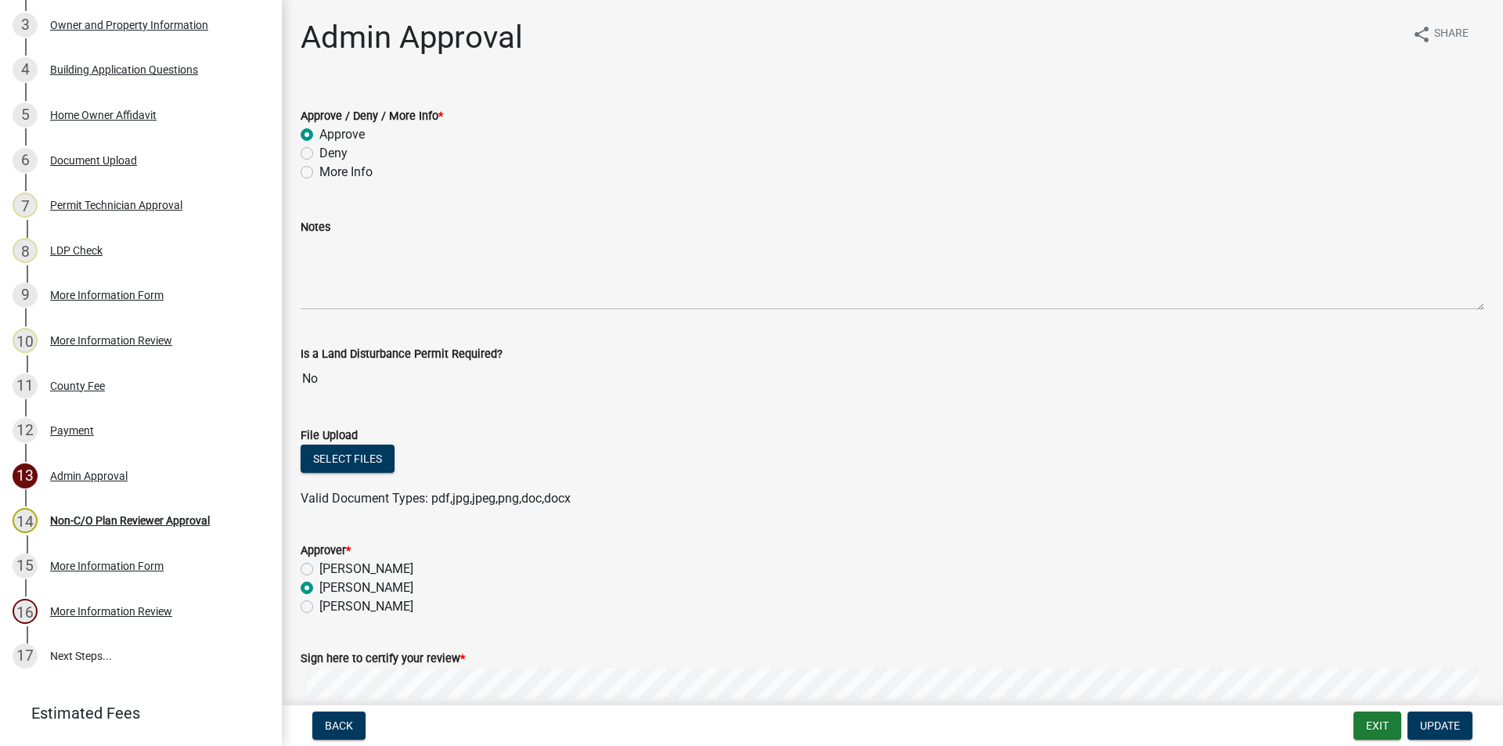
click at [319, 171] on label "More Info" at bounding box center [345, 172] width 53 height 19
click at [319, 171] on input "More Info" at bounding box center [324, 168] width 10 height 10
radio input "true"
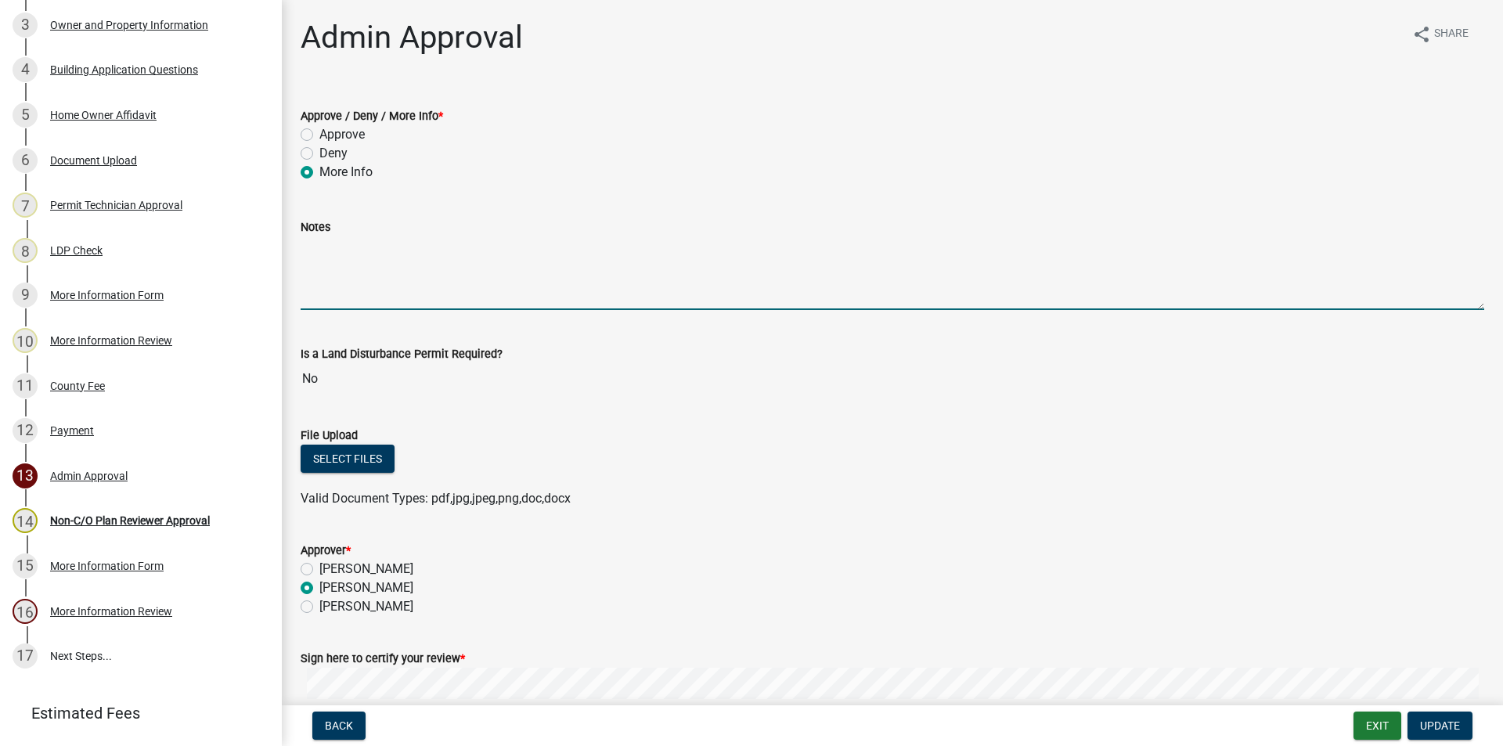
click at [338, 248] on textarea "Notes" at bounding box center [892, 273] width 1183 height 74
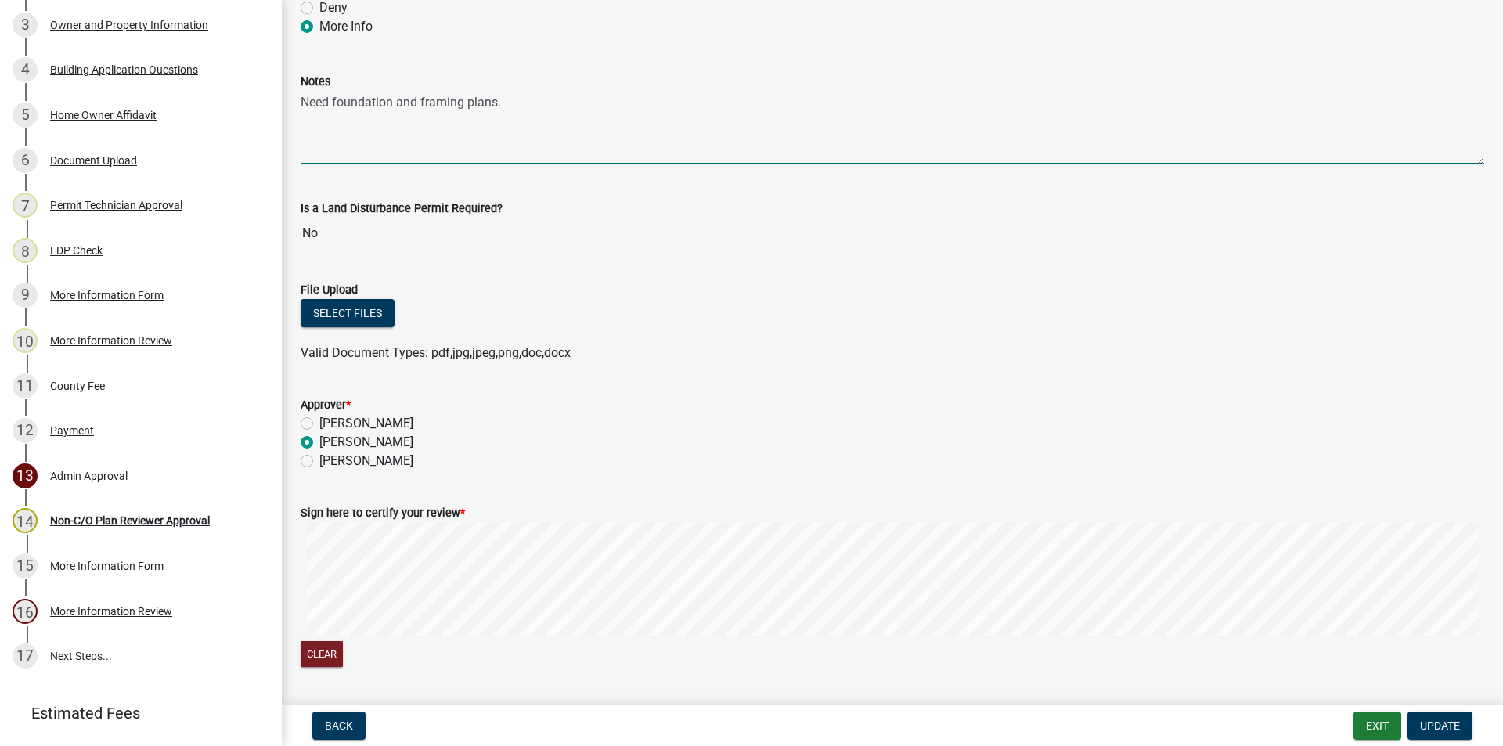
scroll to position [136, 0]
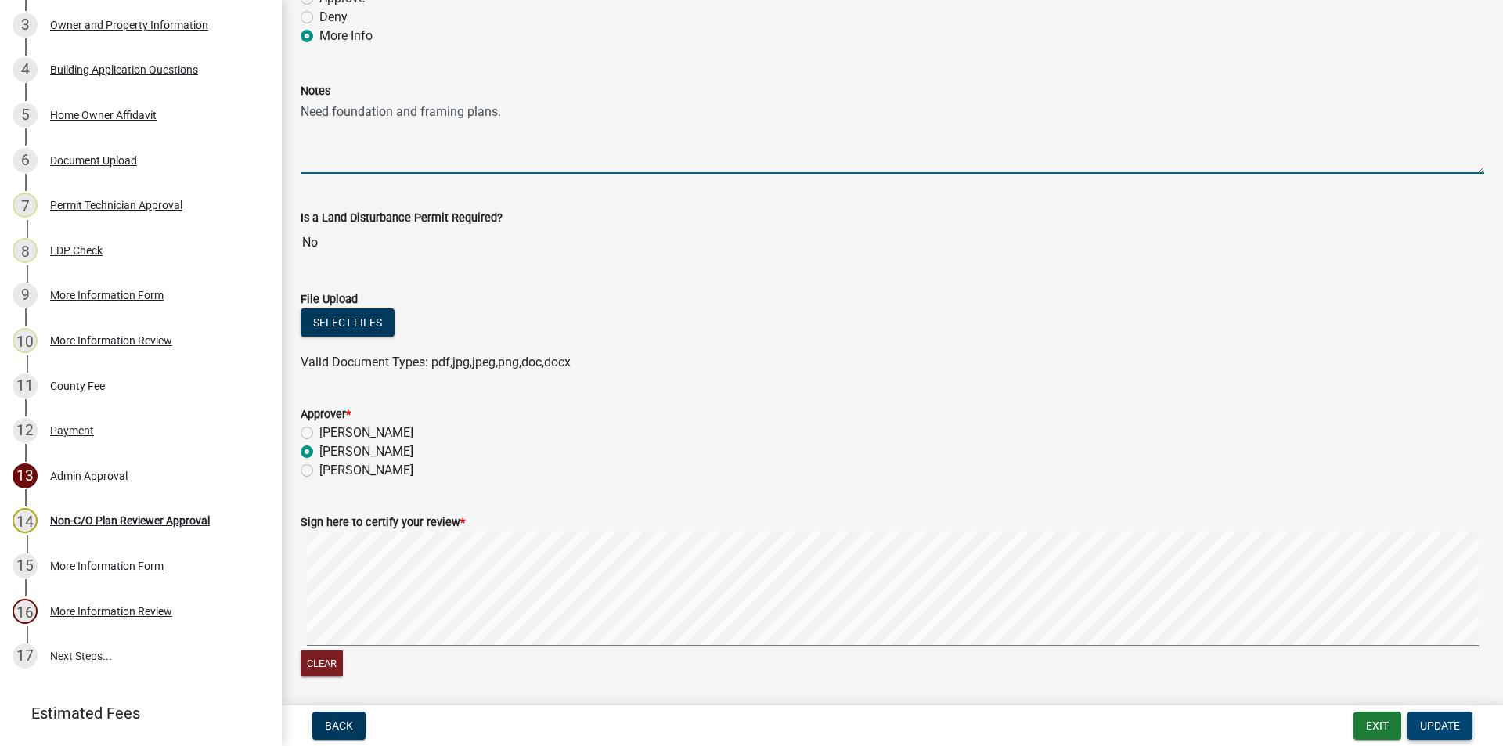
type textarea "Need foundation and framing plans."
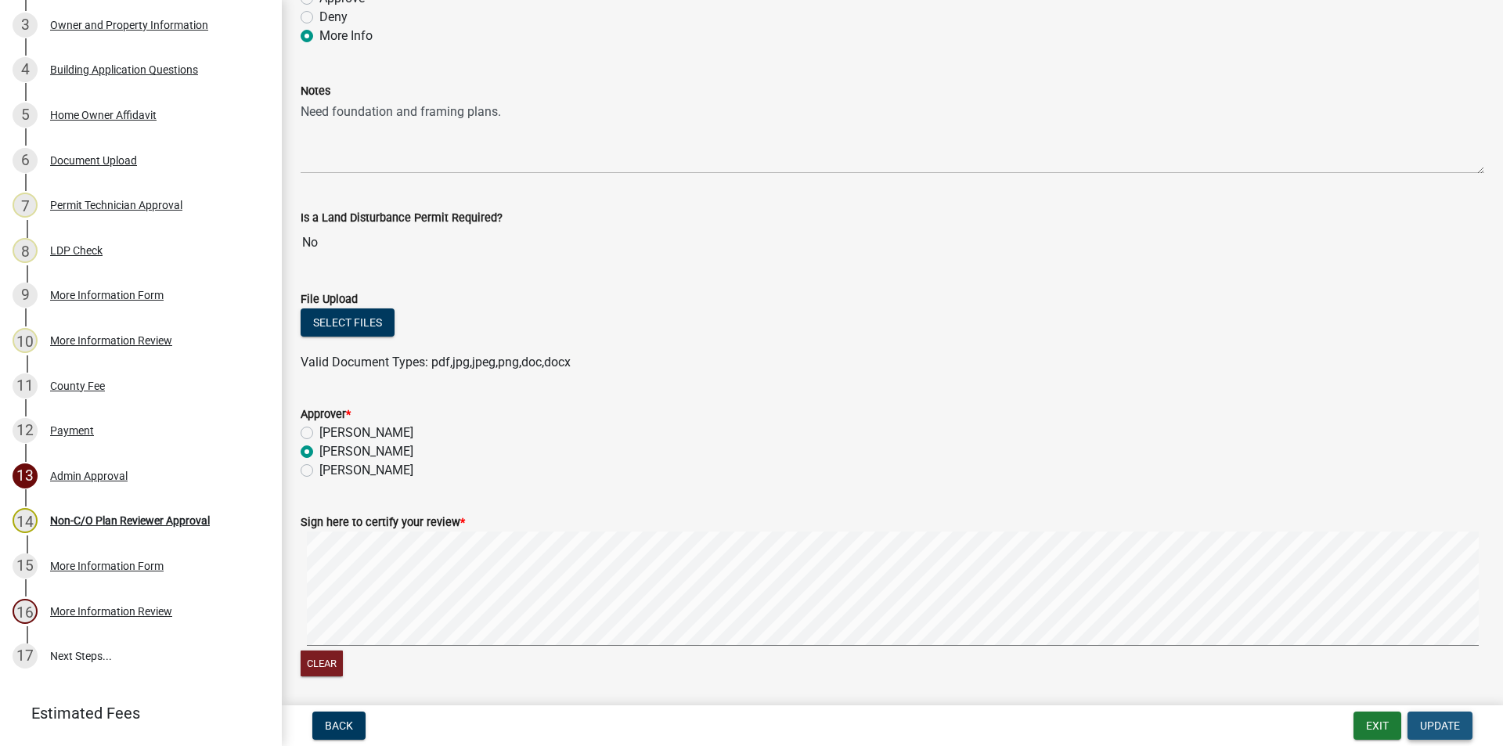
click at [1440, 723] on span "Update" at bounding box center [1440, 725] width 40 height 13
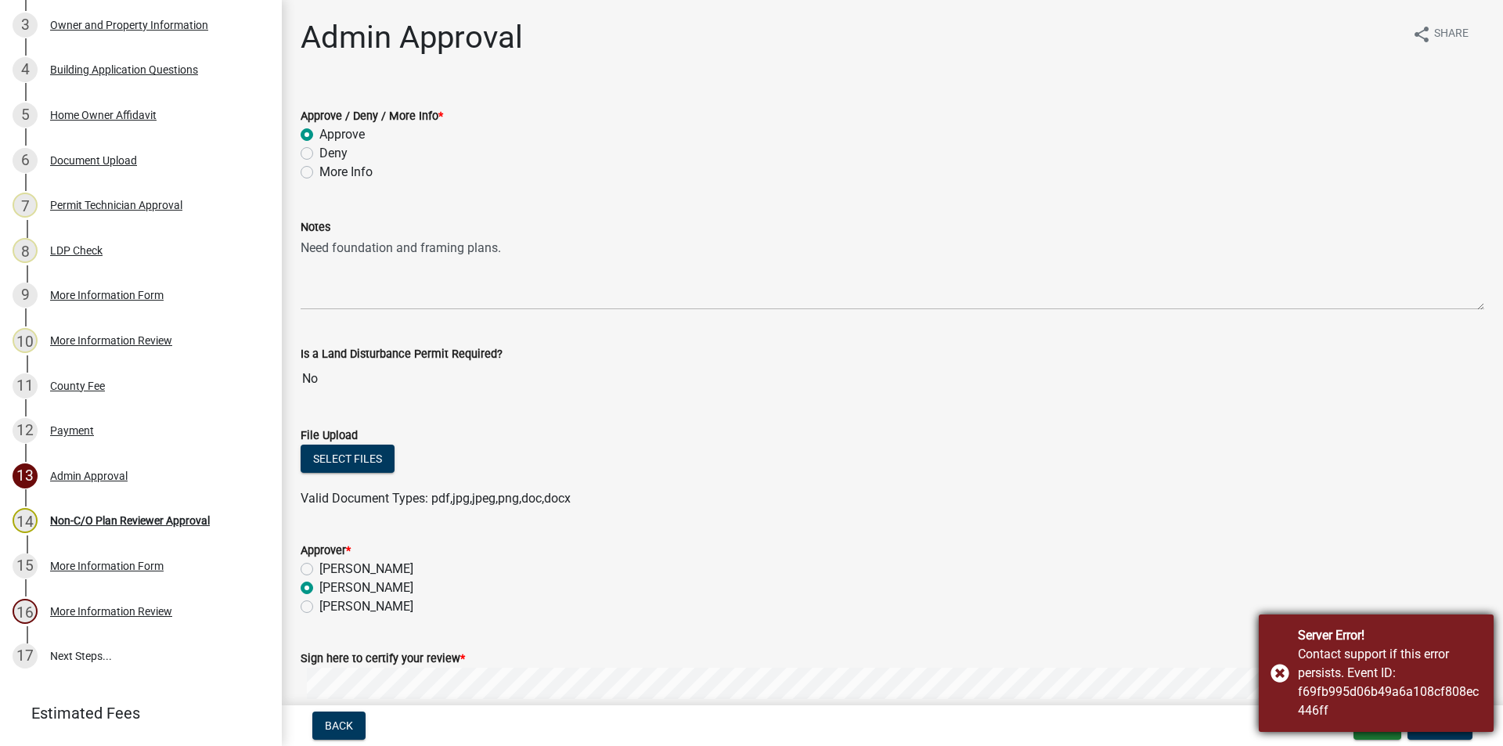
click at [1276, 667] on div "Server Error! Contact support if this error persists. Event ID: f69fb995d06b49a…" at bounding box center [1376, 672] width 235 height 117
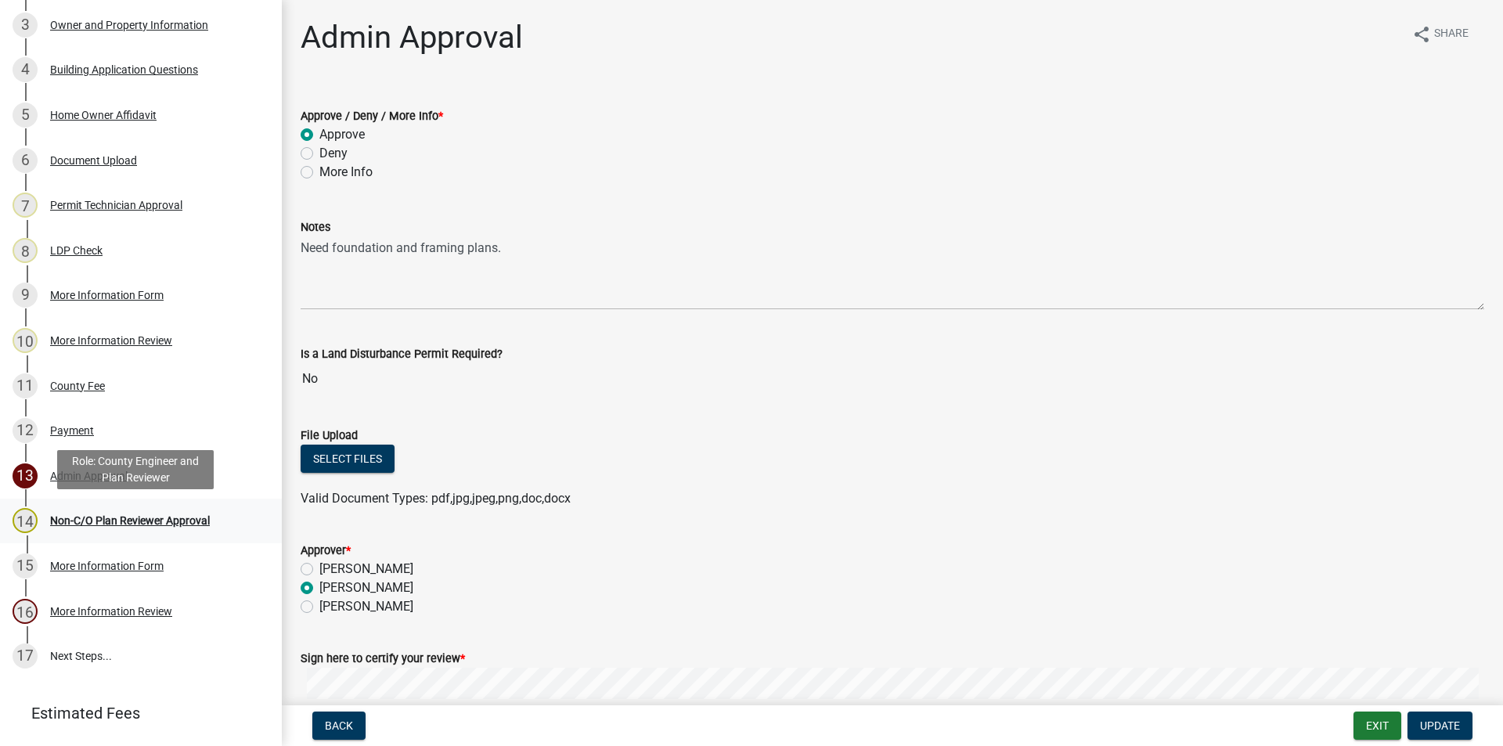
click at [86, 517] on div "Non-C/O Plan Reviewer Approval" at bounding box center [130, 520] width 160 height 11
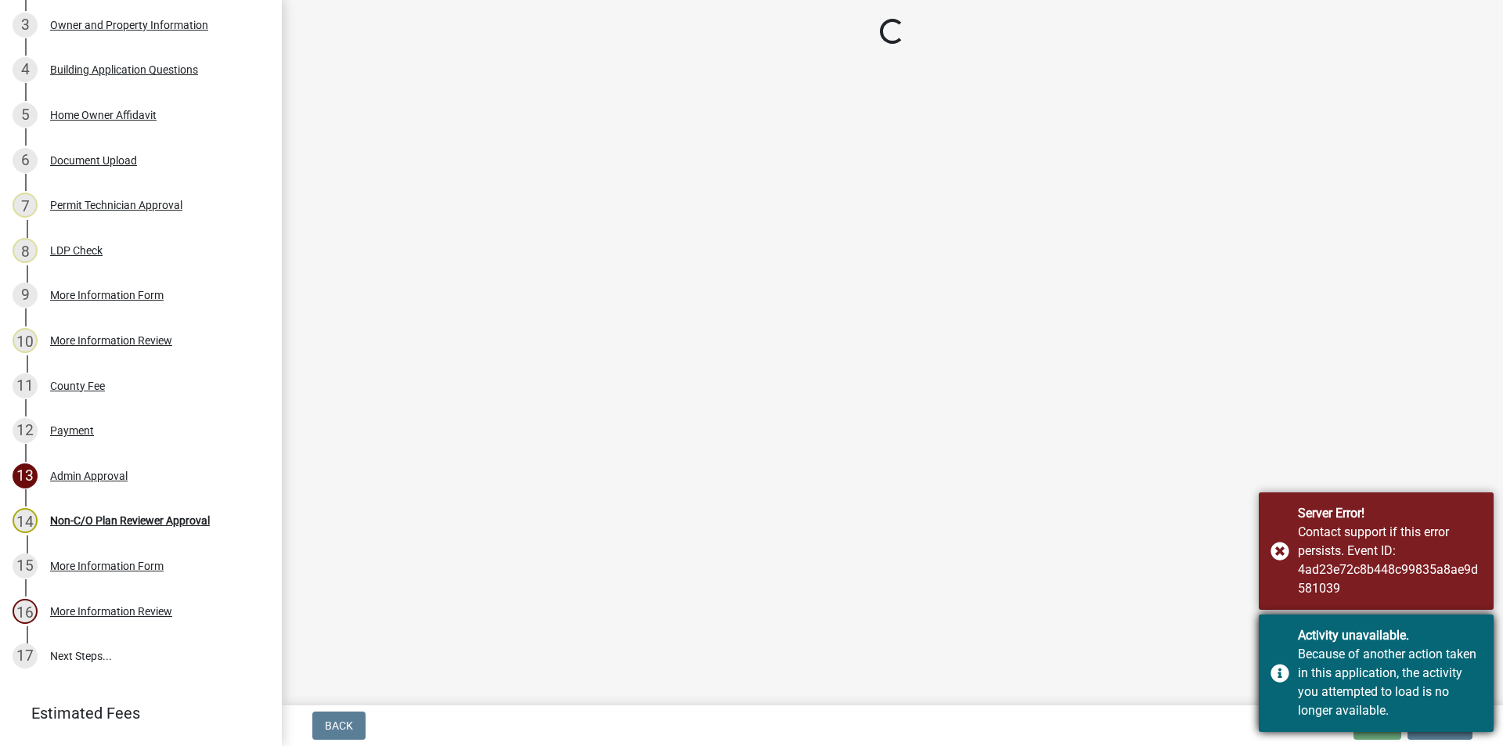
click at [1275, 669] on div "Activity unavailable. Because of another action taken in this application, the …" at bounding box center [1376, 672] width 235 height 117
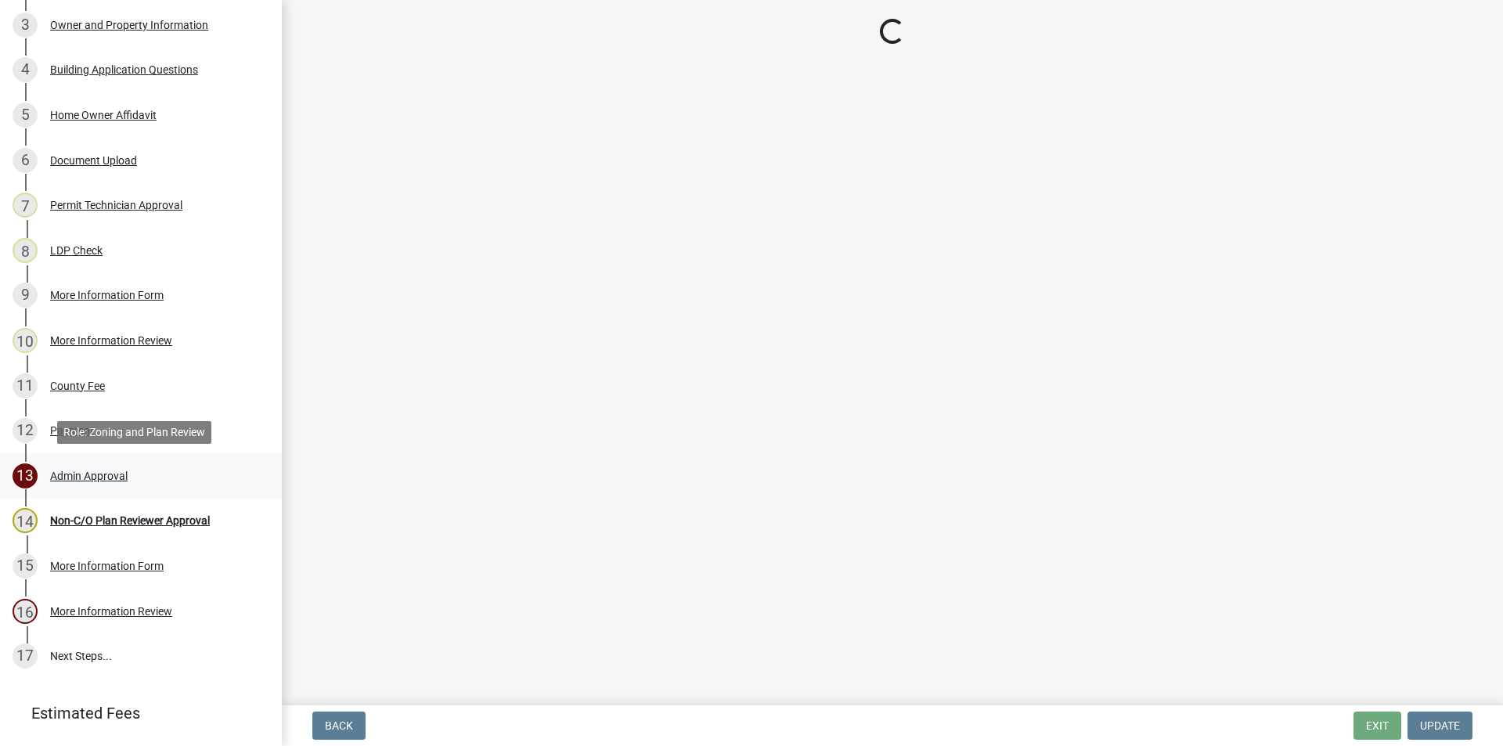
click at [81, 472] on div "Admin Approval" at bounding box center [88, 475] width 77 height 11
click at [92, 465] on div "13 Admin Approval" at bounding box center [135, 475] width 244 height 25
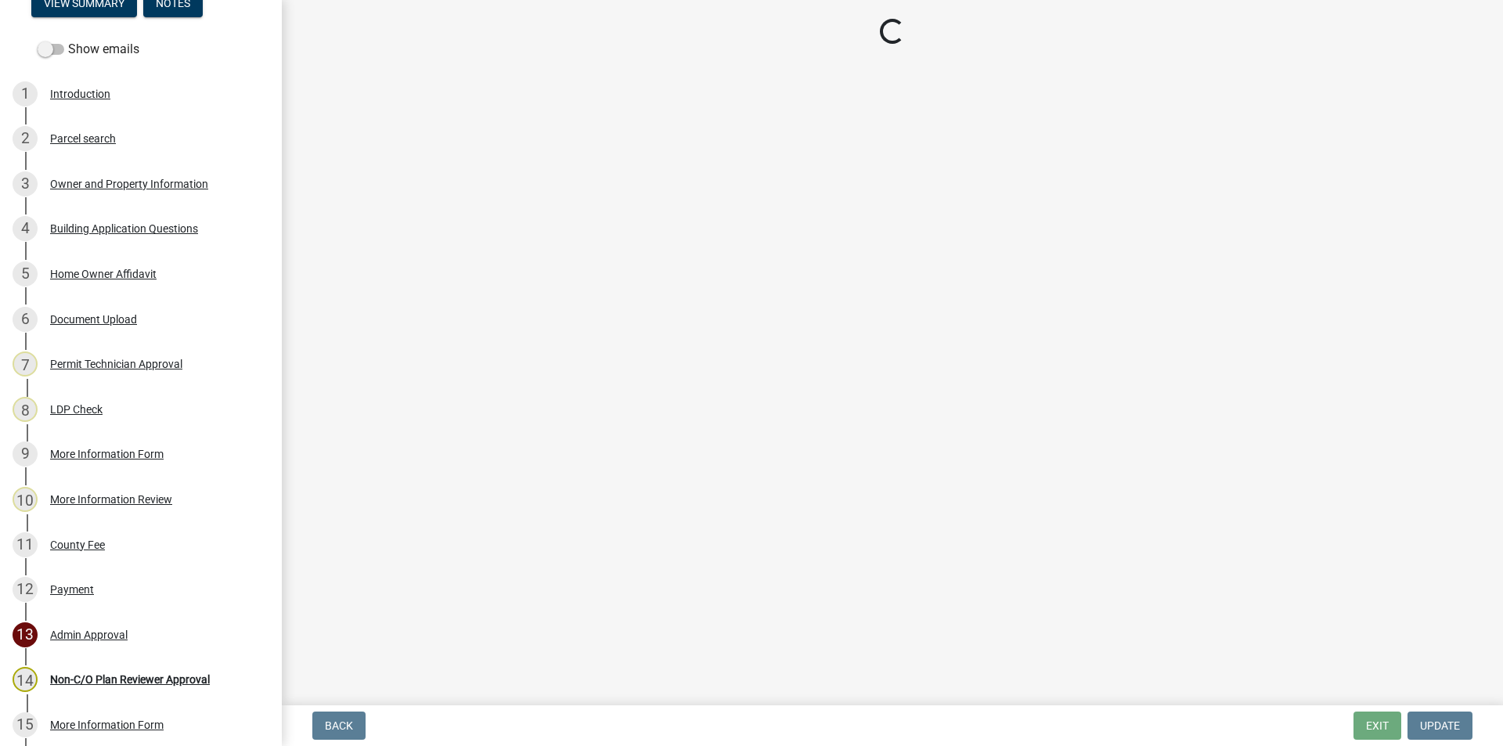
scroll to position [181, 0]
